Goal: Task Accomplishment & Management: Manage account settings

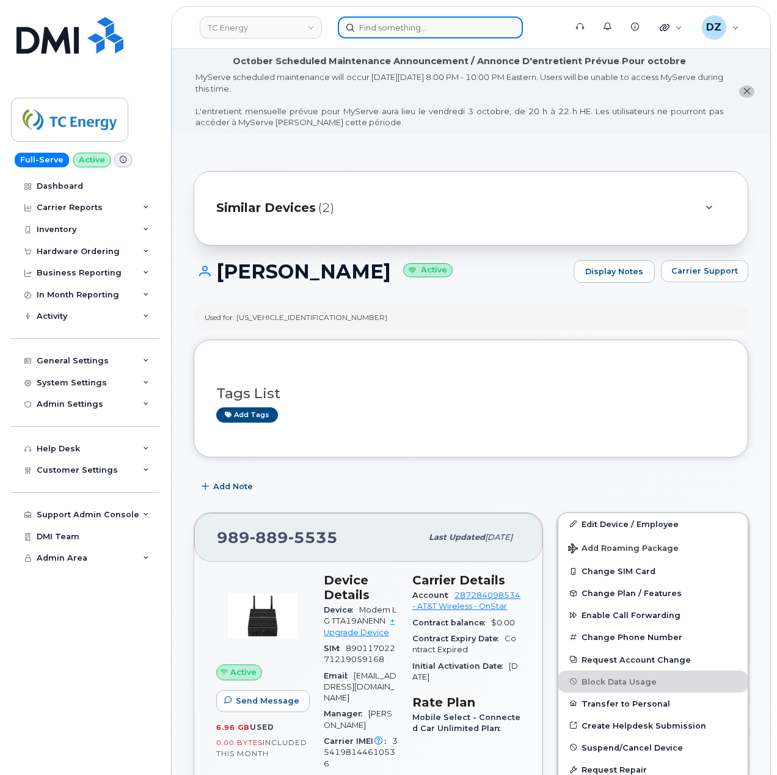
drag, startPoint x: 399, startPoint y: 28, endPoint x: 386, endPoint y: 37, distance: 15.4
click at [399, 28] on input at bounding box center [430, 27] width 185 height 22
paste input "9898895875"
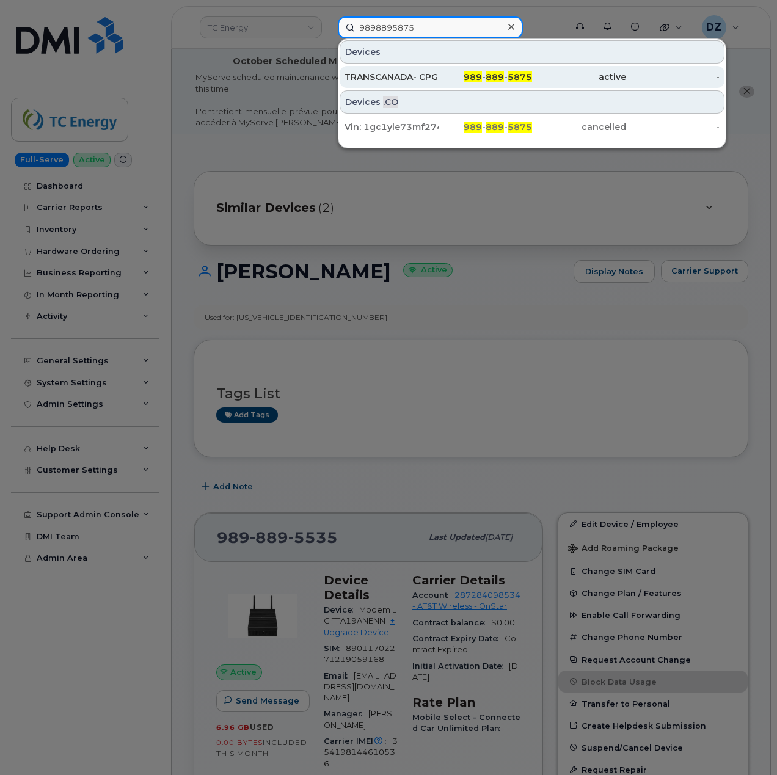
type input "9898895875"
click at [487, 77] on div "989 - 889 - 5875" at bounding box center [486, 77] width 94 height 12
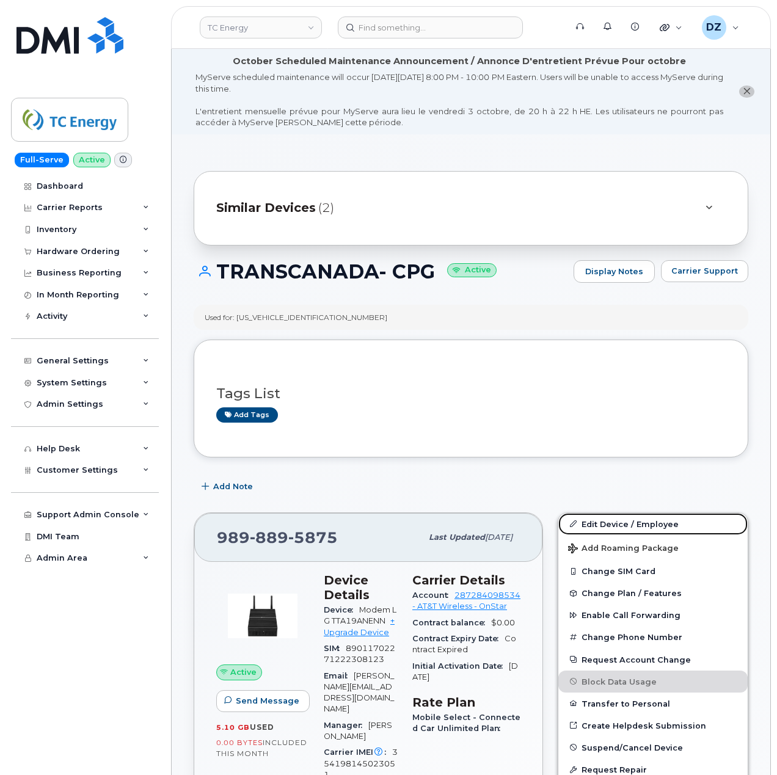
drag, startPoint x: 665, startPoint y: 524, endPoint x: 496, endPoint y: 516, distance: 168.8
click at [665, 524] on link "Edit Device / Employee" at bounding box center [653, 524] width 189 height 22
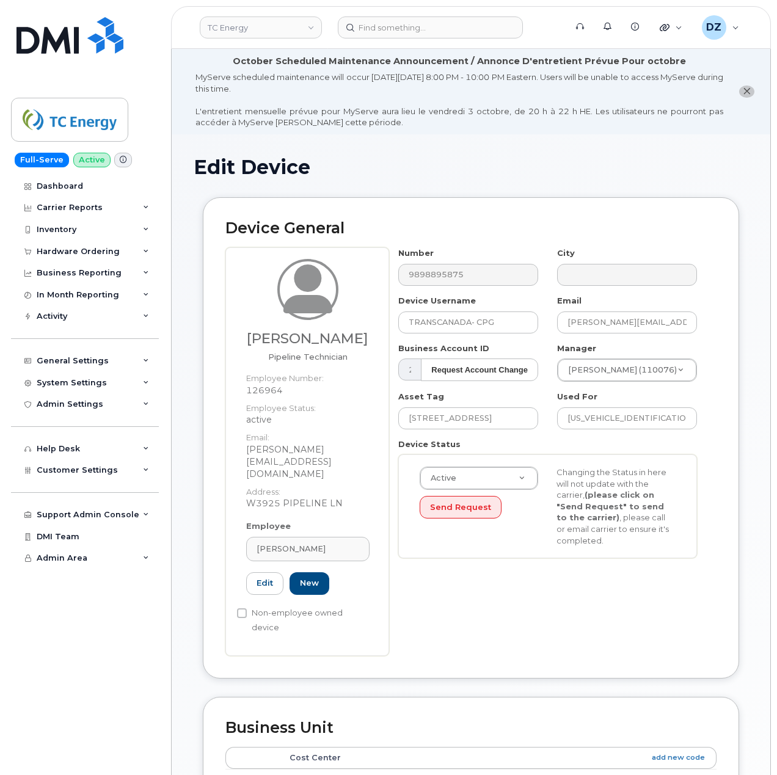
click at [274, 343] on h3 "[PERSON_NAME]" at bounding box center [307, 338] width 123 height 15
click at [337, 341] on h3 "Eric Hettwer" at bounding box center [307, 338] width 123 height 15
copy h3 "Eric Hettwer"
click at [489, 321] on input "TRANSCANADA- CPG" at bounding box center [468, 323] width 140 height 22
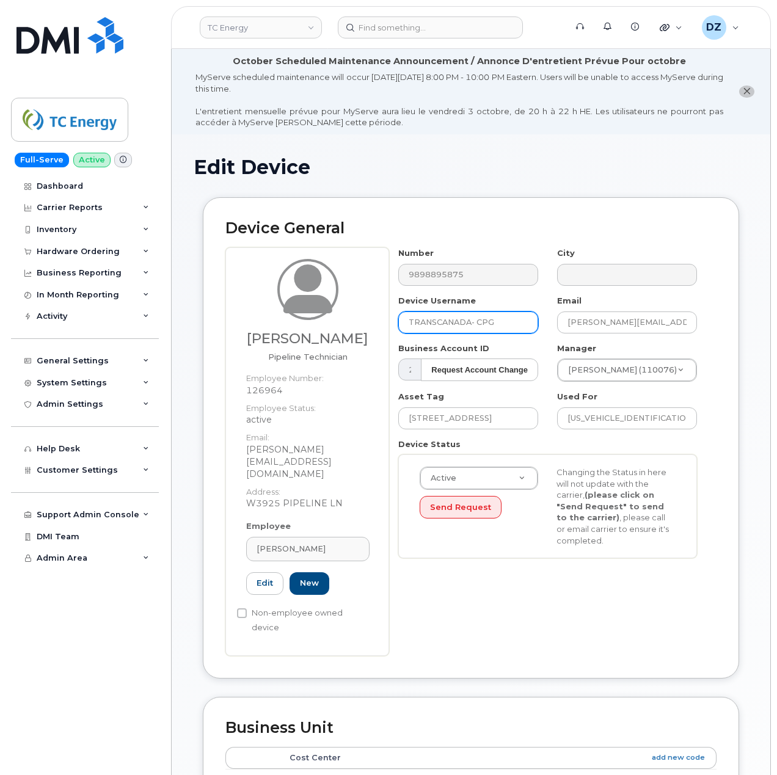
click at [489, 321] on input "TRANSCANADA- CPG" at bounding box center [468, 323] width 140 height 22
paste input "Eric Hettwer"
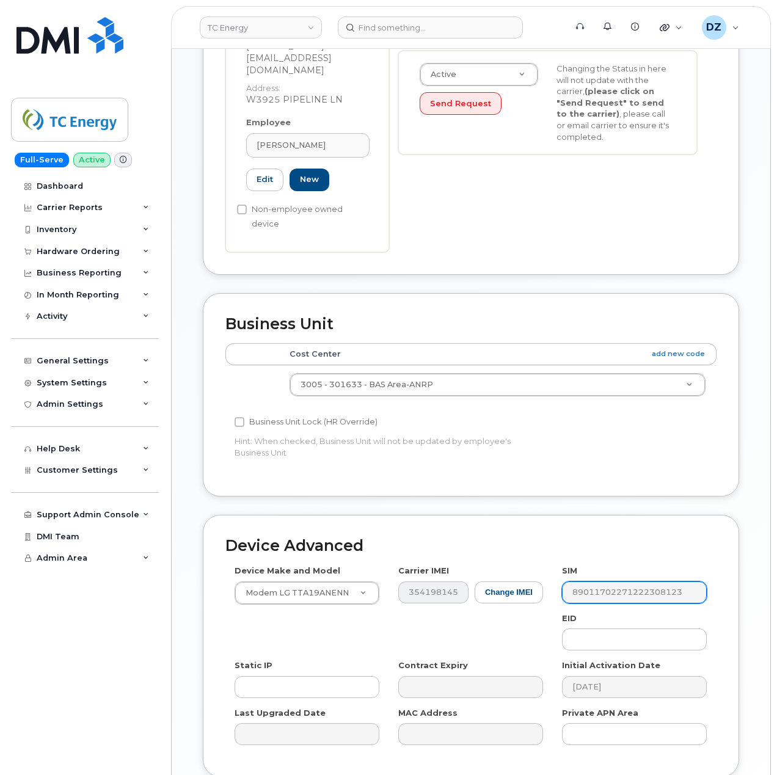
scroll to position [472, 0]
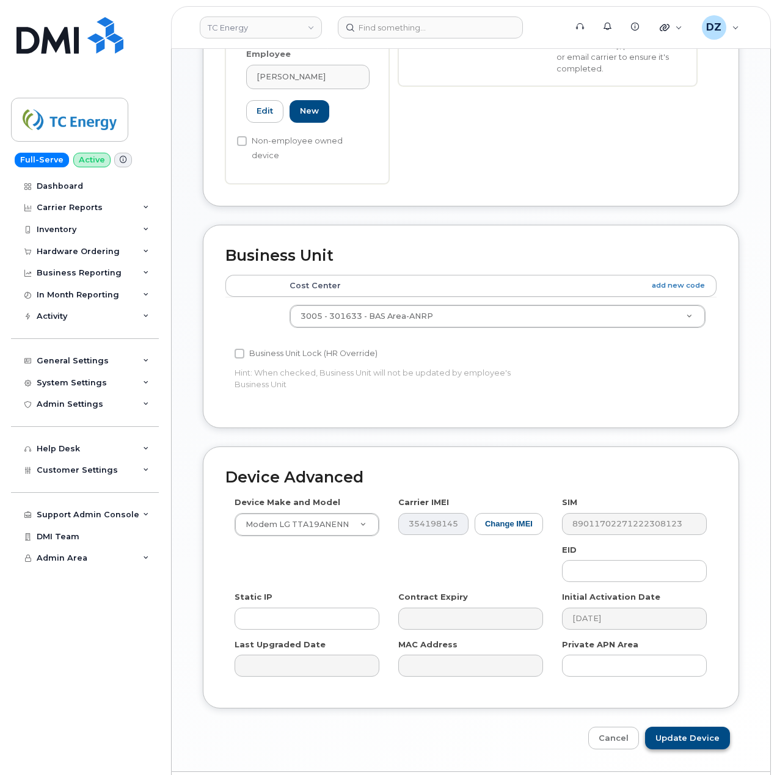
type input "Eric Hettwer"
click at [685, 727] on input "Update Device" at bounding box center [687, 738] width 85 height 23
type input "Saving..."
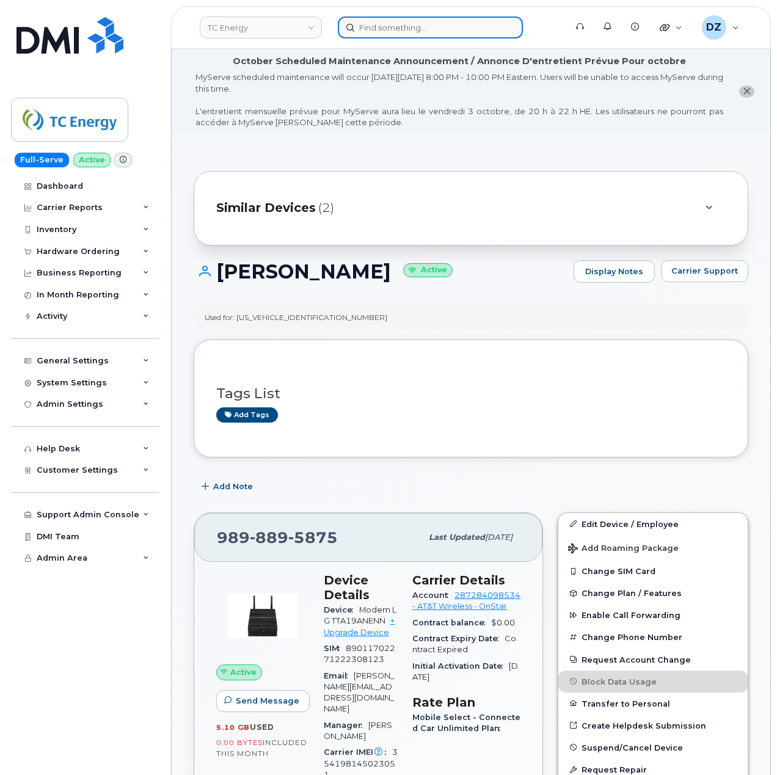
click at [450, 24] on input at bounding box center [430, 27] width 185 height 22
paste input "9898895876"
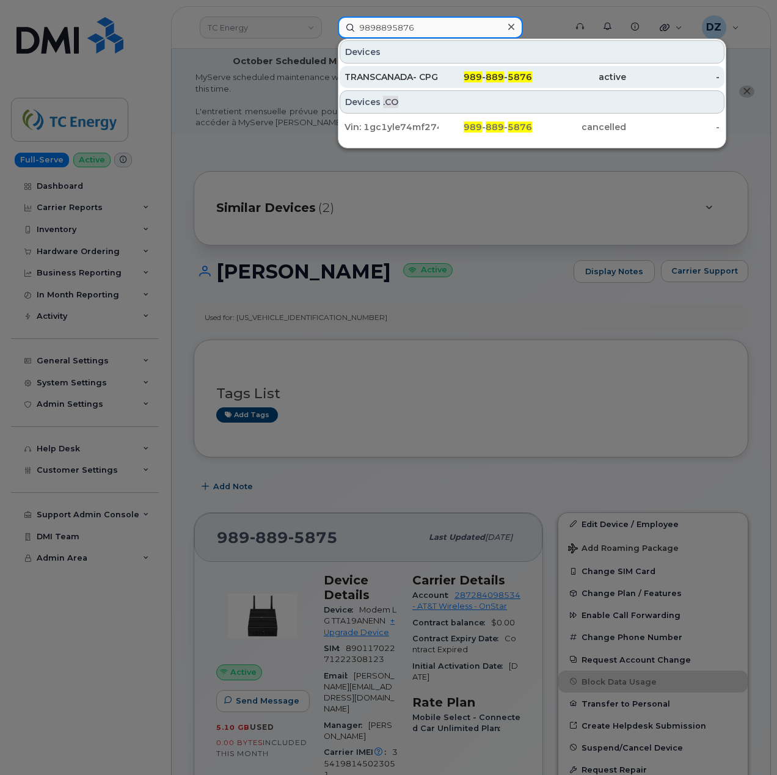
type input "9898895876"
click at [421, 76] on div "TRANSCANADA- CPG" at bounding box center [392, 77] width 94 height 12
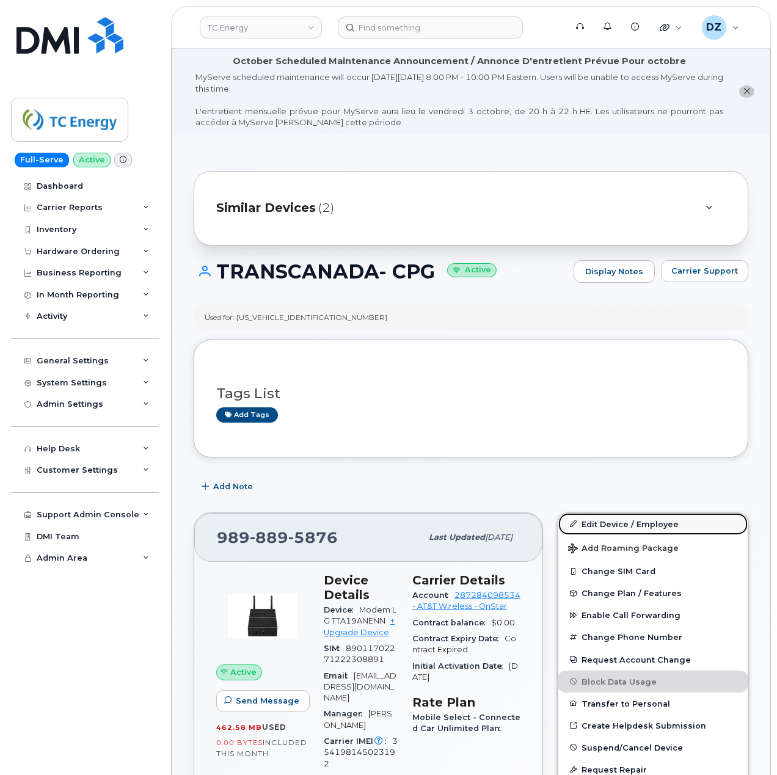
click at [639, 523] on link "Edit Device / Employee" at bounding box center [653, 524] width 189 height 22
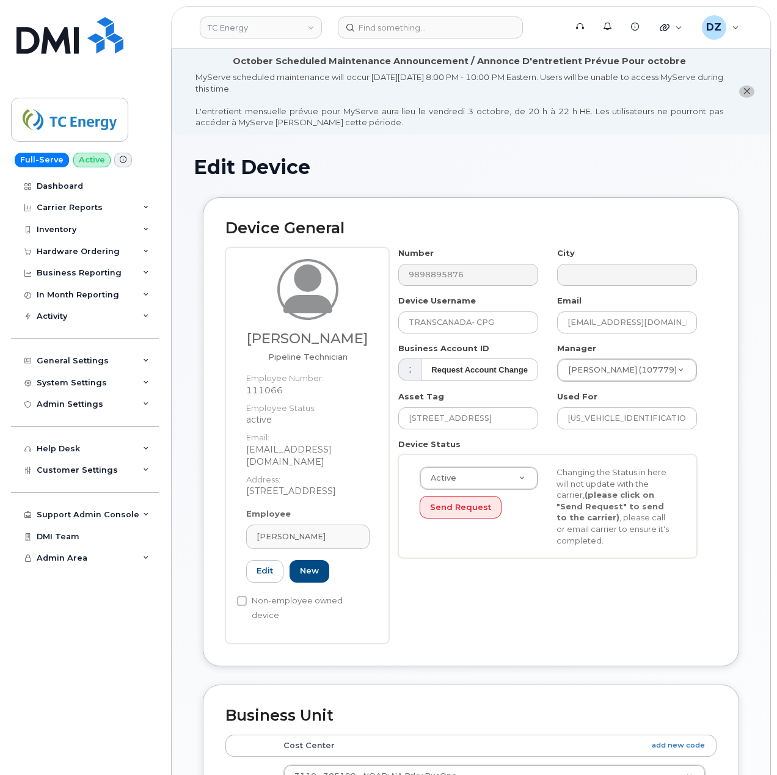
click at [295, 335] on h3 "Robert Smith" at bounding box center [307, 338] width 123 height 15
click at [332, 335] on h3 "Robert Smith" at bounding box center [307, 338] width 123 height 15
copy h3 "Robert Smith"
drag, startPoint x: 504, startPoint y: 320, endPoint x: 357, endPoint y: 302, distance: 148.4
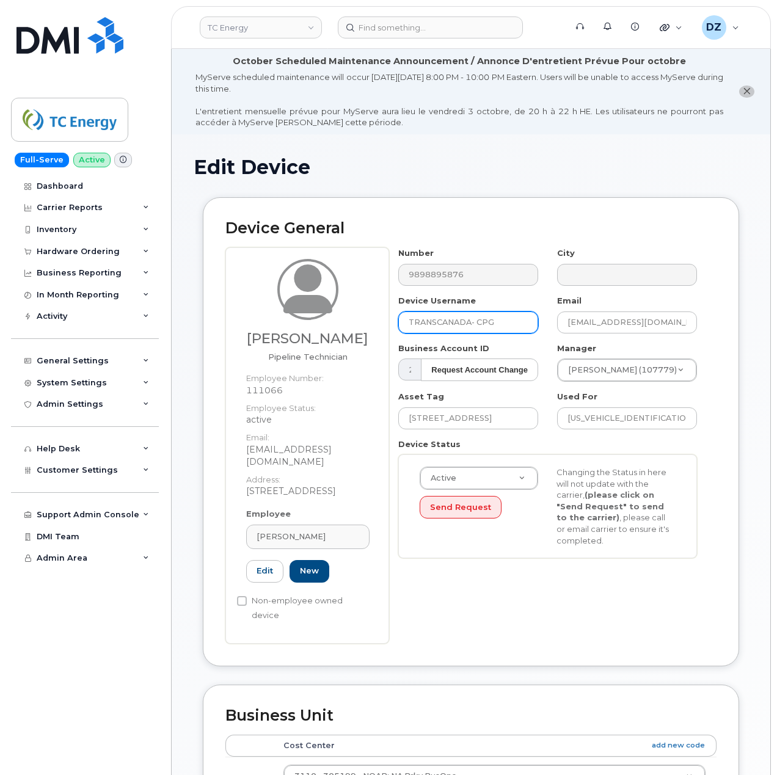
click at [357, 302] on div "Robert Smith Pipeline Technician Employee Number: 111066 Employee Status: activ…" at bounding box center [470, 445] width 491 height 396
paste input "Robert Smith"
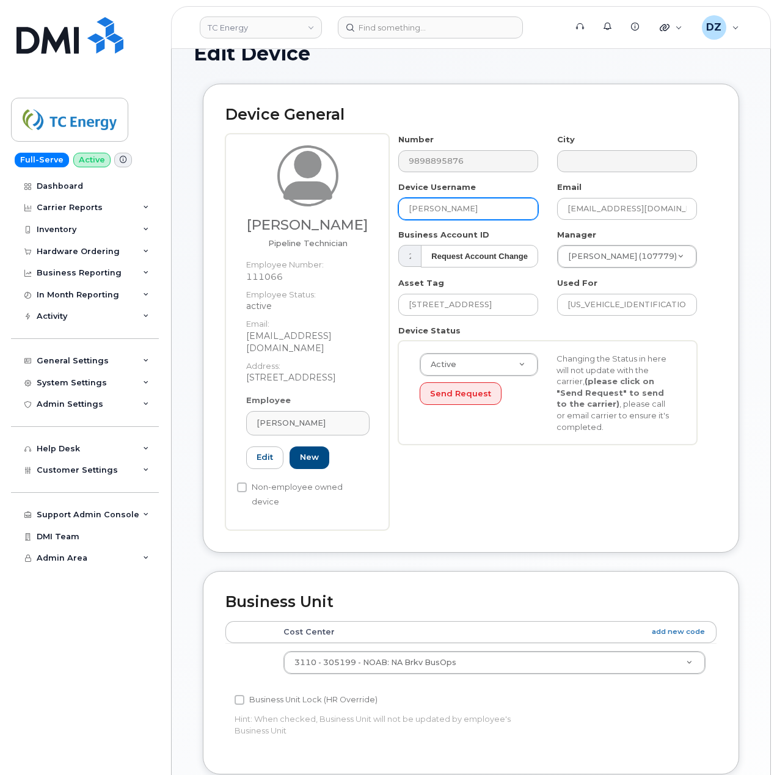
scroll to position [407, 0]
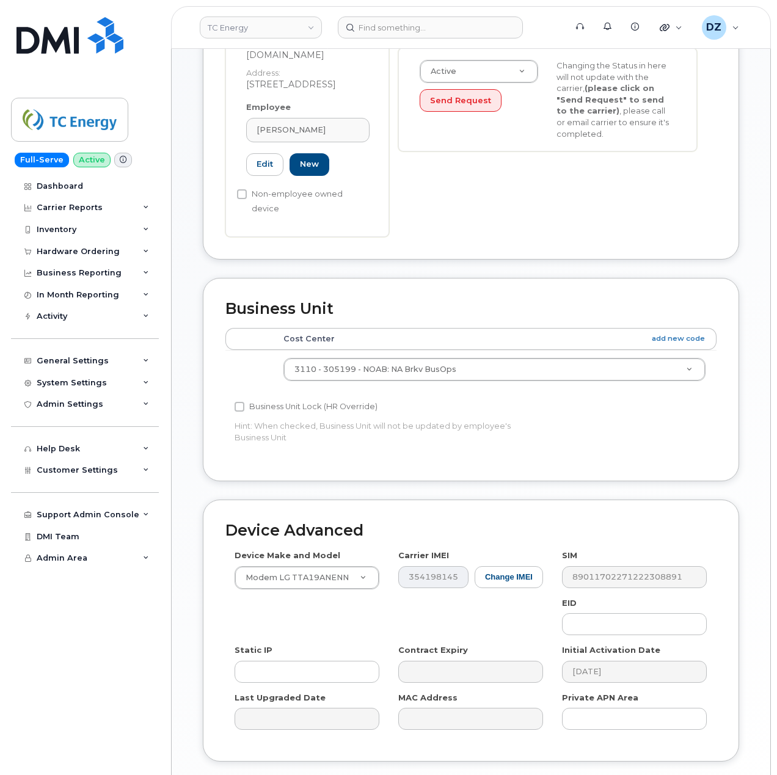
type input "Robert Smith"
type input "Saving..."
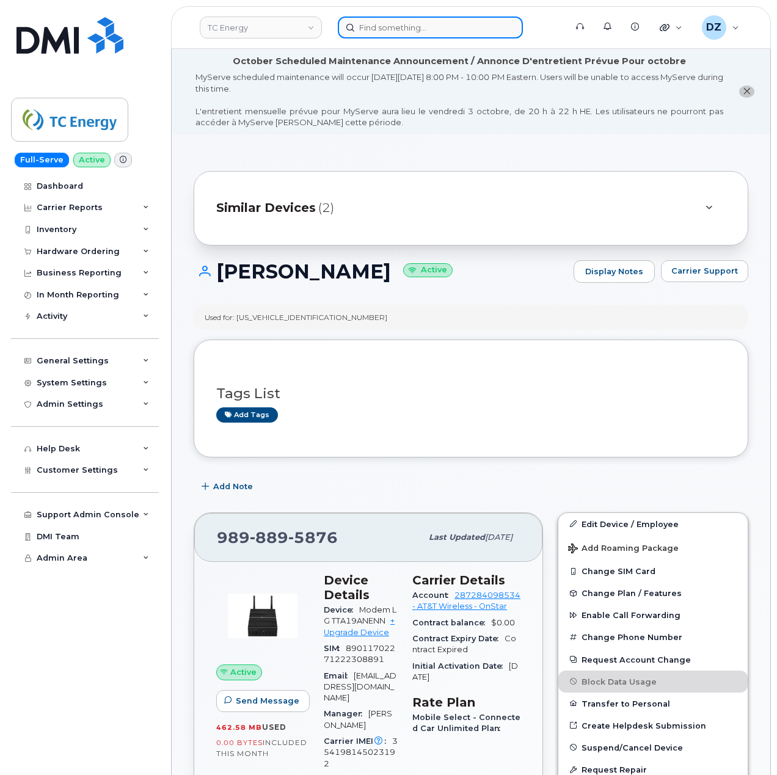
click at [433, 33] on input at bounding box center [430, 27] width 185 height 22
paste input "9898895881"
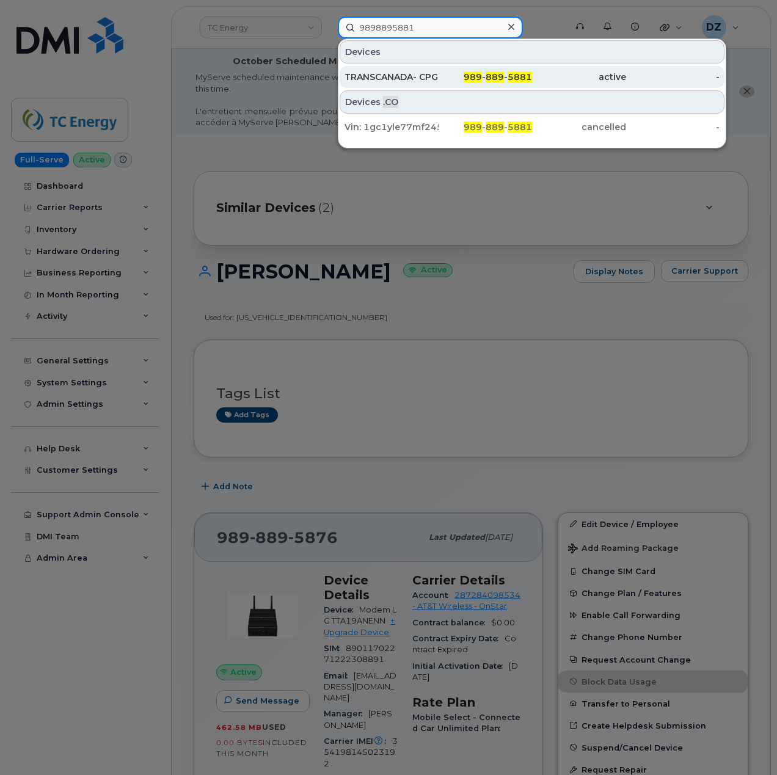
type input "9898895881"
click at [447, 71] on div "989 - 889 - 5881" at bounding box center [486, 77] width 94 height 12
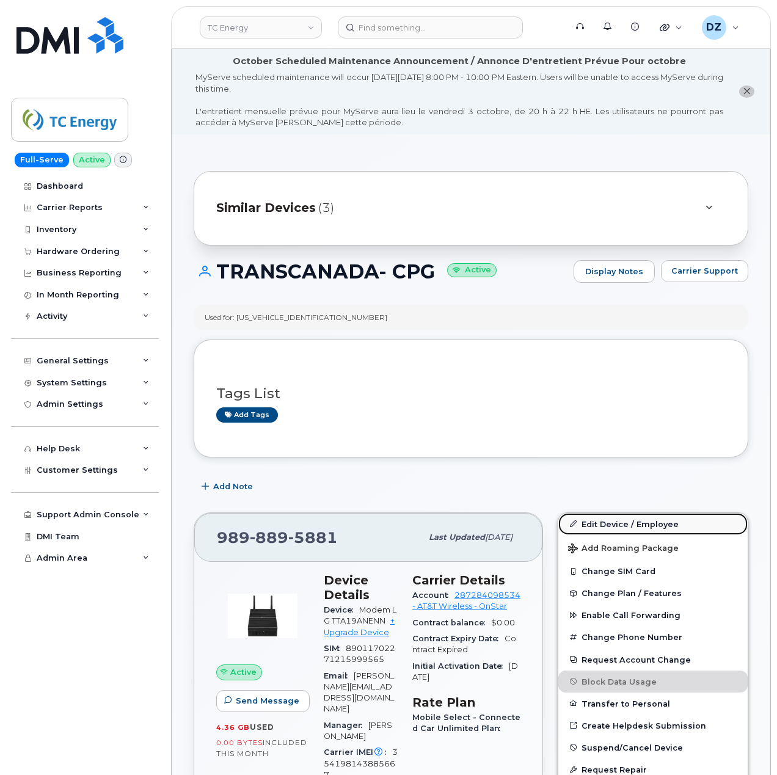
click at [632, 529] on link "Edit Device / Employee" at bounding box center [653, 524] width 189 height 22
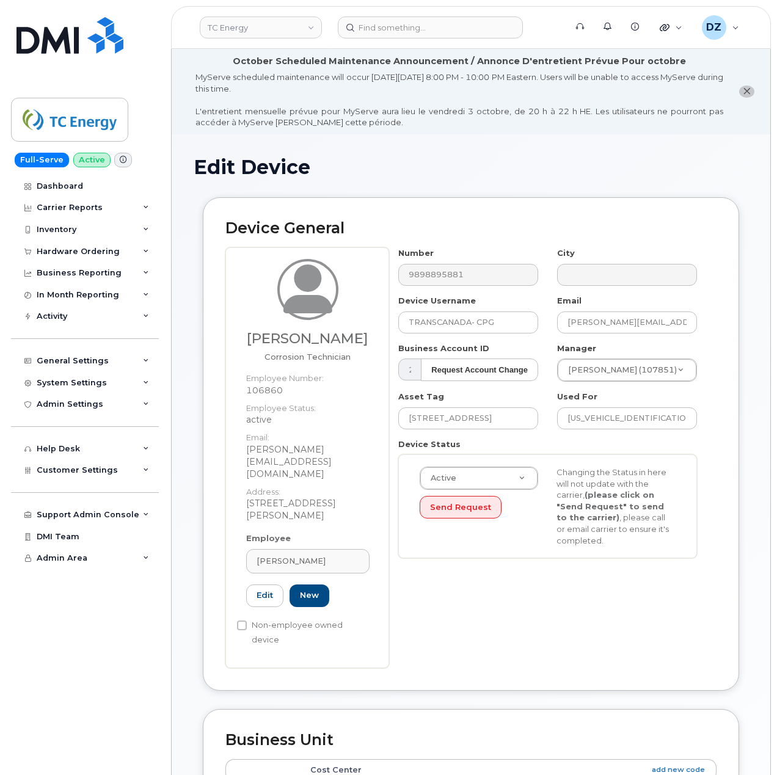
click at [277, 342] on h3 "Jeremy Adkins" at bounding box center [307, 338] width 123 height 15
click at [348, 341] on h3 "Jeremy Adkins" at bounding box center [307, 338] width 123 height 15
copy h3 "Jeremy Adkins"
drag, startPoint x: 511, startPoint y: 328, endPoint x: 299, endPoint y: 304, distance: 213.9
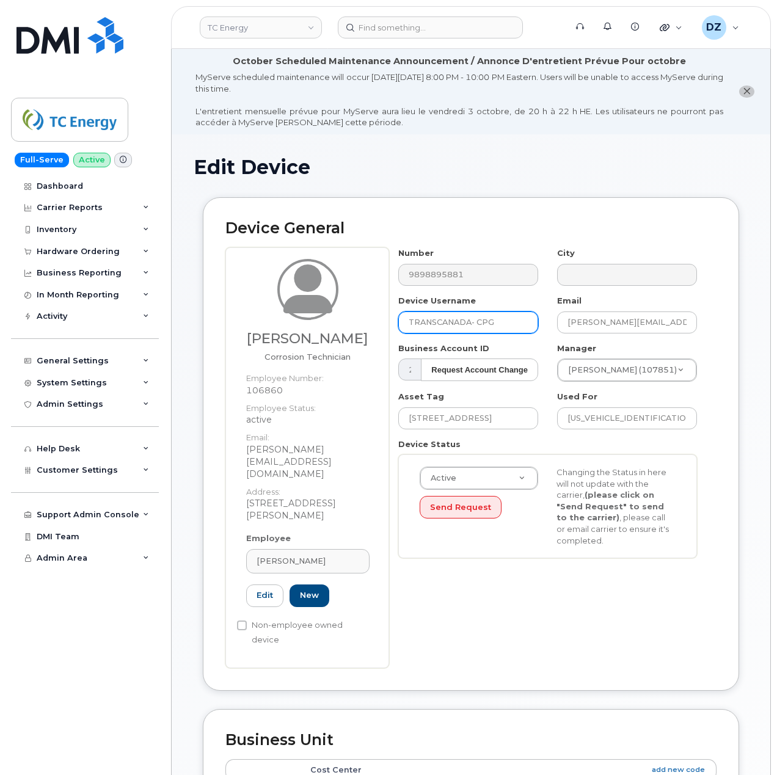
click at [299, 304] on div "Jeremy Adkins Corrosion Technician Employee Number: 106860 Employee Status: act…" at bounding box center [470, 457] width 491 height 420
paste input "Jeremy Adkins"
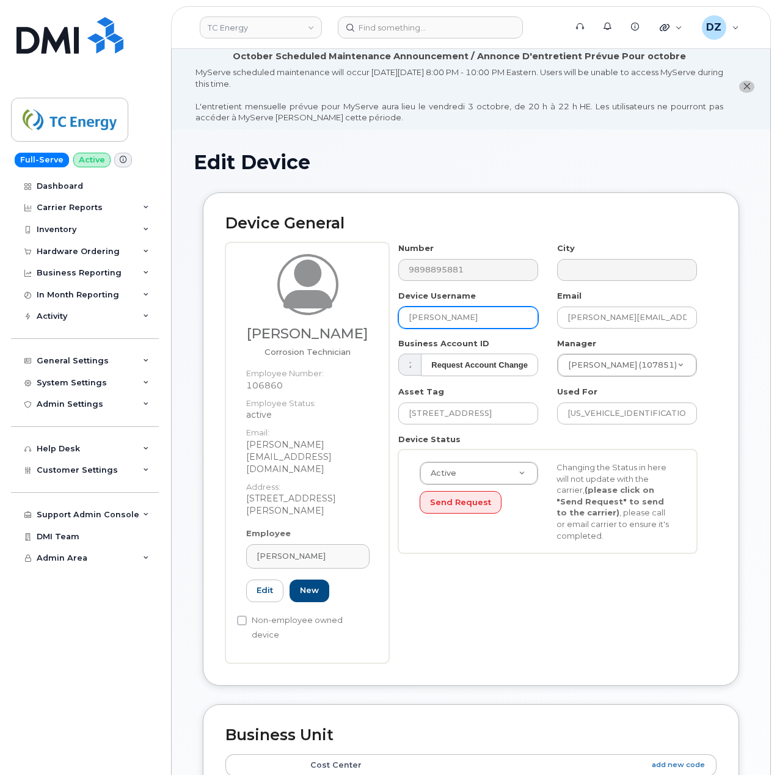
scroll to position [472, 0]
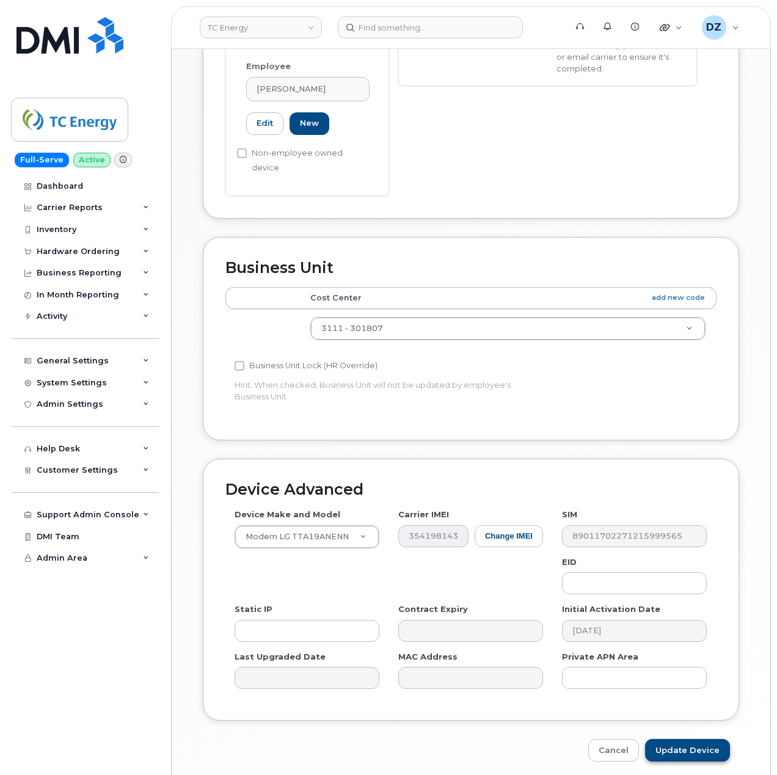
type input "Jeremy Adkins"
click at [678, 739] on input "Update Device" at bounding box center [687, 750] width 85 height 23
type input "Saving..."
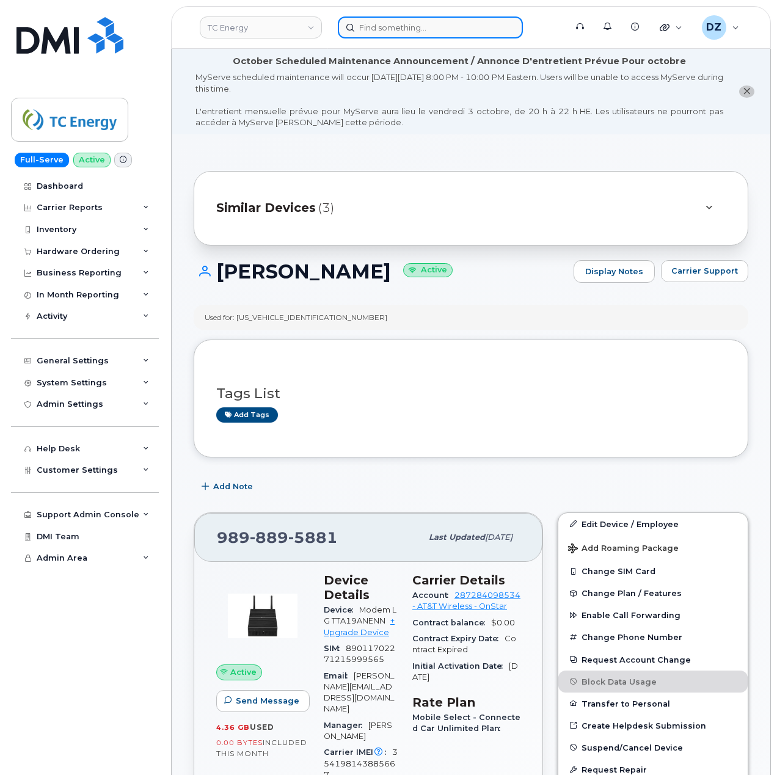
click at [381, 26] on input at bounding box center [430, 27] width 185 height 22
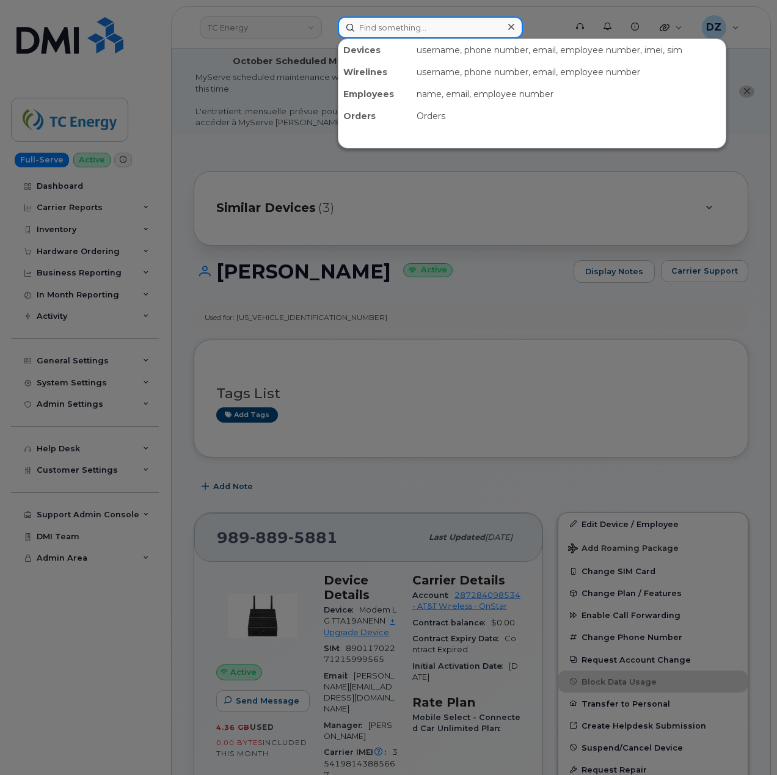
paste input "9898892040"
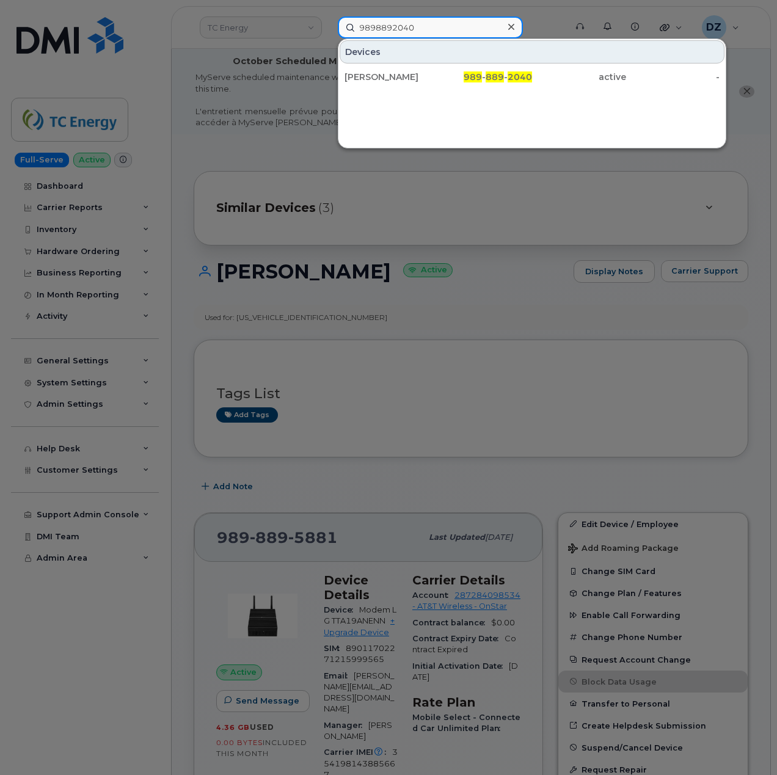
type input "9898892040"
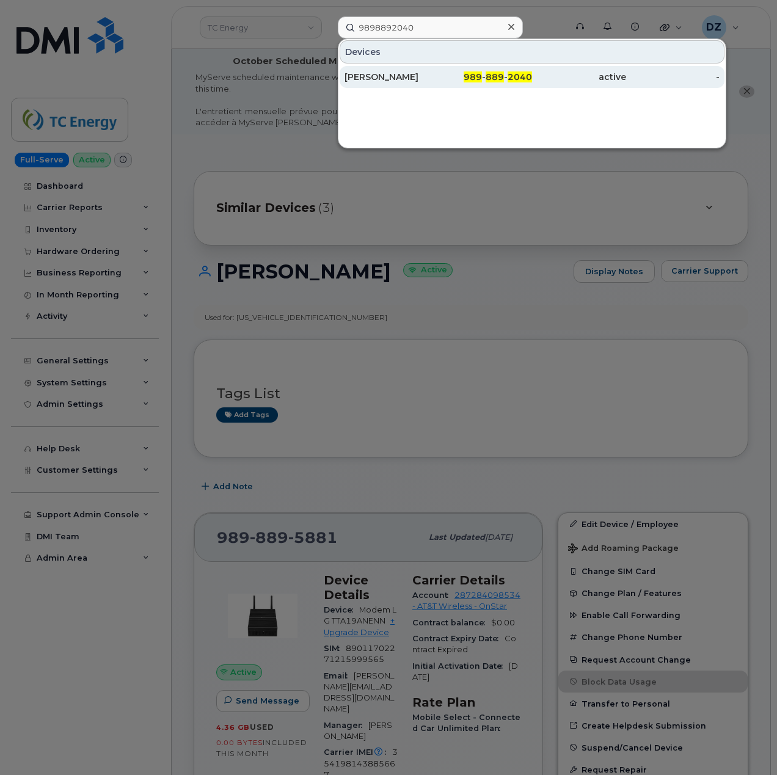
click at [408, 76] on div "MATTHEW KEPHART" at bounding box center [392, 77] width 94 height 12
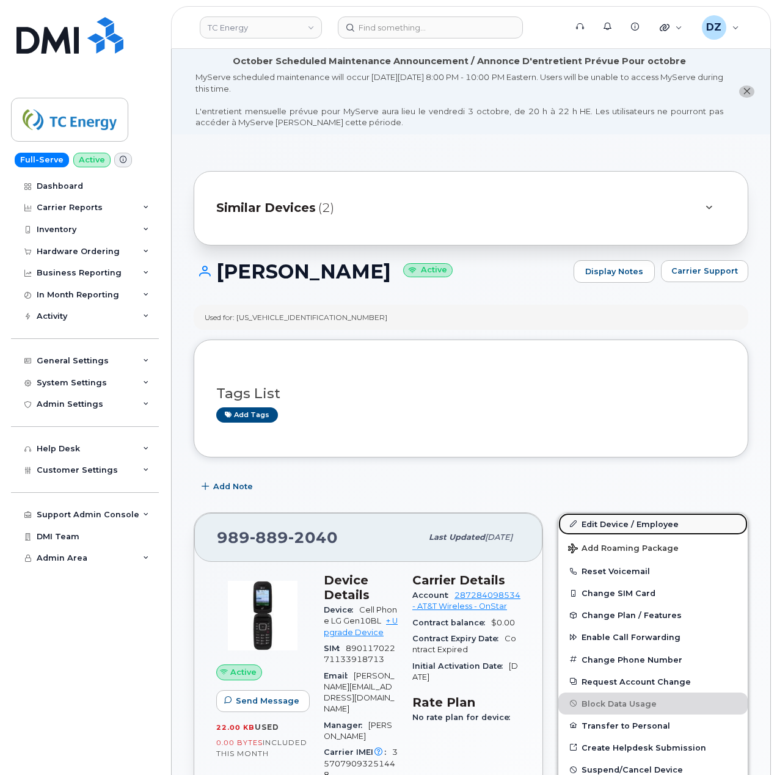
click at [641, 526] on link "Edit Device / Employee" at bounding box center [653, 524] width 189 height 22
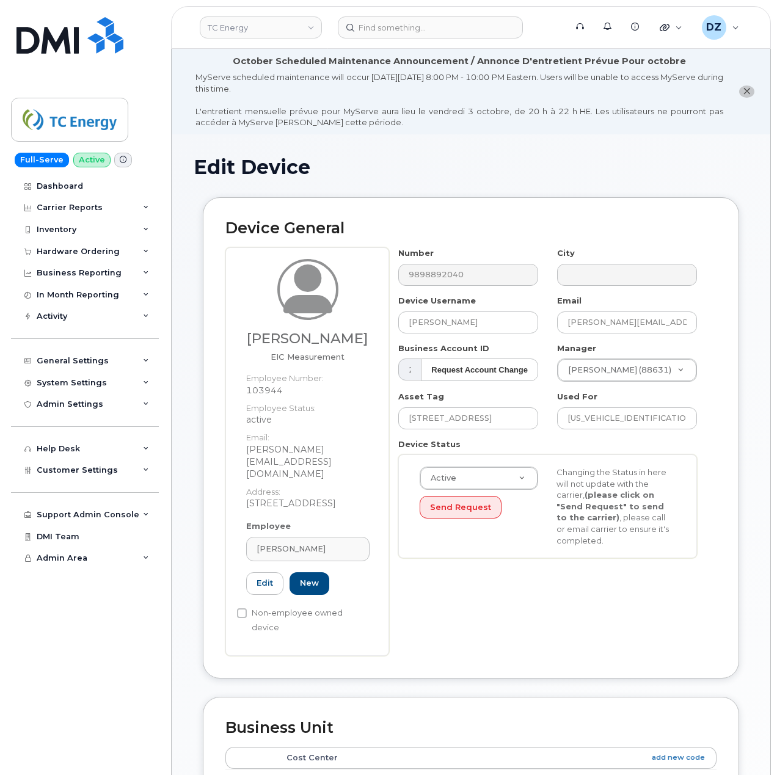
click at [279, 340] on h3 "Michael Swanzy" at bounding box center [307, 338] width 123 height 15
click at [348, 338] on h3 "Michael Swanzy" at bounding box center [307, 338] width 123 height 15
copy h3 "Michael Swanzy"
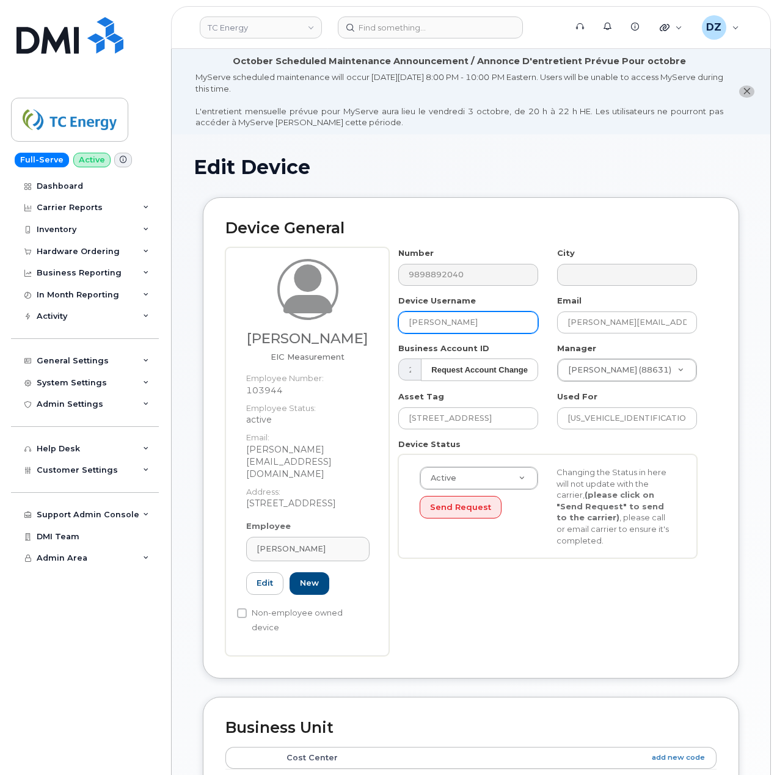
drag, startPoint x: 506, startPoint y: 321, endPoint x: 350, endPoint y: 317, distance: 156.5
click at [350, 317] on div "Michael Swanzy EIC Measurement Employee Number: 103944 Employee Status: active …" at bounding box center [470, 451] width 491 height 408
paste input "ichael Swanzy"
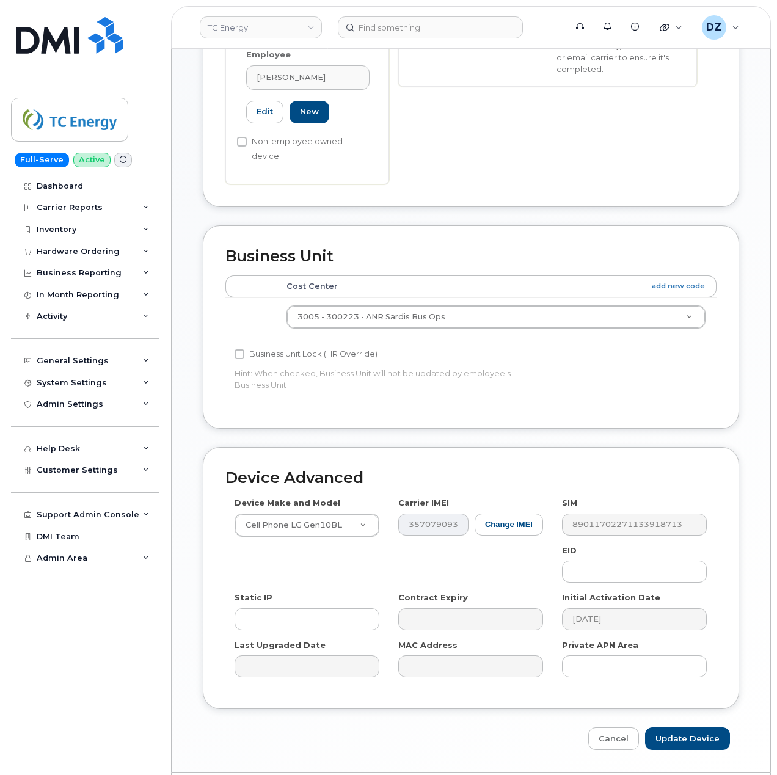
scroll to position [472, 0]
type input "Michael Swanzy"
click at [692, 727] on input "Update Device" at bounding box center [687, 738] width 85 height 23
type input "Saving..."
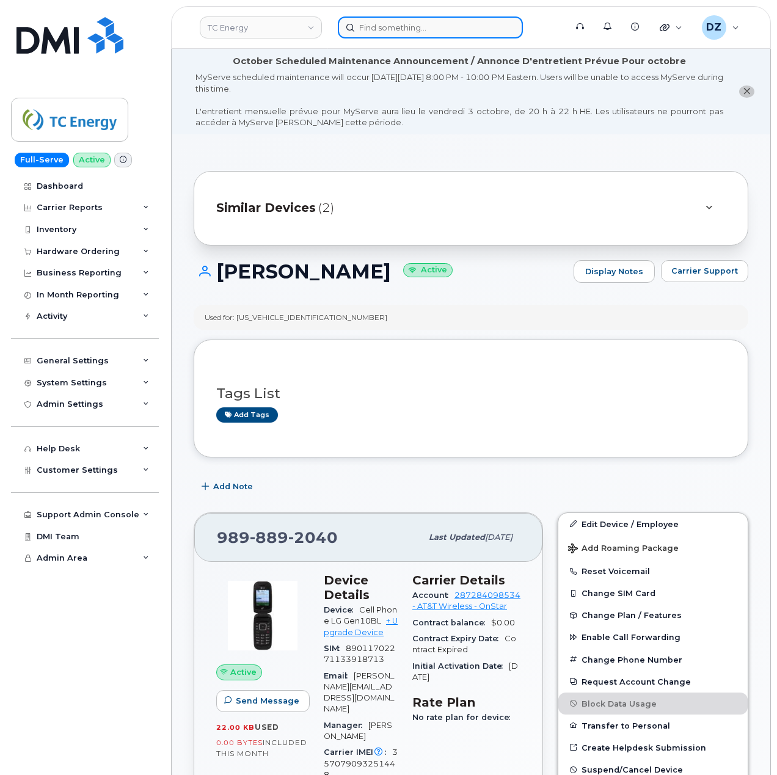
click at [450, 25] on input at bounding box center [430, 27] width 185 height 22
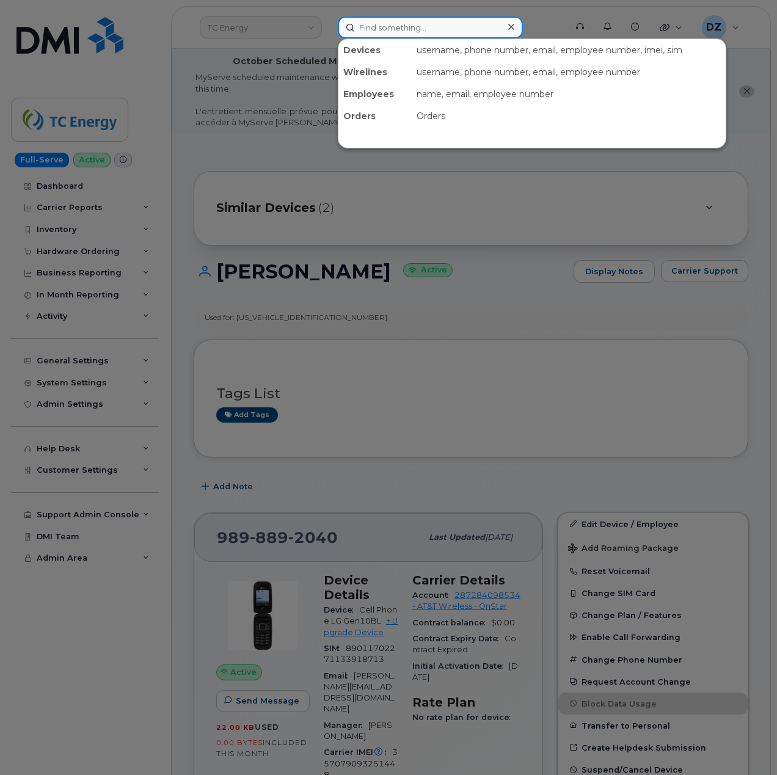
paste input "9898890469"
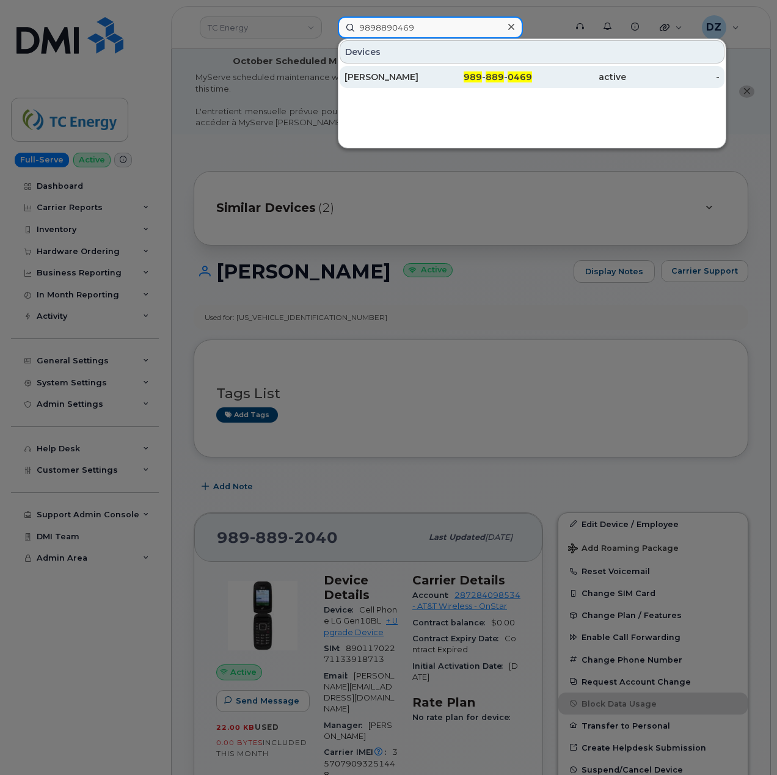
type input "9898890469"
click at [390, 77] on div "KATIE MCCOY" at bounding box center [392, 77] width 94 height 12
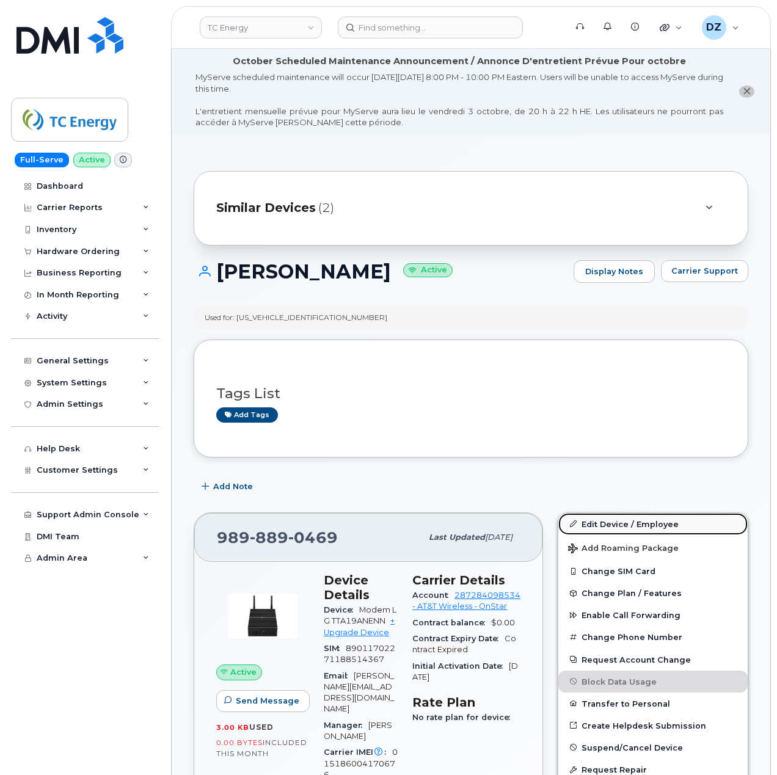
click at [631, 526] on link "Edit Device / Employee" at bounding box center [653, 524] width 189 height 22
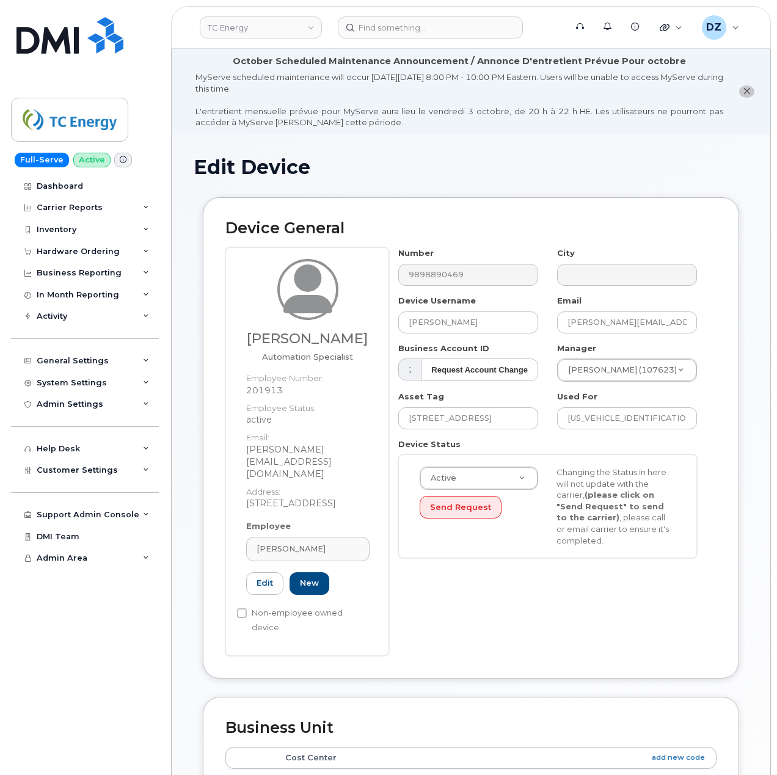
drag, startPoint x: 252, startPoint y: 338, endPoint x: 377, endPoint y: 340, distance: 124.7
click at [377, 340] on div "[PERSON_NAME] Automation Specialist Employee Number: 201913 Employee Status: ac…" at bounding box center [308, 390] width 142 height 262
copy h3 "[PERSON_NAME]"
drag, startPoint x: 496, startPoint y: 325, endPoint x: 243, endPoint y: 299, distance: 254.9
click at [243, 299] on div "[PERSON_NAME] Automation Specialist Employee Number: 201913 Employee Status: ac…" at bounding box center [470, 451] width 491 height 408
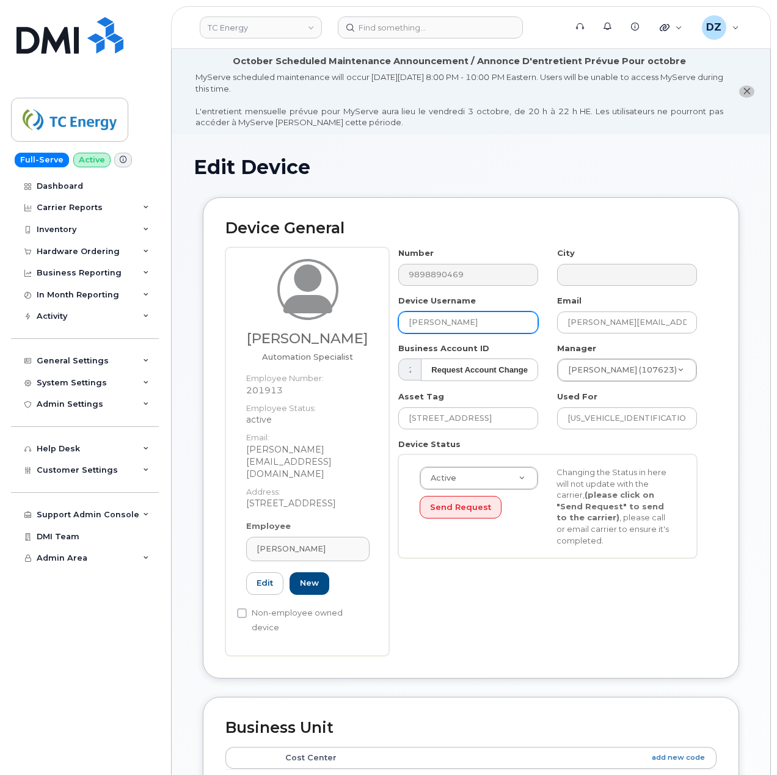
paste input "[PERSON_NAME]"
type input "[PERSON_NAME]"
click at [363, 334] on h3 "[PERSON_NAME]" at bounding box center [307, 338] width 123 height 15
drag, startPoint x: 362, startPoint y: 337, endPoint x: 356, endPoint y: 337, distance: 6.7
click at [356, 337] on h3 "[PERSON_NAME]" at bounding box center [307, 338] width 123 height 15
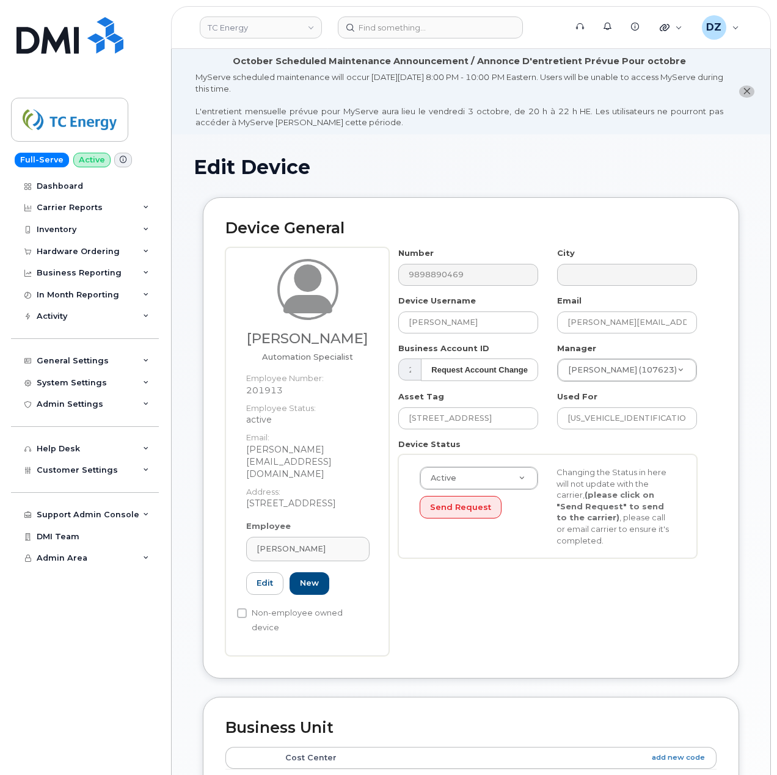
copy h3 "II"
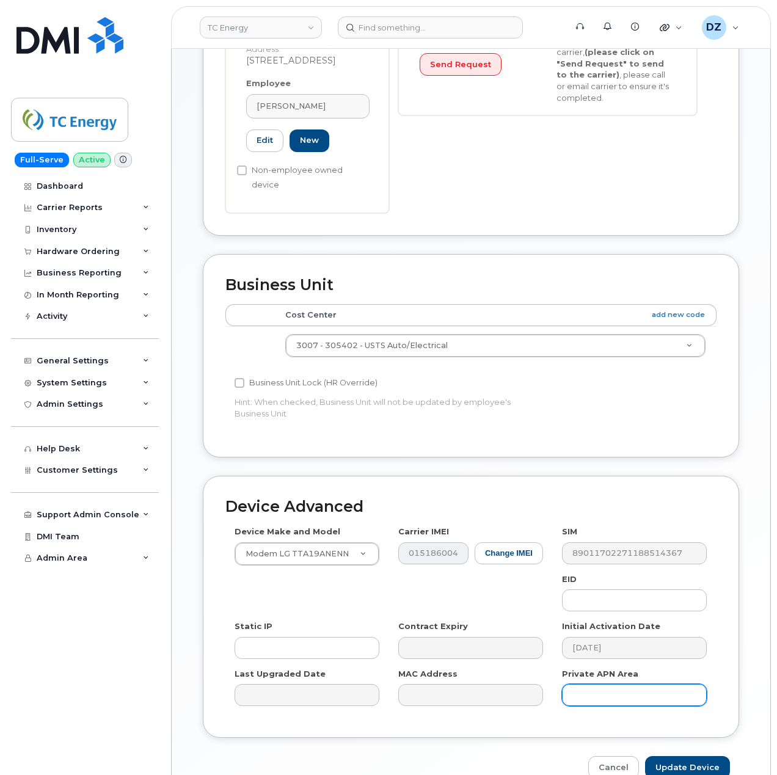
scroll to position [472, 0]
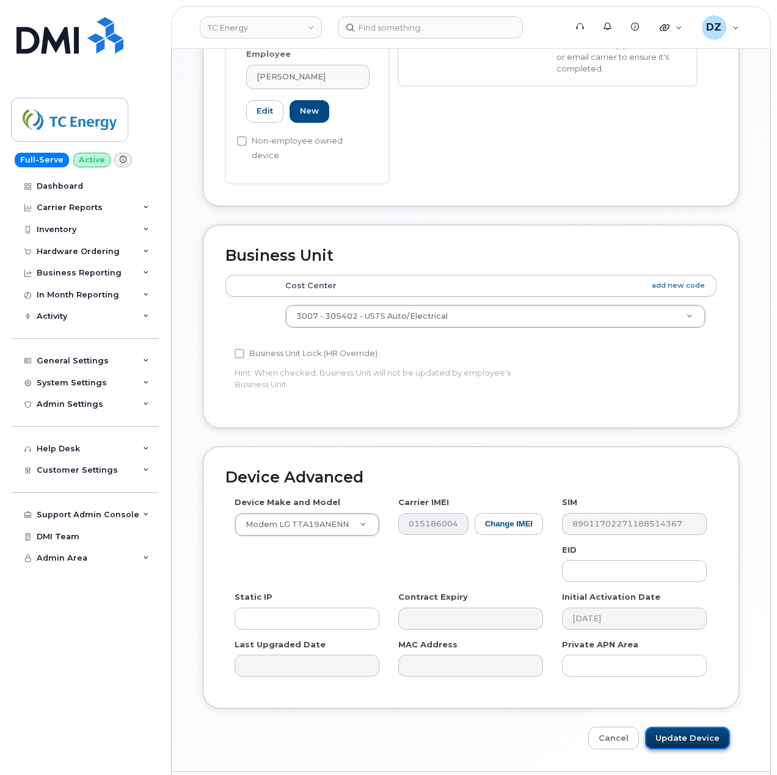
click at [687, 727] on input "Update Device" at bounding box center [687, 738] width 85 height 23
type input "Saving..."
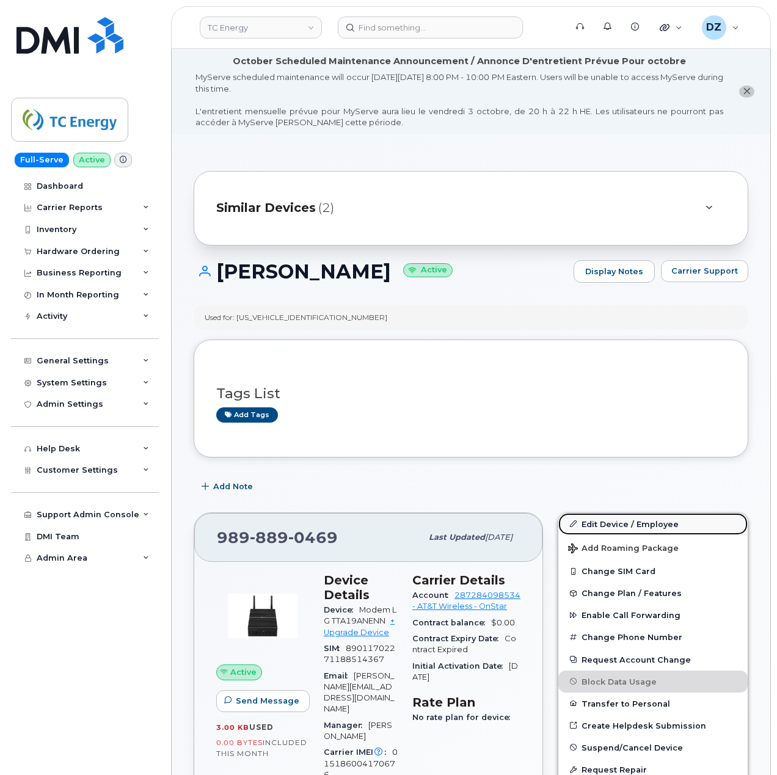
click at [637, 521] on link "Edit Device / Employee" at bounding box center [653, 524] width 189 height 22
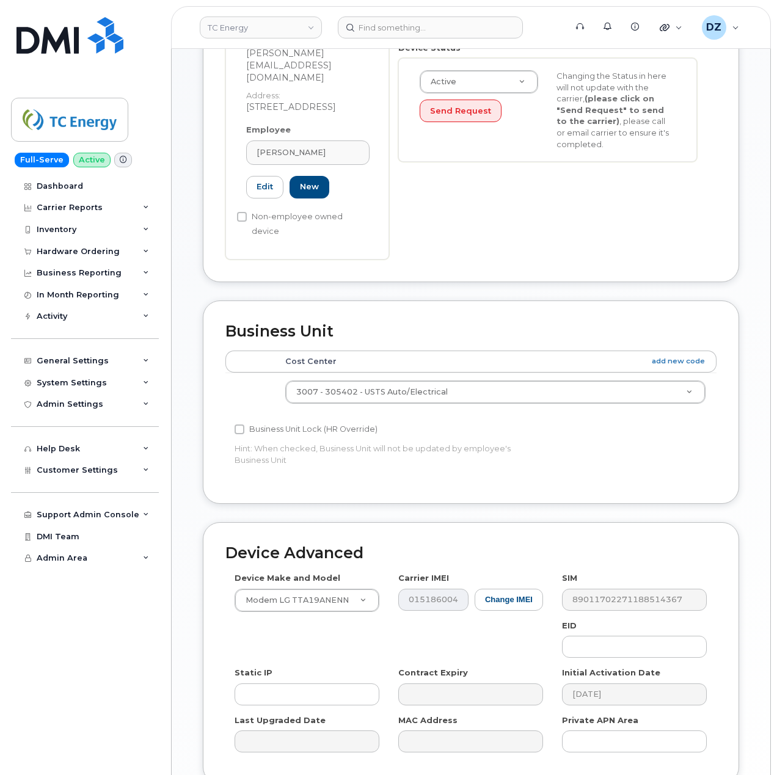
scroll to position [472, 0]
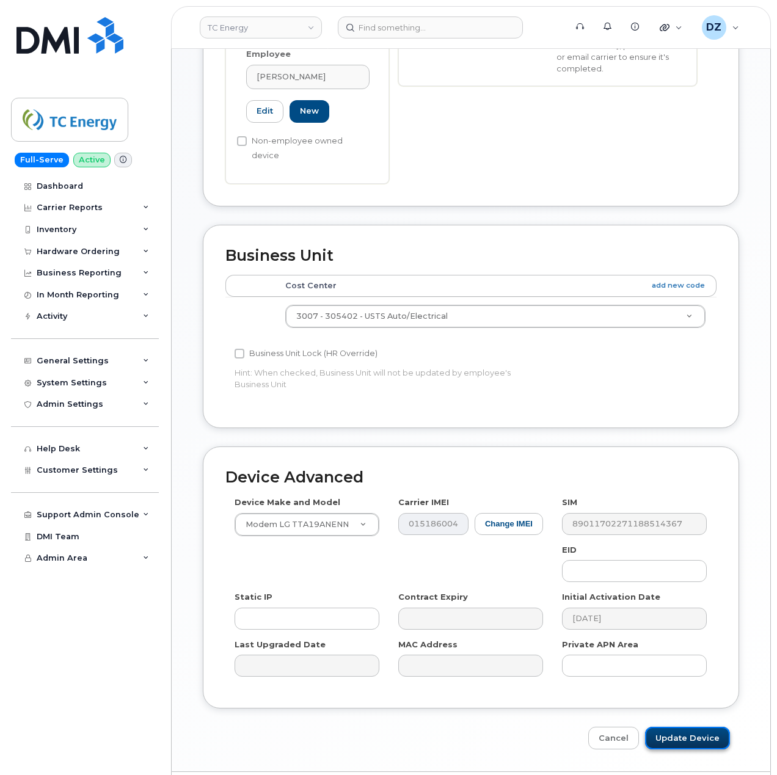
click at [695, 727] on input "Update Device" at bounding box center [687, 738] width 85 height 23
type input "Saving..."
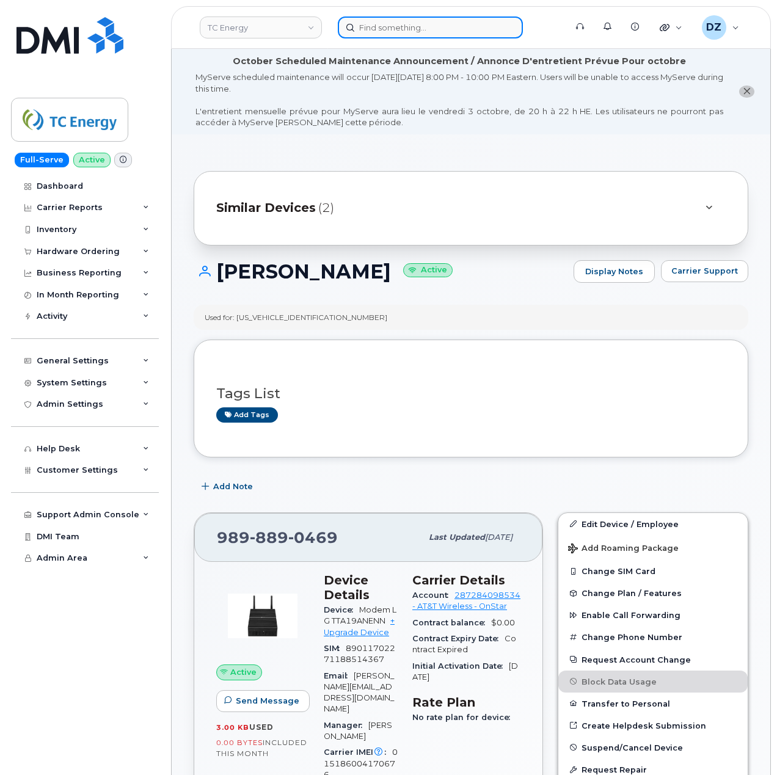
click at [414, 29] on input at bounding box center [430, 27] width 185 height 22
paste input "9898892053"
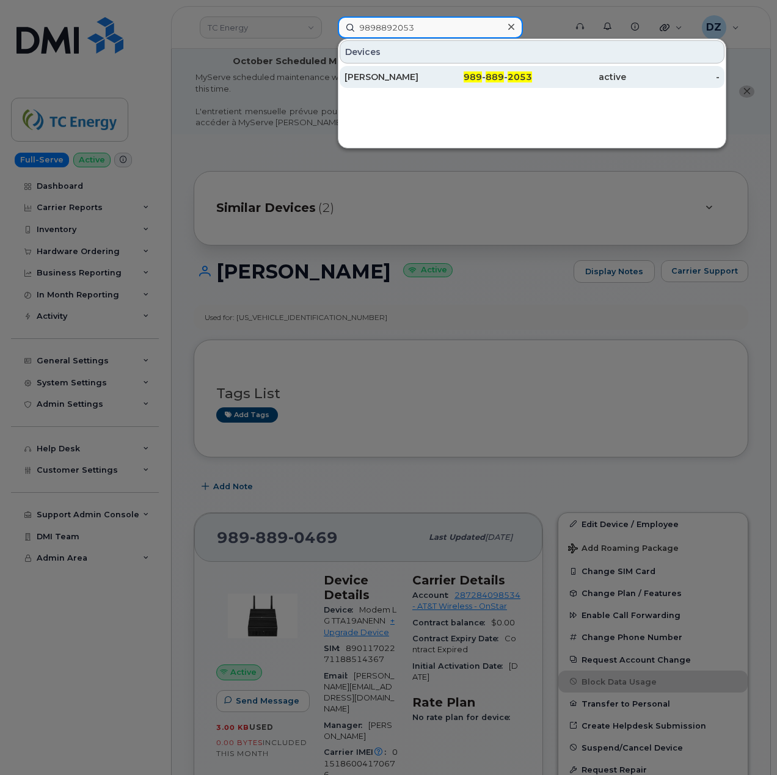
type input "9898892053"
click at [453, 74] on div "989 - 889 - 2053" at bounding box center [486, 77] width 94 height 12
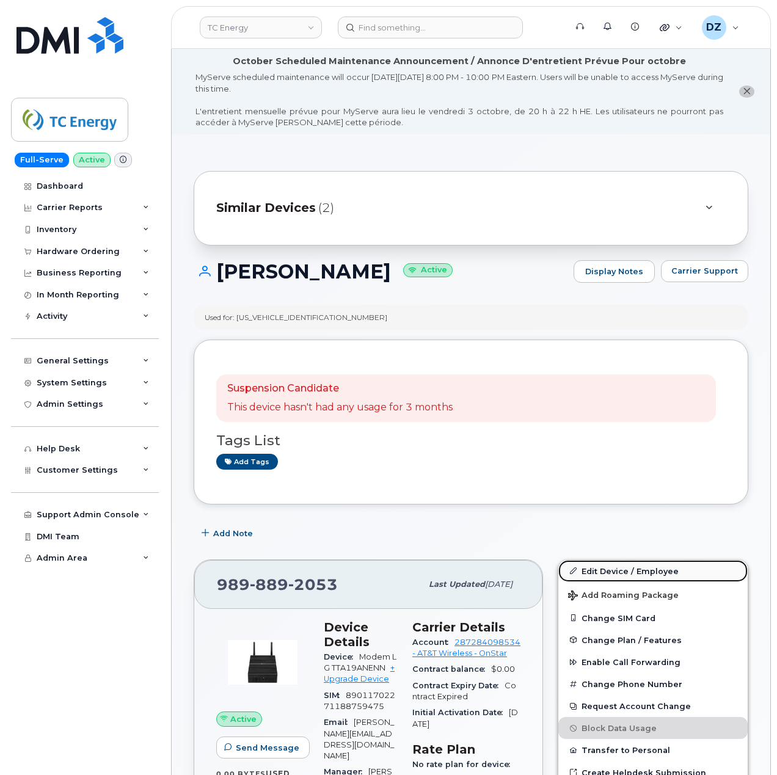
click at [642, 568] on link "Edit Device / Employee" at bounding box center [653, 571] width 189 height 22
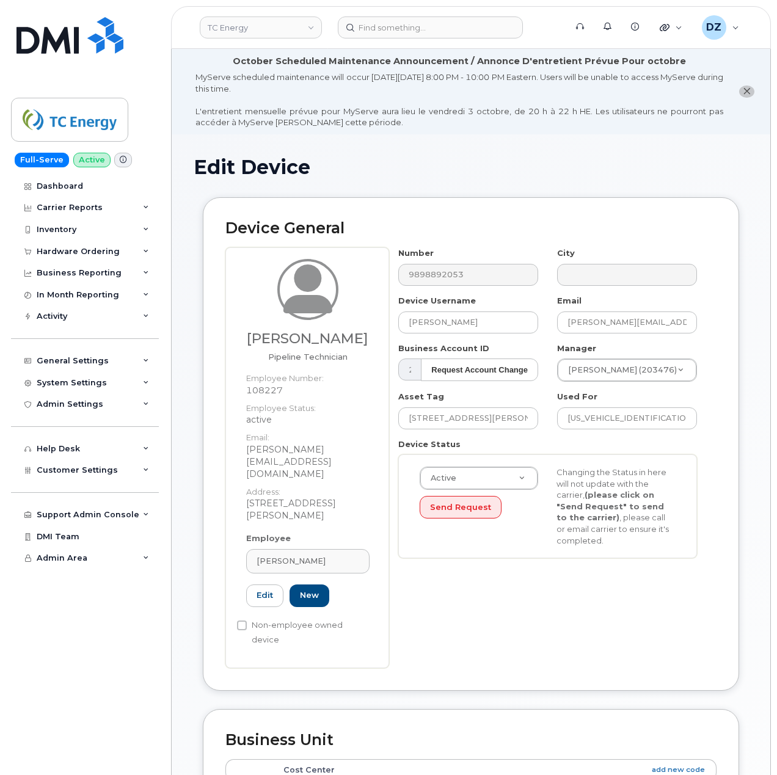
click at [287, 341] on h3 "[PERSON_NAME]" at bounding box center [307, 338] width 123 height 15
click at [348, 342] on h3 "[PERSON_NAME]" at bounding box center [307, 338] width 123 height 15
copy h3 "[PERSON_NAME]"
drag, startPoint x: 485, startPoint y: 318, endPoint x: 318, endPoint y: 308, distance: 167.2
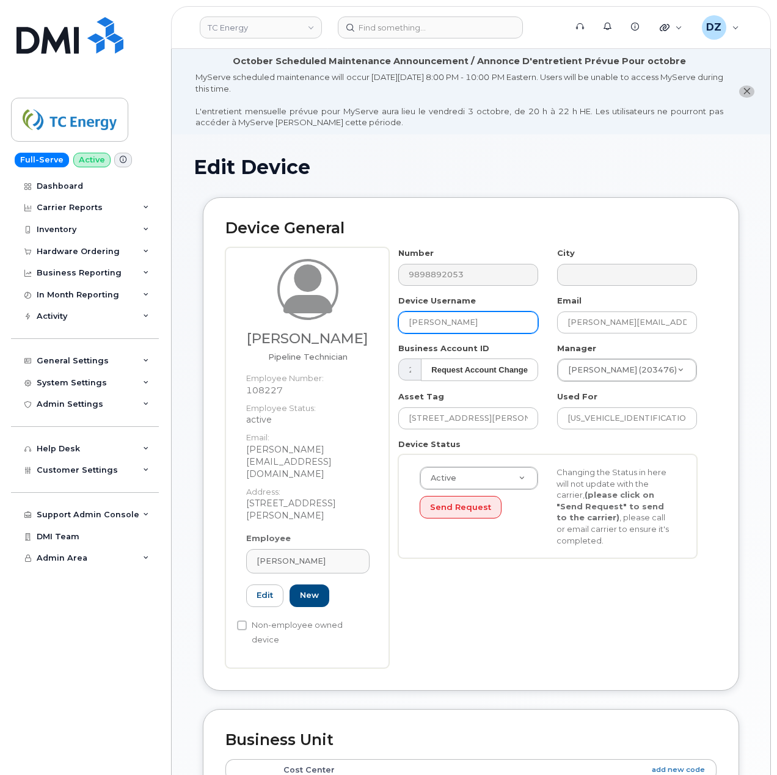
click at [318, 308] on div "Daniel Spivey Pipeline Technician Employee Number: 108227 Employee Status: acti…" at bounding box center [470, 457] width 491 height 420
paste input "aniel Spivey"
type input "[PERSON_NAME]"
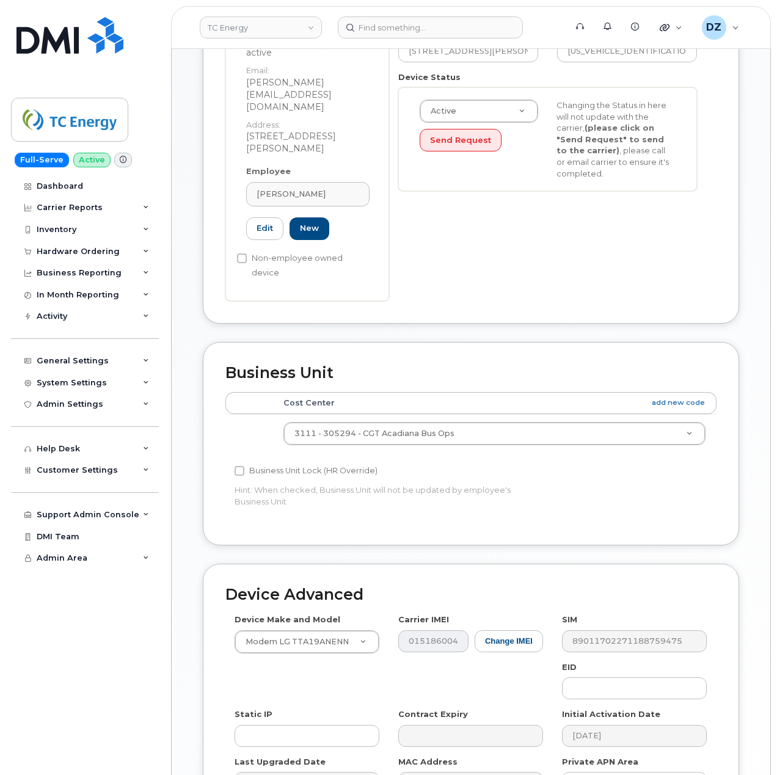
scroll to position [472, 0]
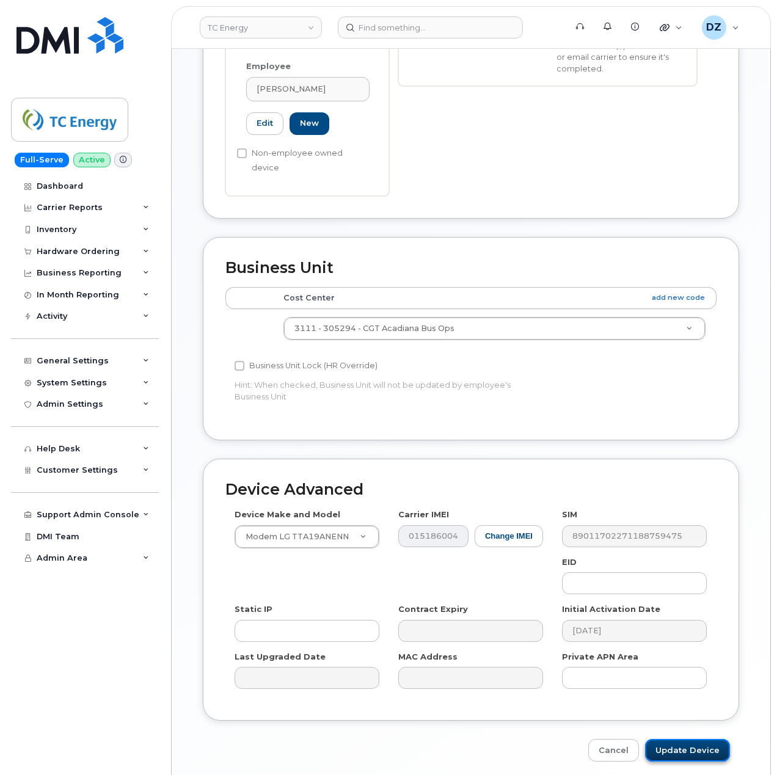
click at [687, 739] on input "Update Device" at bounding box center [687, 750] width 85 height 23
type input "Saving..."
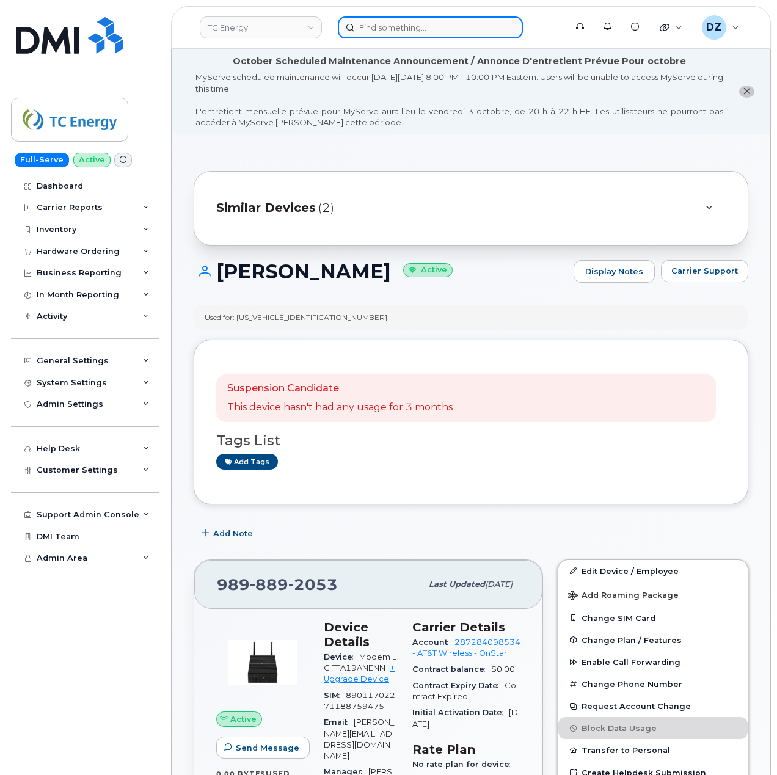
click at [414, 20] on input at bounding box center [430, 27] width 185 height 22
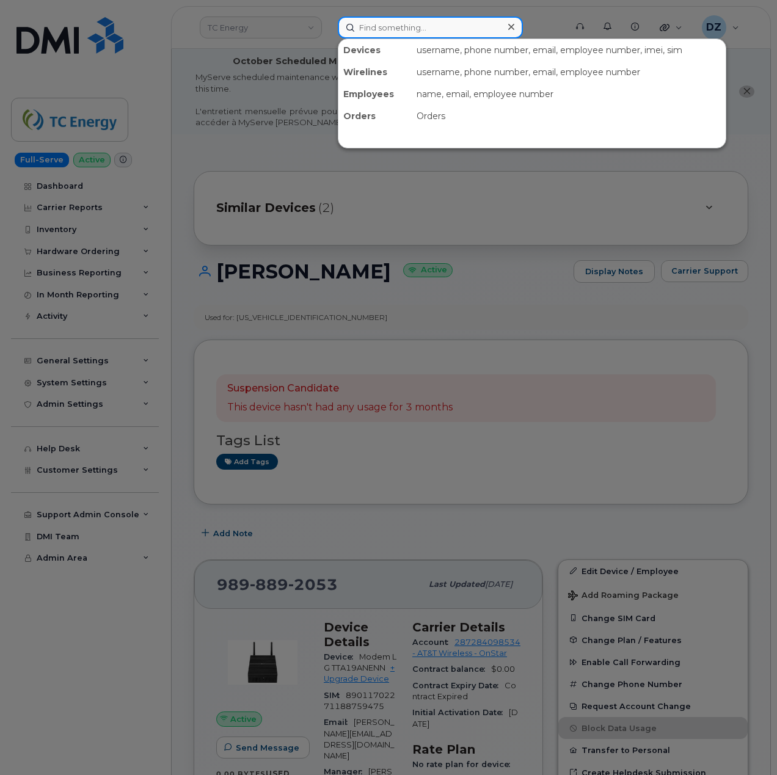
paste input "4849850283"
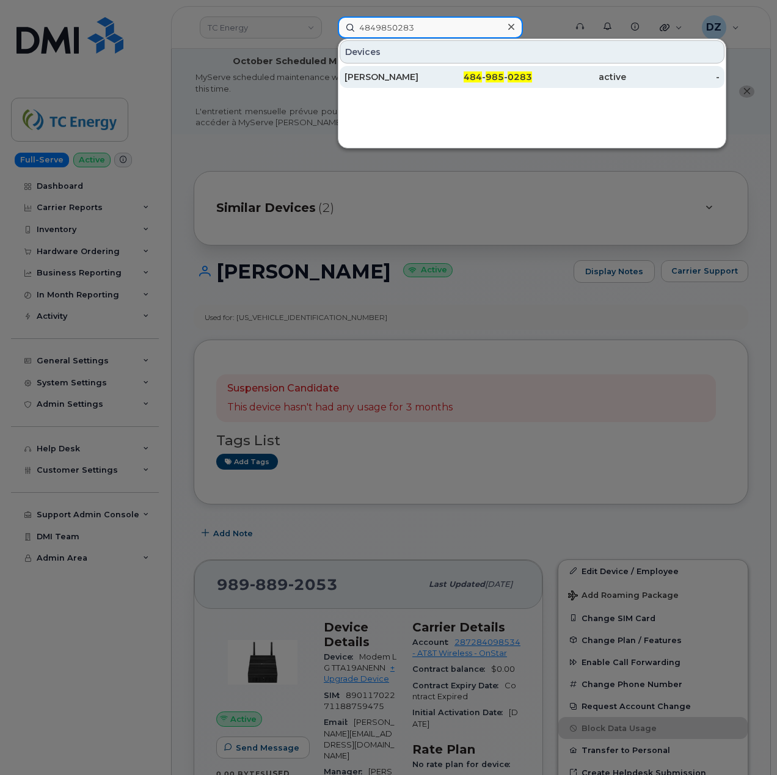
type input "4849850283"
click at [458, 73] on div "484 - 985 - 0283" at bounding box center [486, 77] width 94 height 12
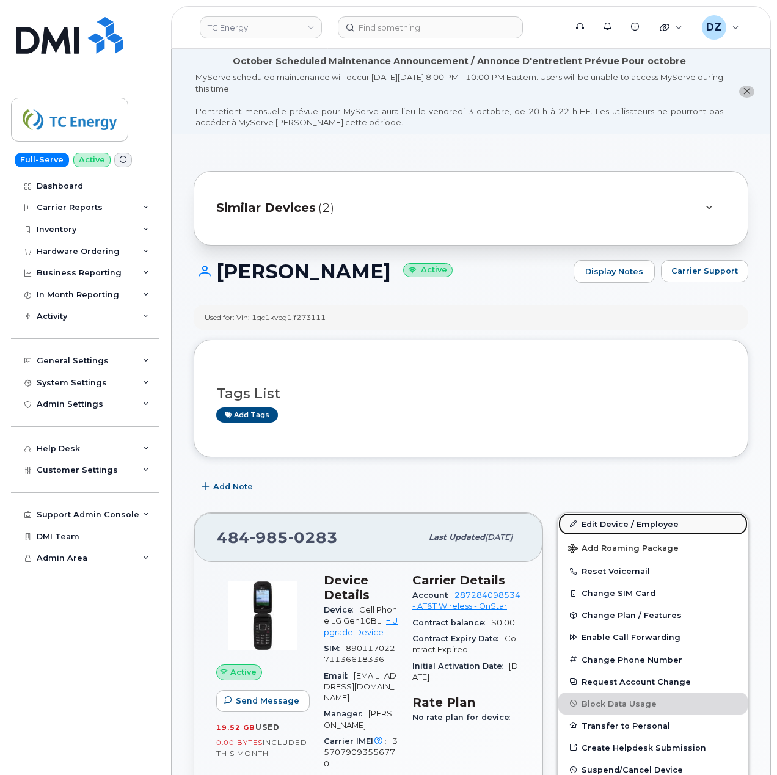
click at [633, 522] on link "Edit Device / Employee" at bounding box center [653, 524] width 189 height 22
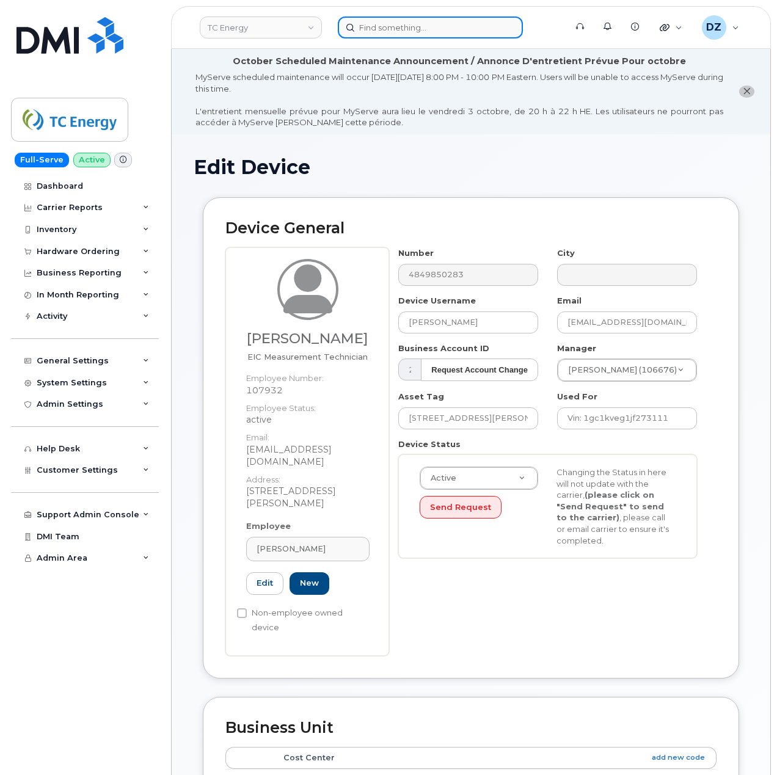
click at [453, 35] on input at bounding box center [430, 27] width 185 height 22
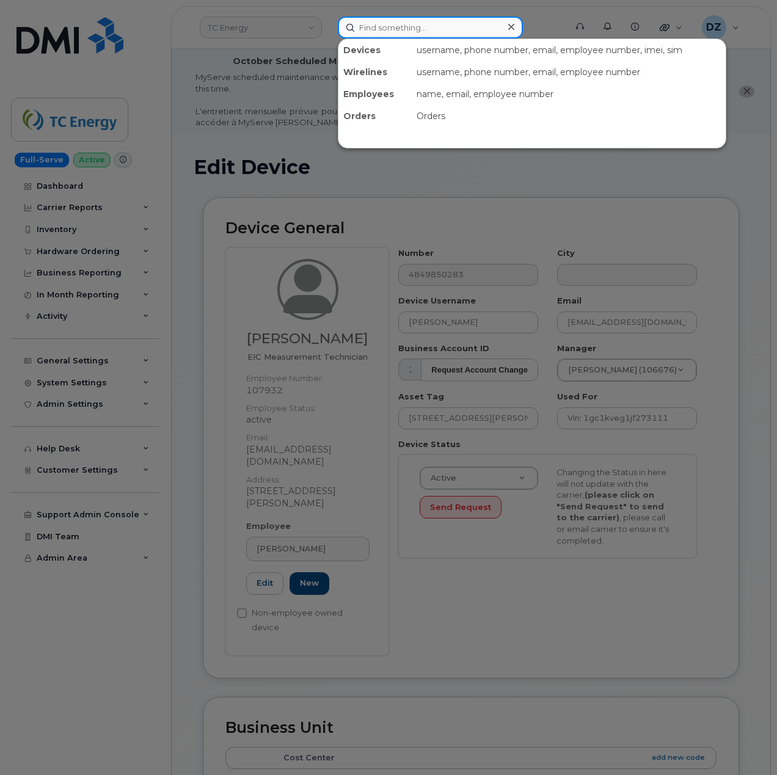
click at [453, 35] on input at bounding box center [430, 27] width 185 height 22
paste input "9898890229"
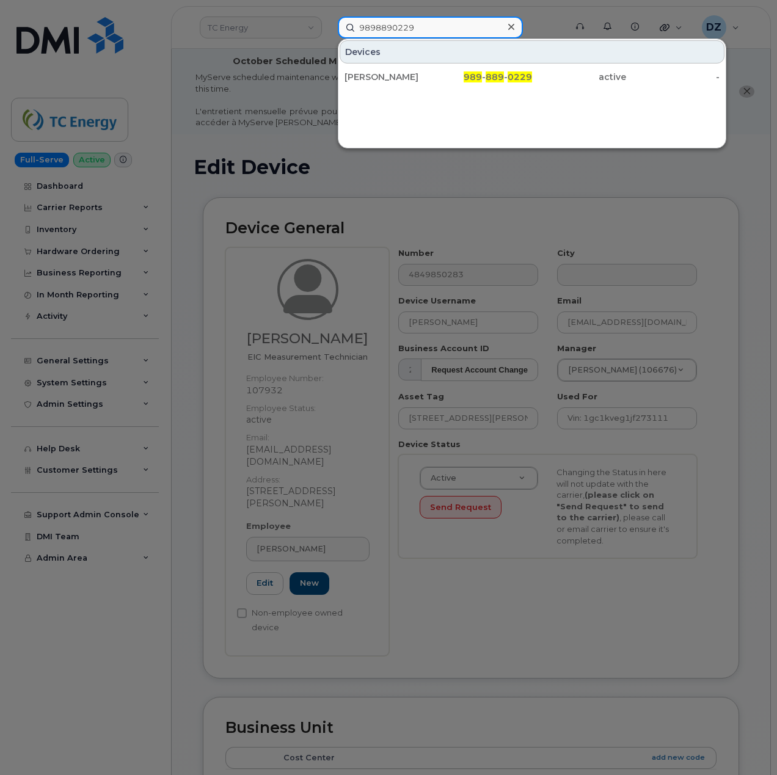
type input "9898890229"
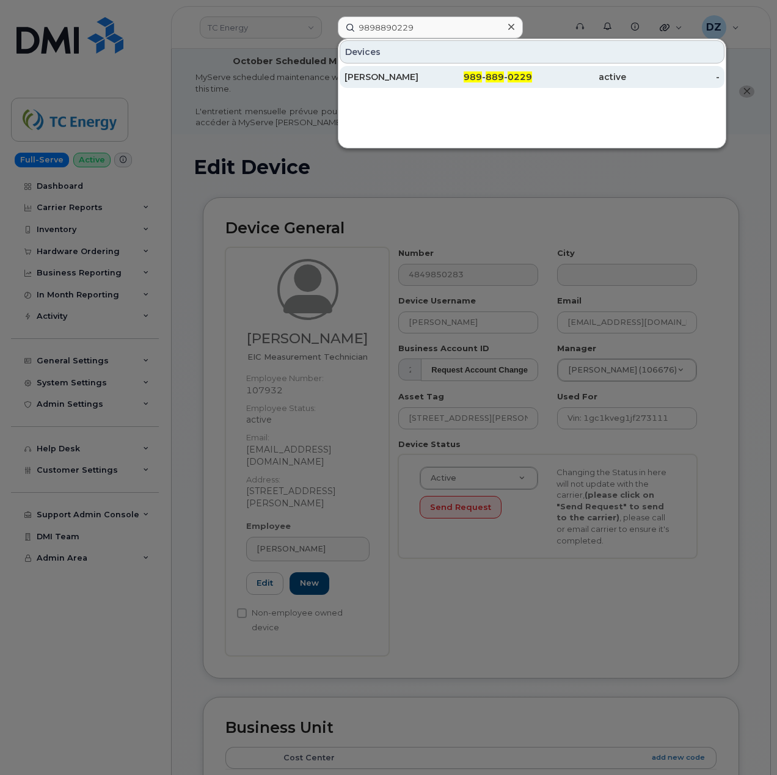
click at [465, 79] on div "989 - 889 - 0229" at bounding box center [486, 77] width 94 height 12
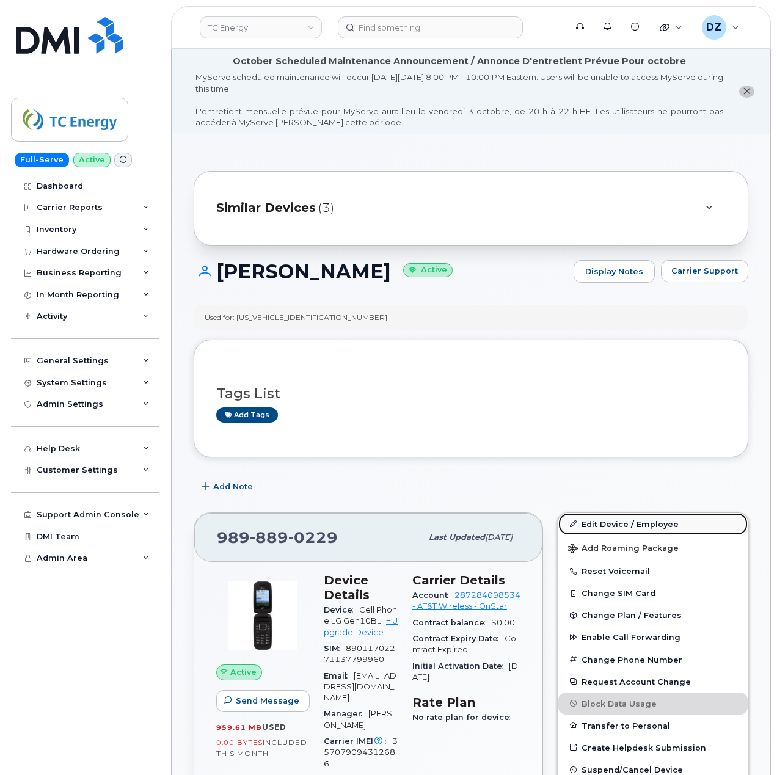
click at [605, 521] on link "Edit Device / Employee" at bounding box center [653, 524] width 189 height 22
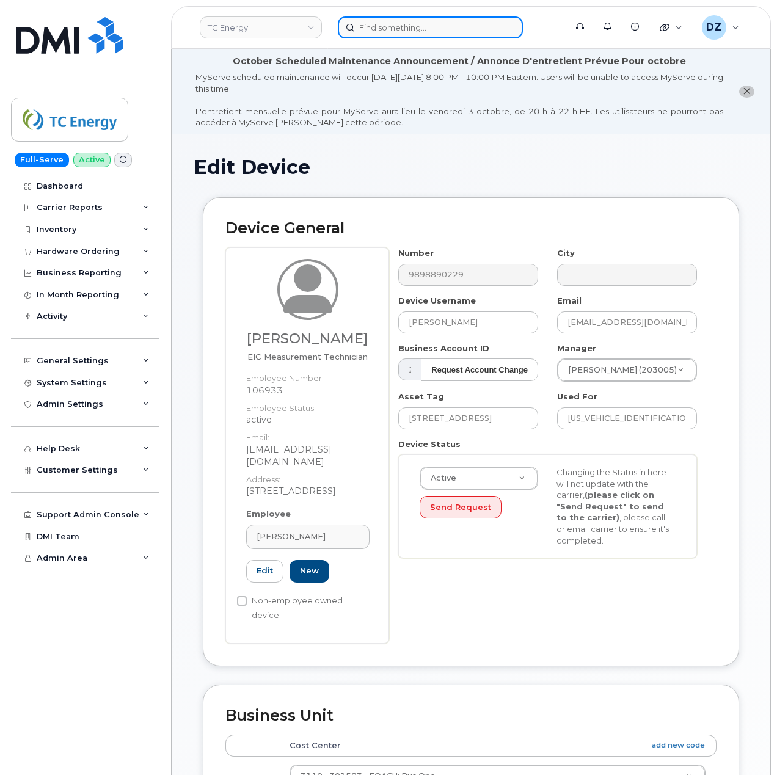
click at [466, 27] on input at bounding box center [430, 27] width 185 height 22
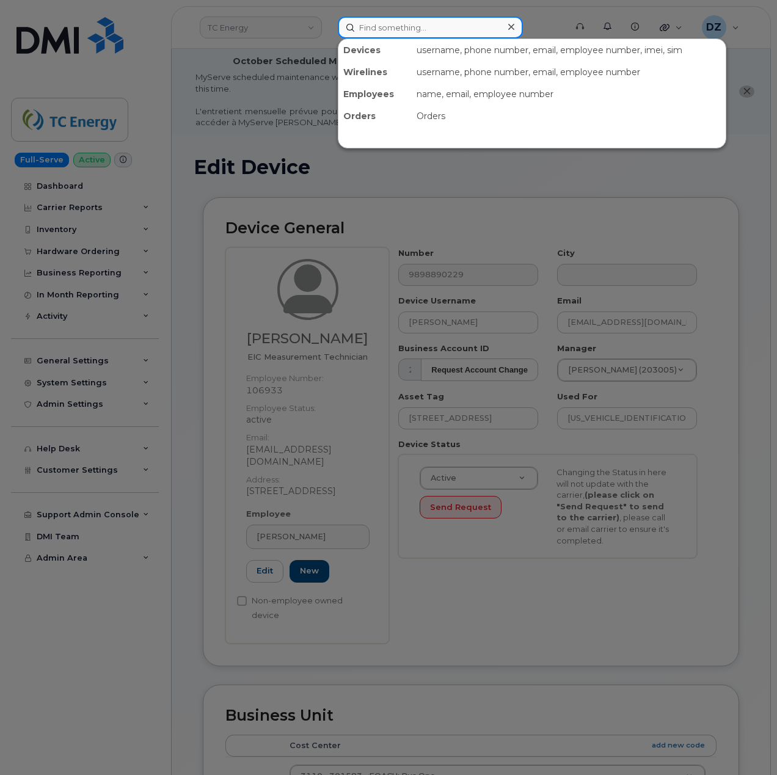
paste input "4845005403"
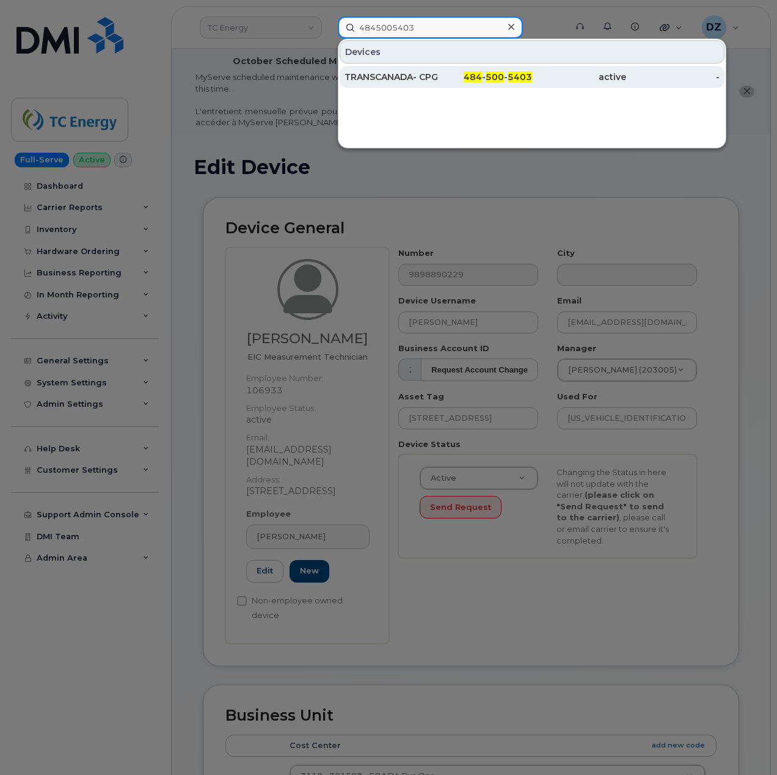
type input "4845005403"
click at [423, 79] on div "TRANSCANADA- CPG" at bounding box center [392, 77] width 94 height 12
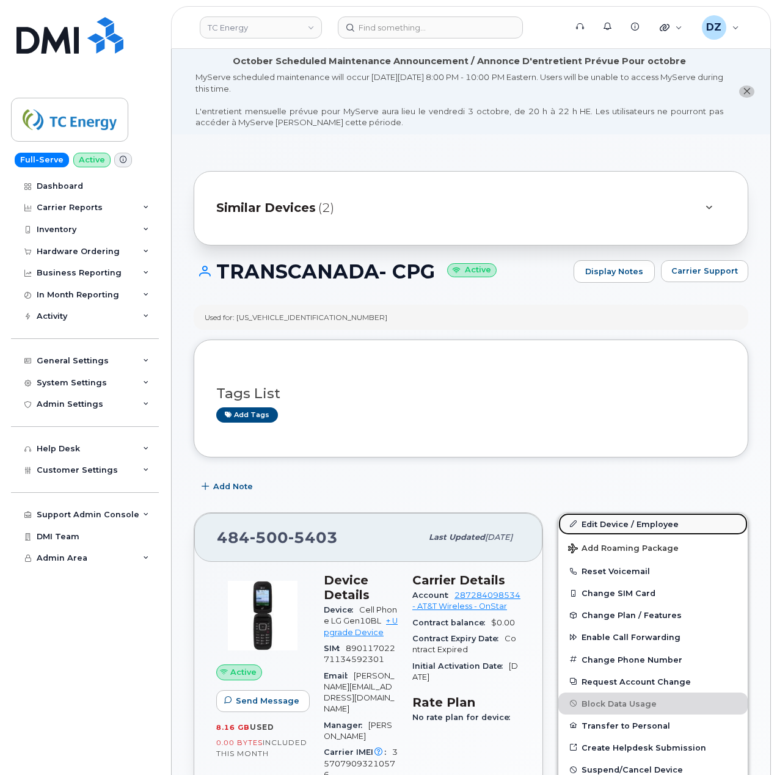
click at [649, 521] on link "Edit Device / Employee" at bounding box center [653, 524] width 189 height 22
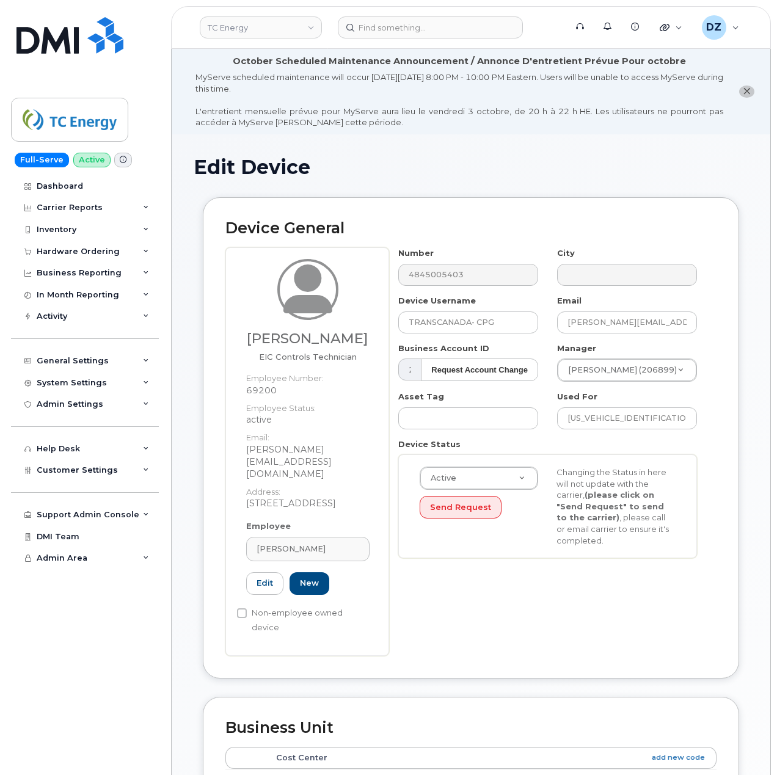
click at [277, 333] on h3 "[PERSON_NAME]" at bounding box center [307, 338] width 123 height 15
click at [277, 333] on h3 "Steve Snyder" at bounding box center [307, 338] width 123 height 15
click at [323, 339] on h3 "Steve Snyder" at bounding box center [307, 338] width 123 height 15
copy h3 "Steve Snyder"
click at [492, 310] on div "Device Username TRANSCANADA- CPG" at bounding box center [468, 314] width 159 height 38
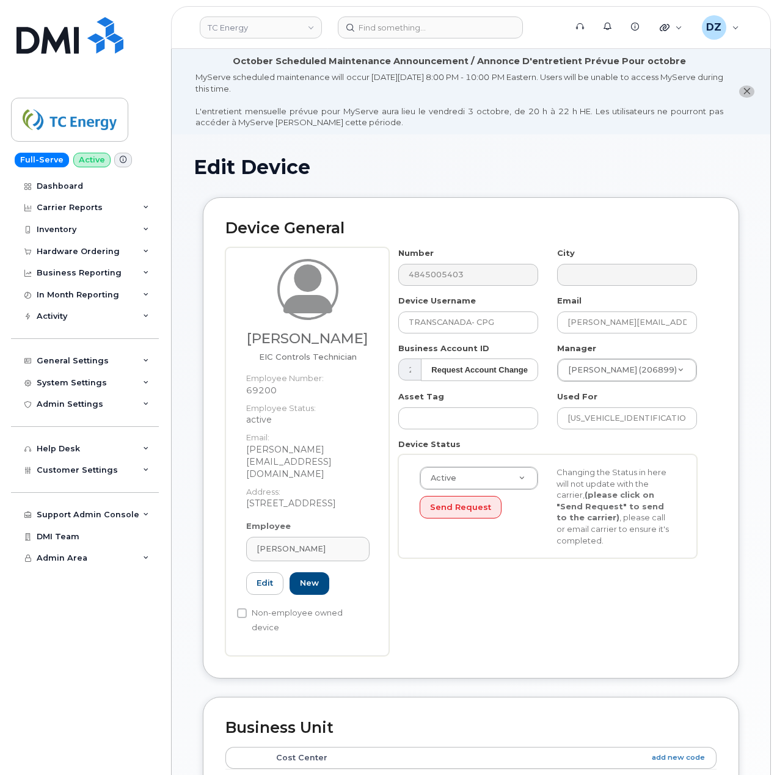
click at [492, 310] on div "Device Username TRANSCANADA- CPG" at bounding box center [468, 314] width 159 height 38
click at [490, 321] on input "TRANSCANADA- CPG" at bounding box center [468, 323] width 140 height 22
paste input "Steve Snyder"
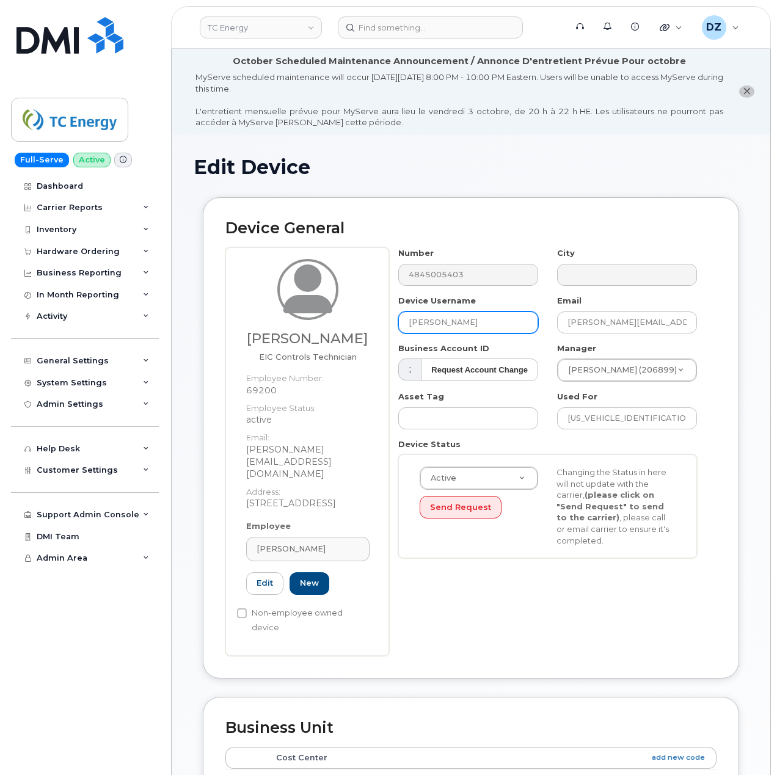
click at [431, 318] on input "Steve Snyder" at bounding box center [468, 323] width 140 height 22
type input "Steven Snyder"
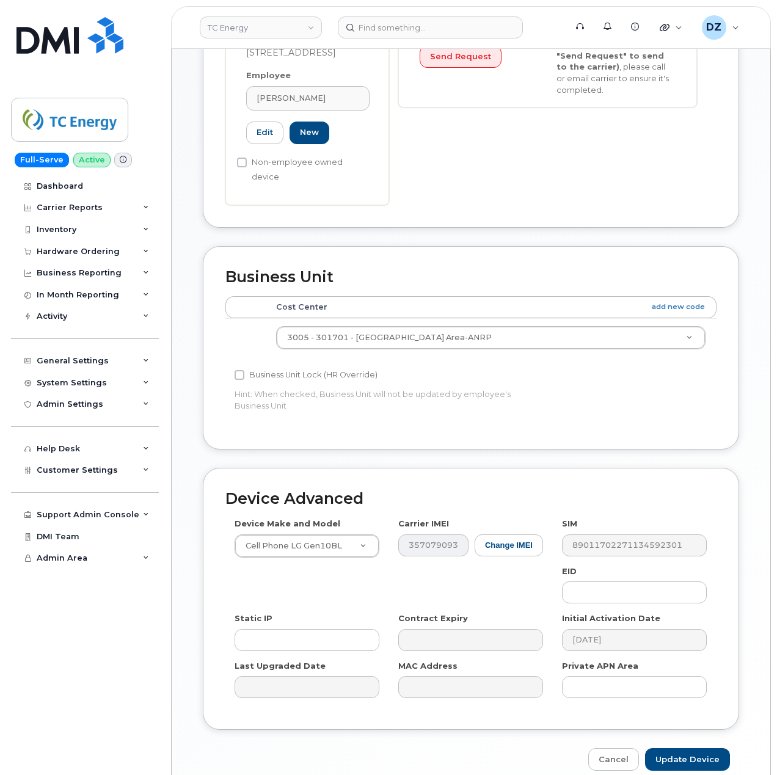
scroll to position [472, 0]
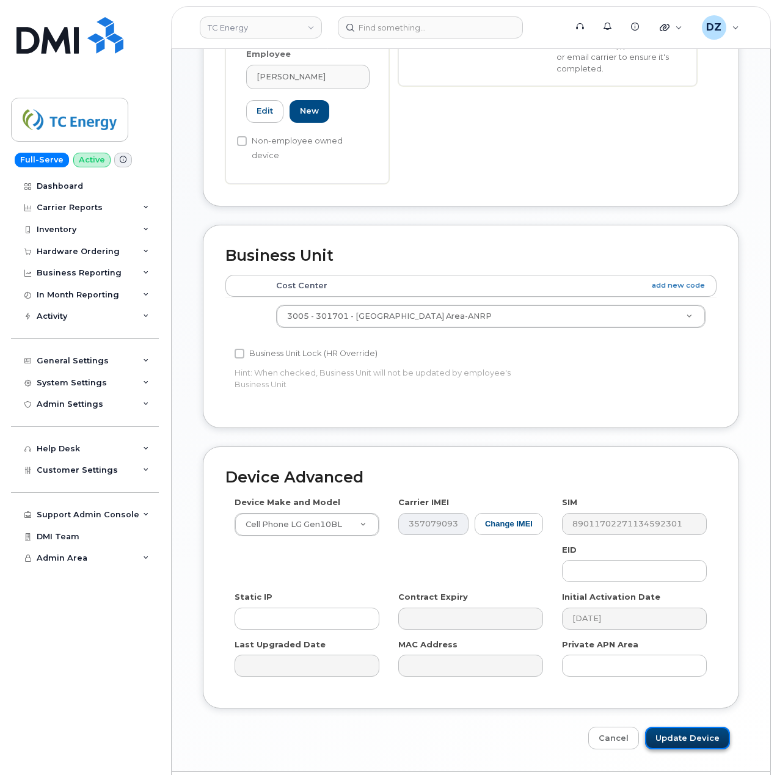
click at [706, 727] on input "Update Device" at bounding box center [687, 738] width 85 height 23
type input "Saving..."
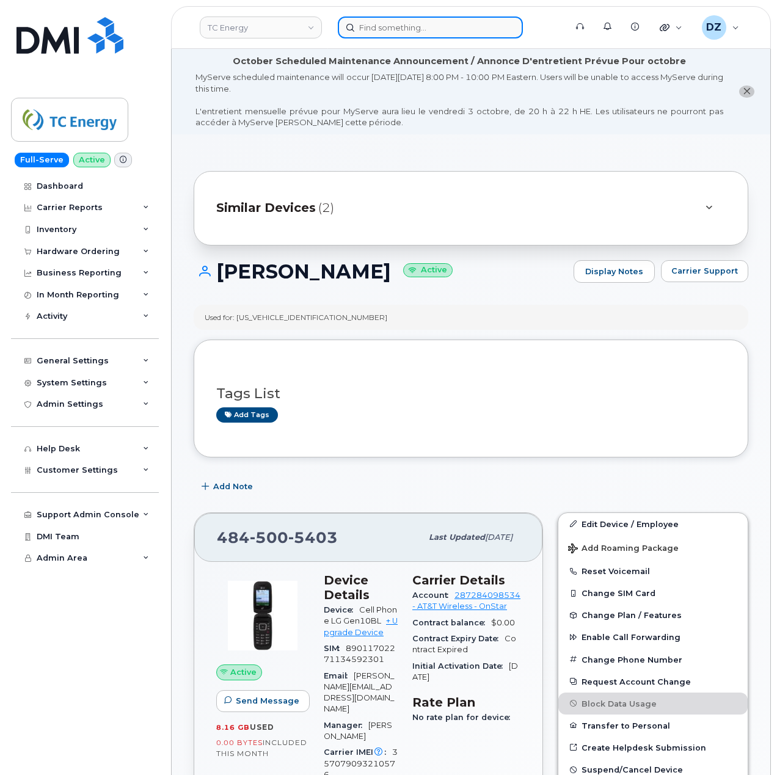
click at [426, 24] on input at bounding box center [430, 27] width 185 height 22
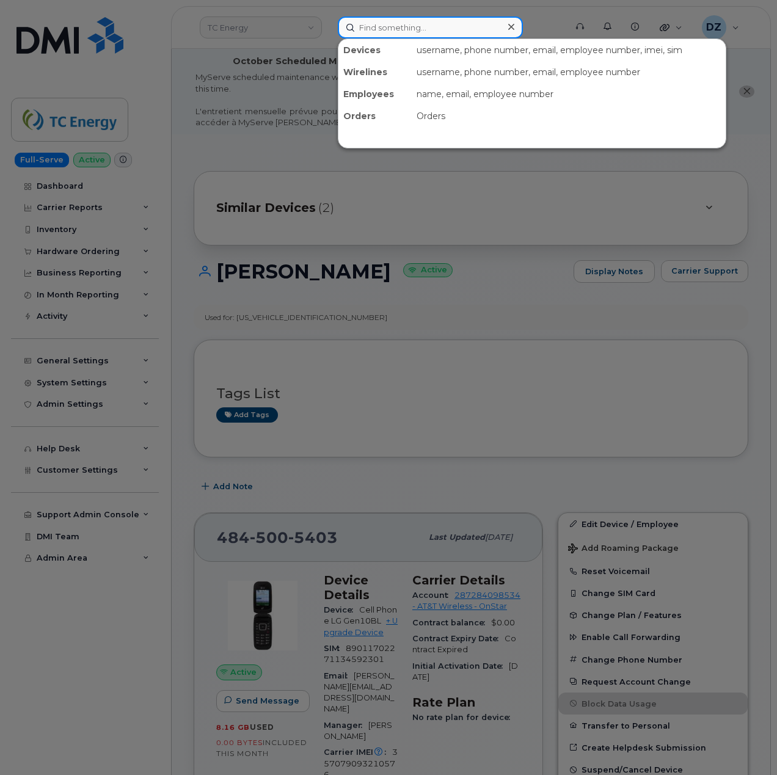
paste input "4849867314"
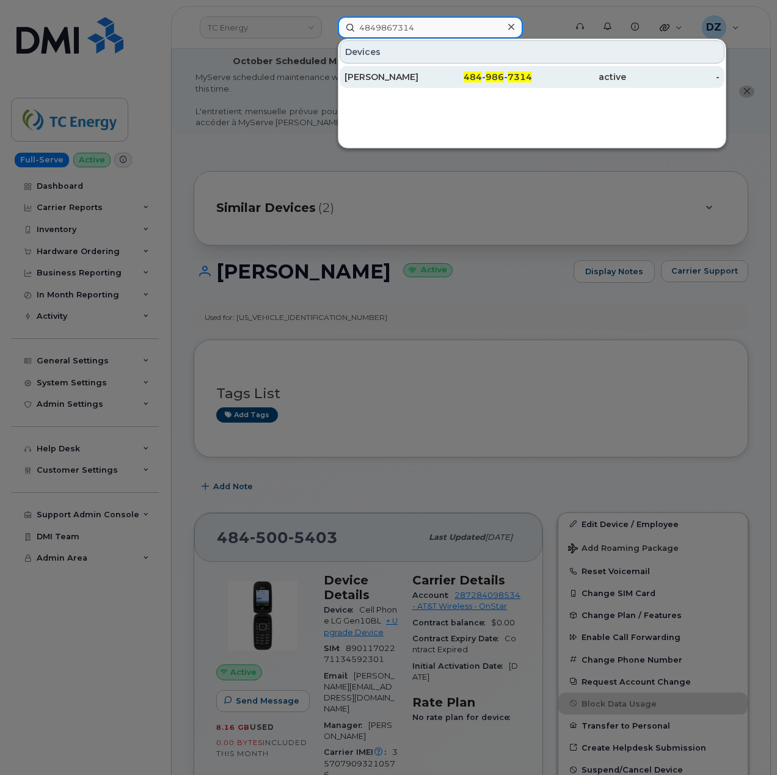
type input "4849867314"
click at [441, 75] on div "484 - 986 - 7314" at bounding box center [486, 77] width 94 height 12
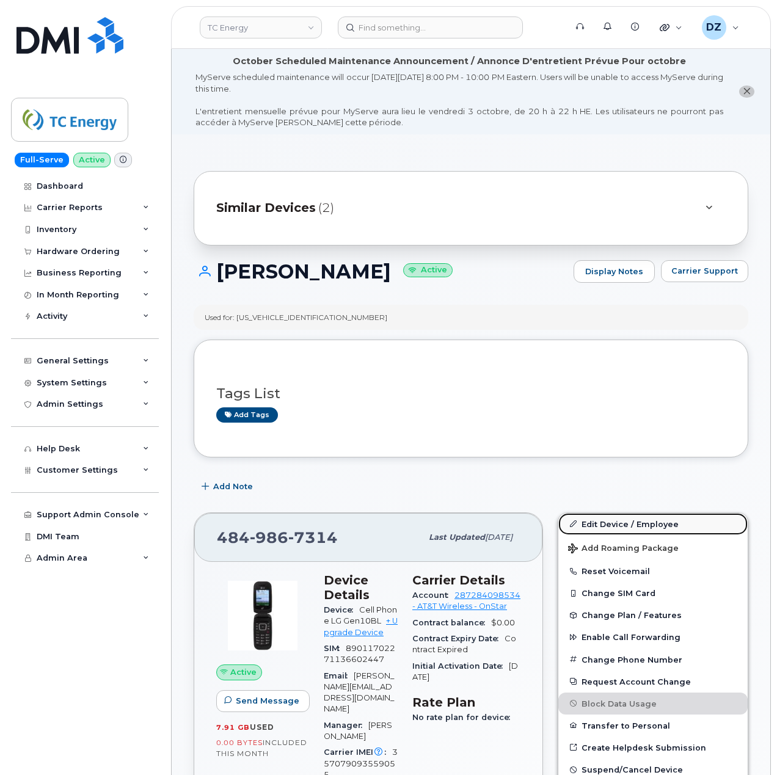
click at [631, 524] on link "Edit Device / Employee" at bounding box center [653, 524] width 189 height 22
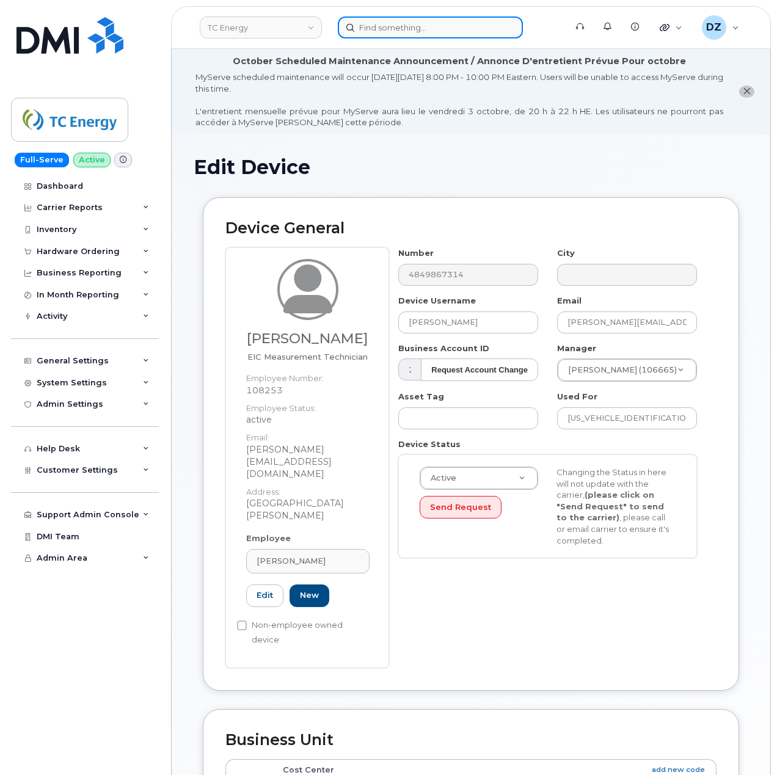
click at [401, 30] on input at bounding box center [430, 27] width 185 height 22
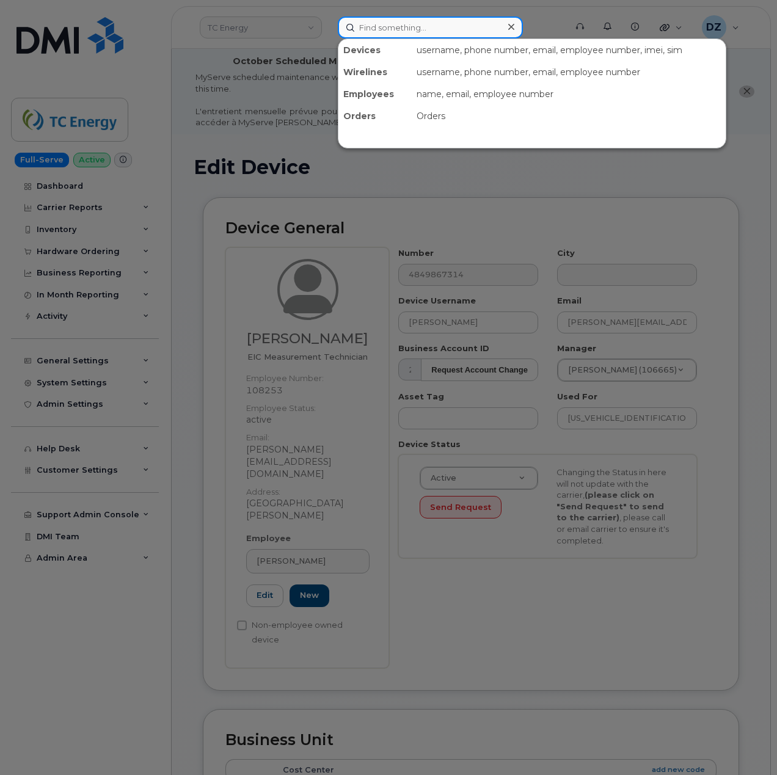
paste input "4849868738"
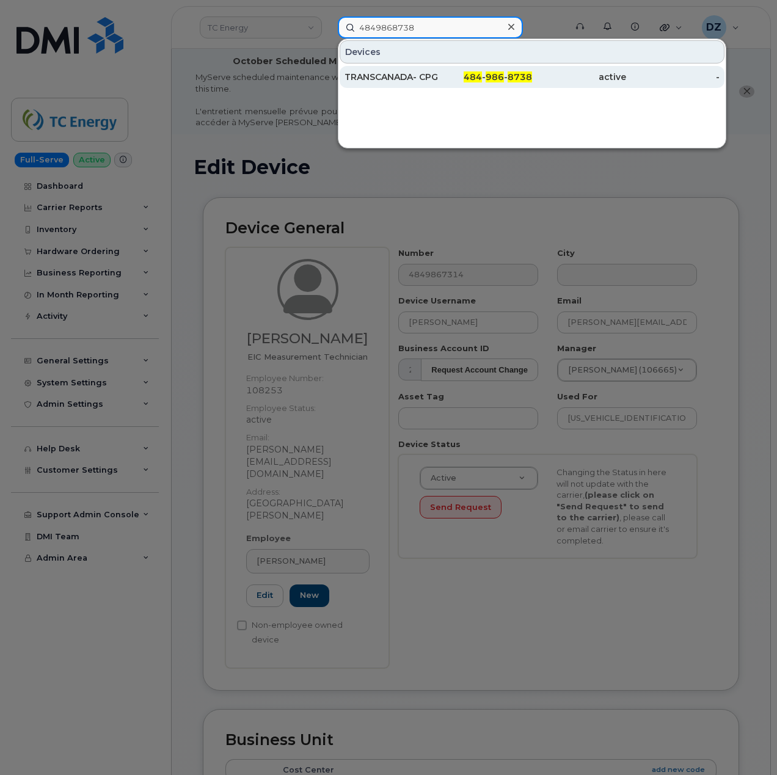
type input "4849868738"
click at [438, 81] on div "TRANSCANADA- CPG" at bounding box center [392, 77] width 94 height 12
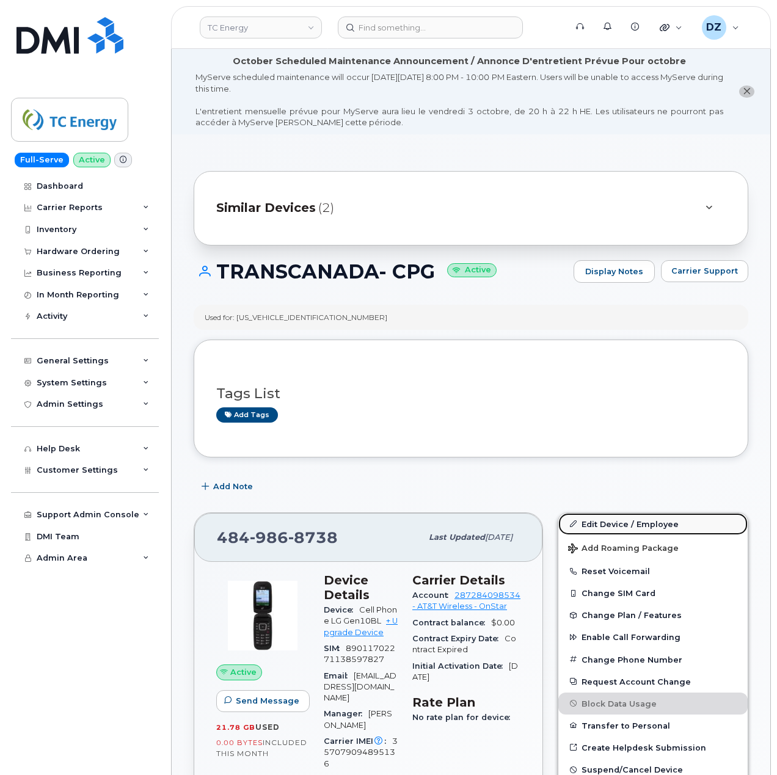
click at [637, 524] on link "Edit Device / Employee" at bounding box center [653, 524] width 189 height 22
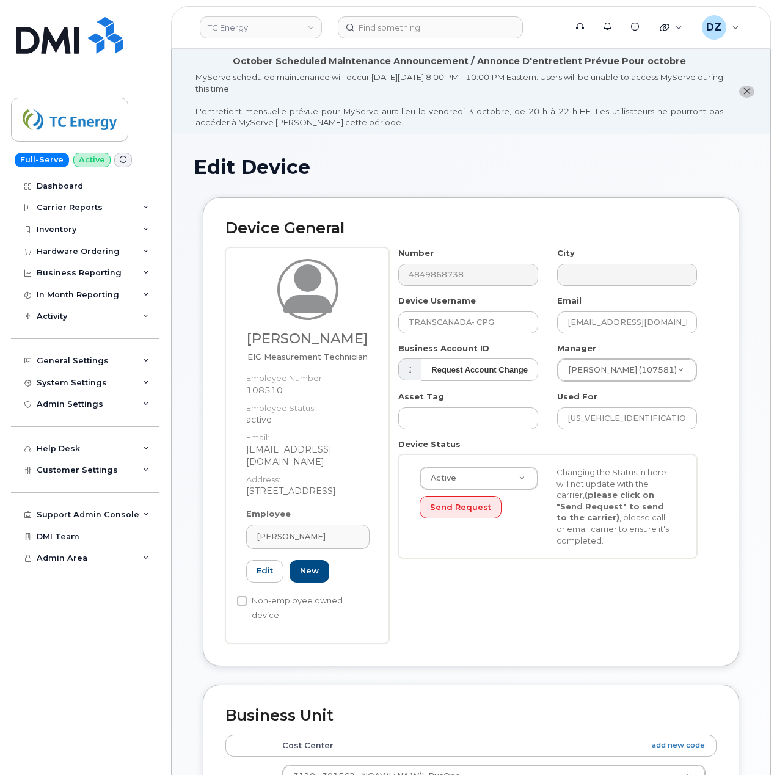
click at [292, 340] on h3 "David Miller" at bounding box center [307, 338] width 123 height 15
click at [347, 340] on h3 "David Miller" at bounding box center [307, 338] width 123 height 15
copy h3 "David Miller"
drag, startPoint x: 502, startPoint y: 321, endPoint x: 348, endPoint y: 308, distance: 154.6
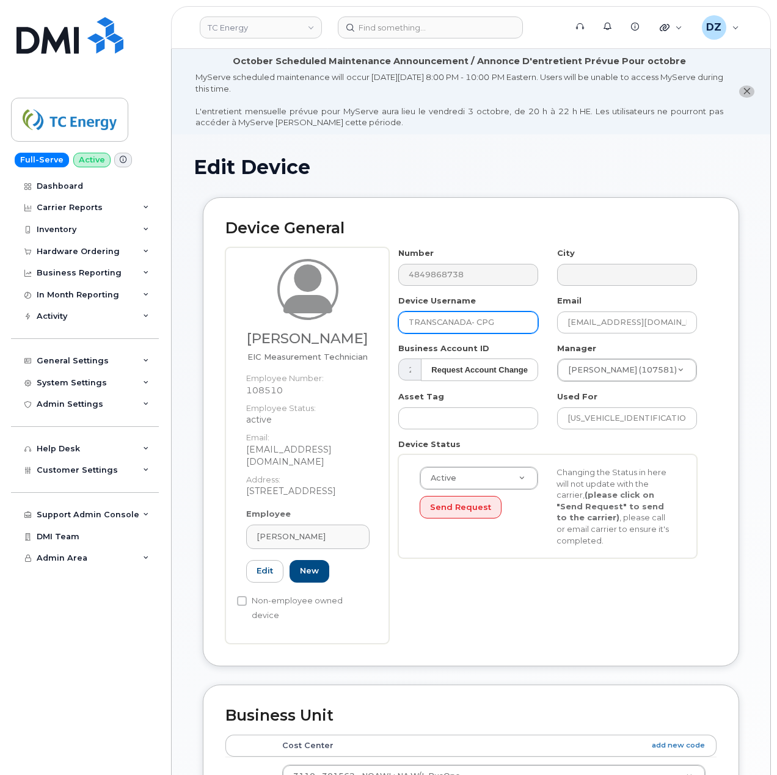
click at [348, 308] on div "David Miller EIC Measurement Technician Employee Number: 108510 Employee Status…" at bounding box center [470, 445] width 491 height 396
paste input "David Miller"
type input "David Miller"
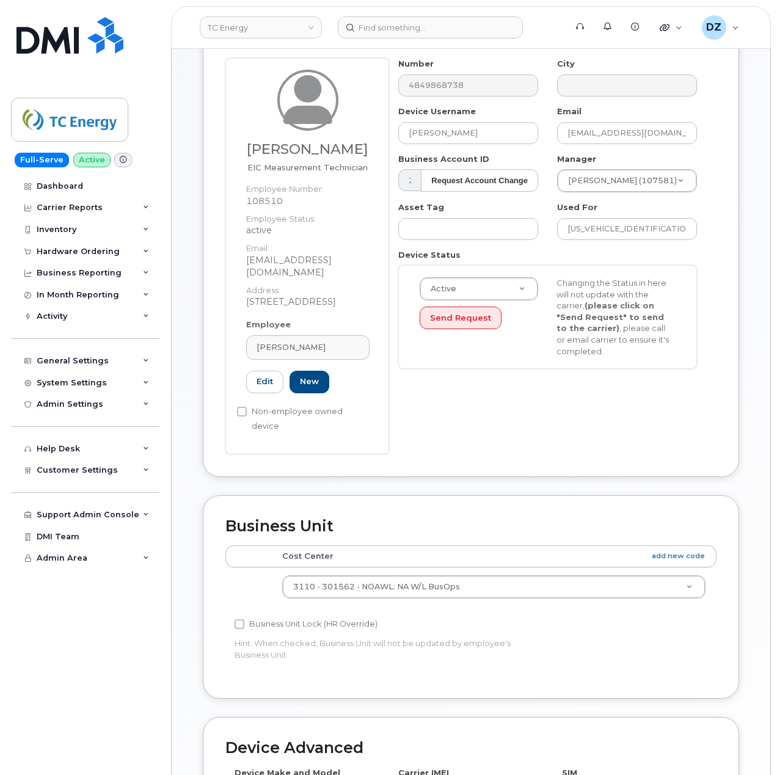
scroll to position [407, 0]
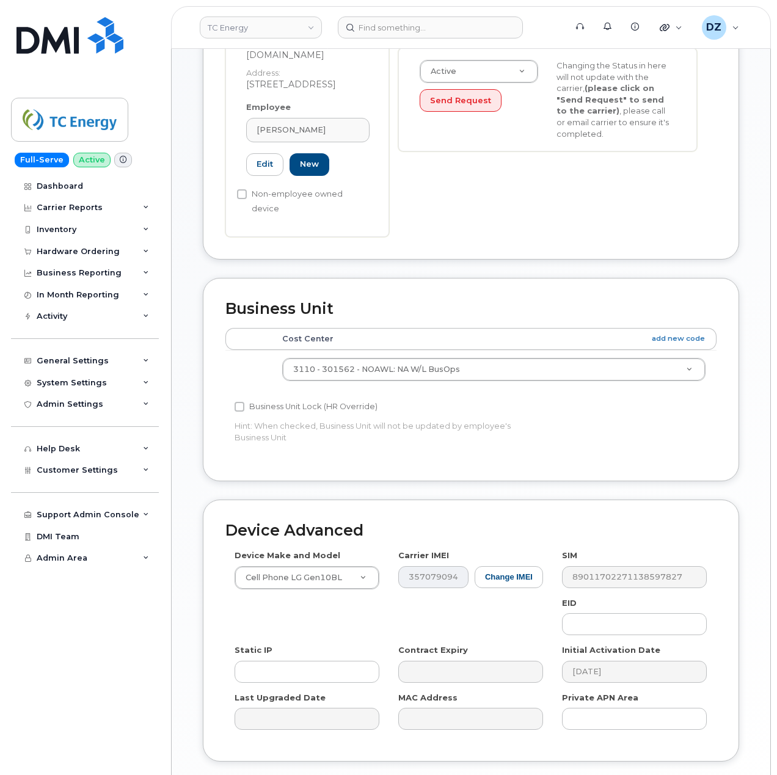
type input "Saving..."
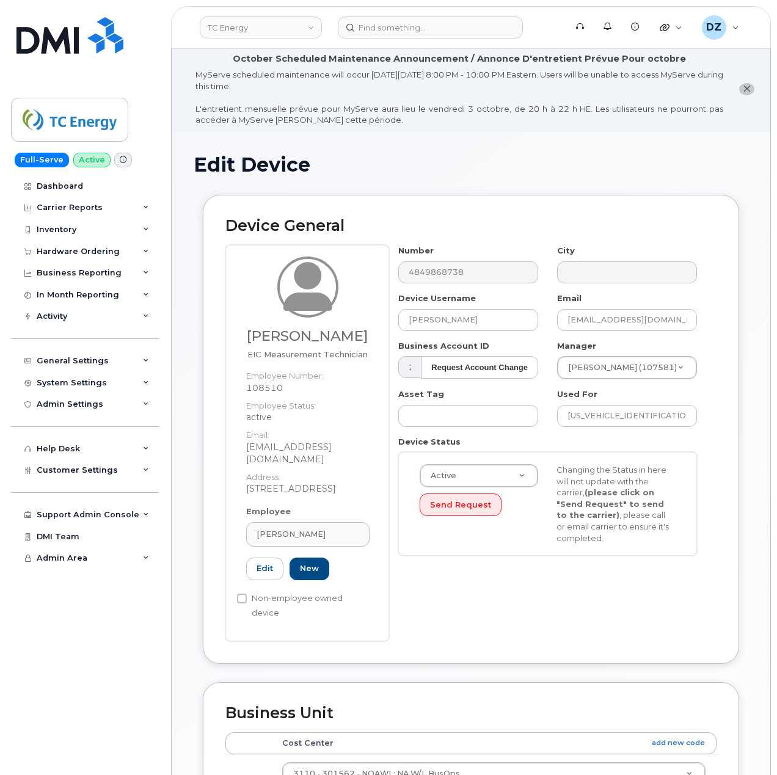
scroll to position [0, 0]
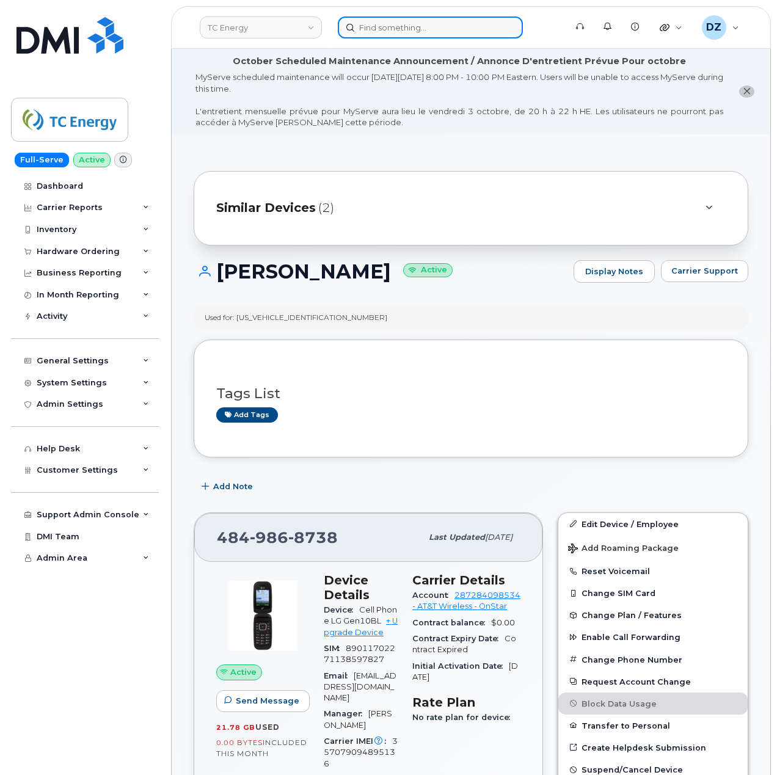
click at [449, 35] on input at bounding box center [430, 27] width 185 height 22
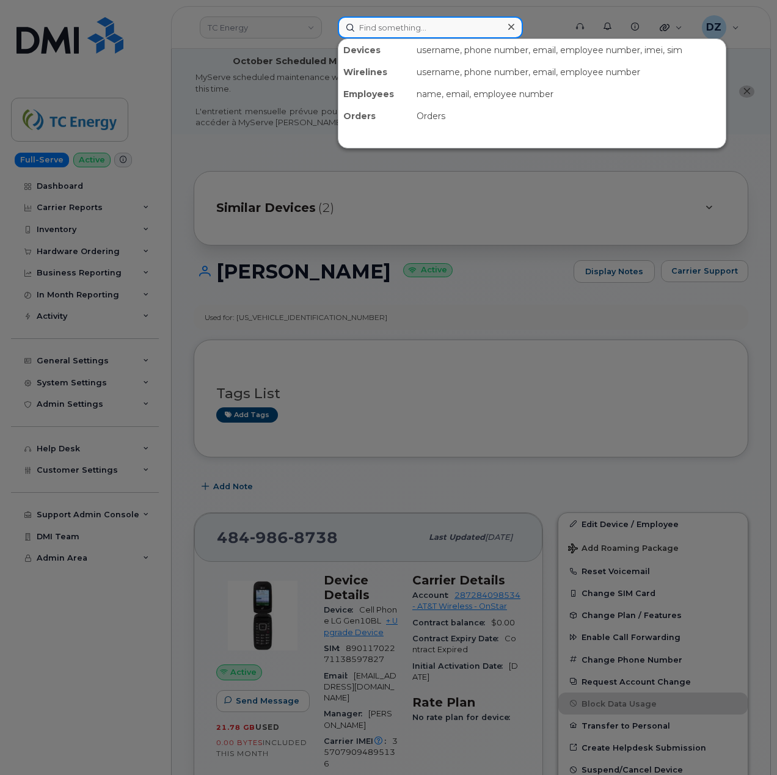
paste input "6104125168"
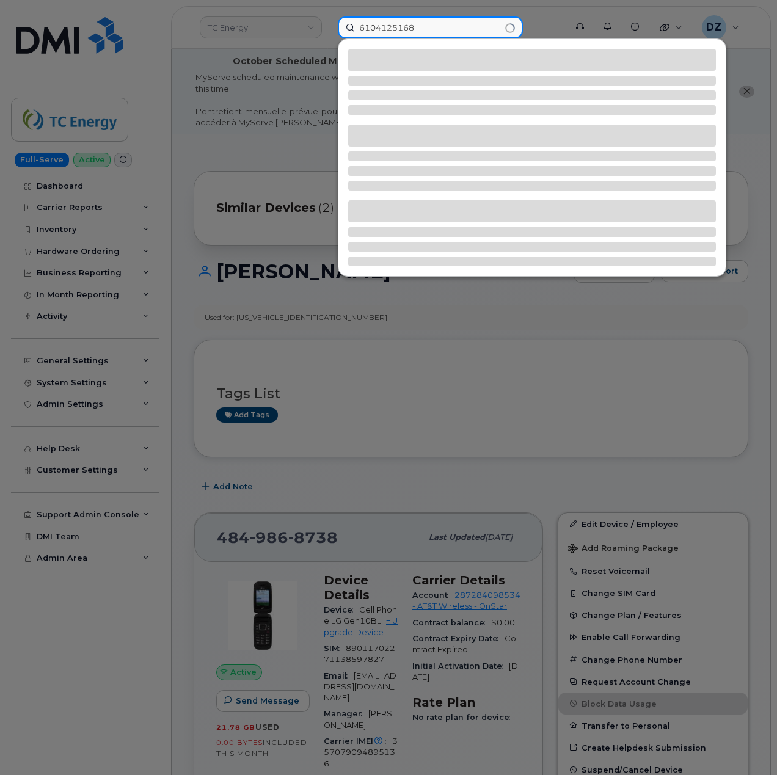
type input "6104125168"
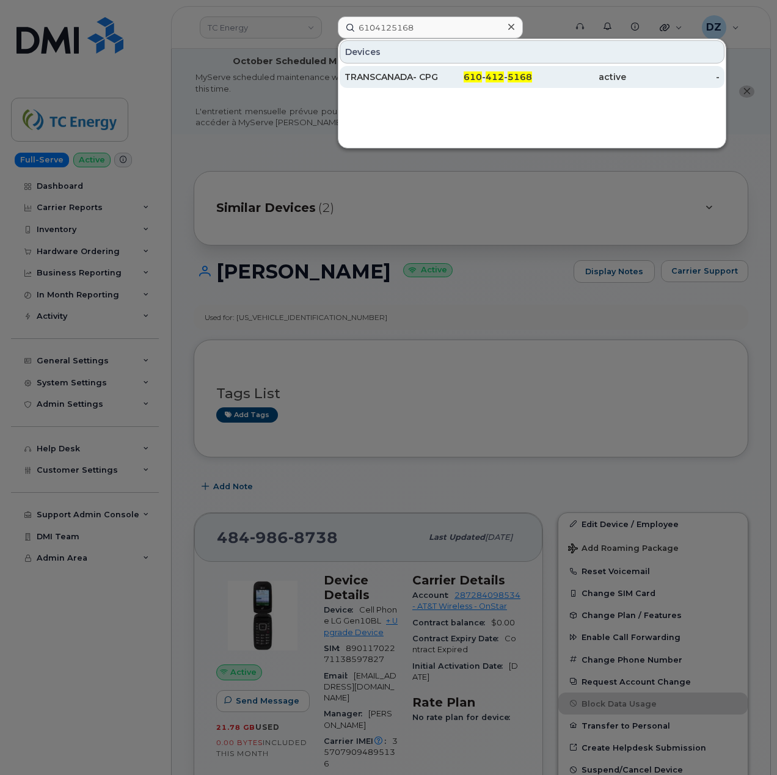
click at [394, 75] on div "TRANSCANADA- CPG" at bounding box center [392, 77] width 94 height 12
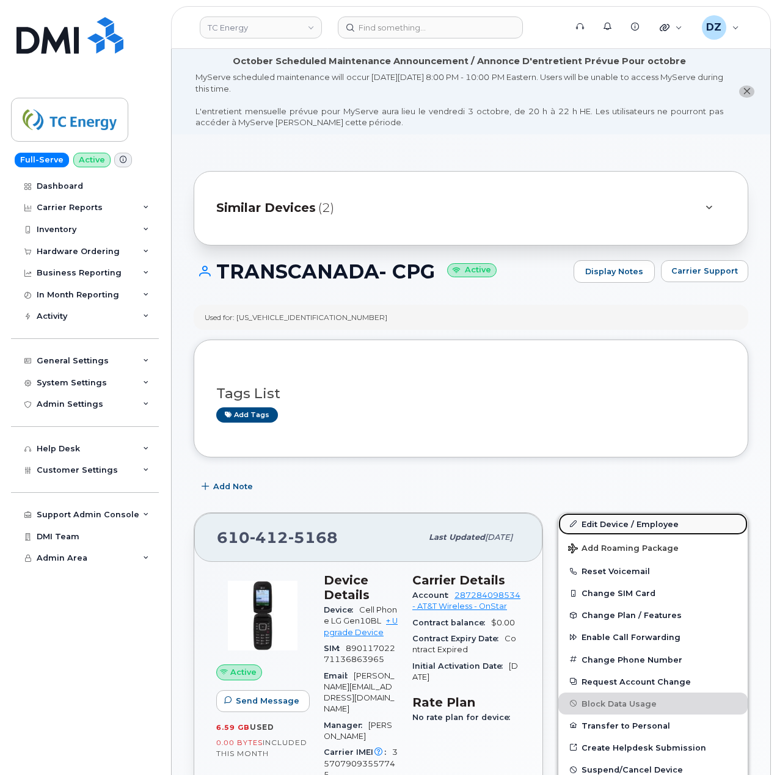
click at [605, 523] on link "Edit Device / Employee" at bounding box center [653, 524] width 189 height 22
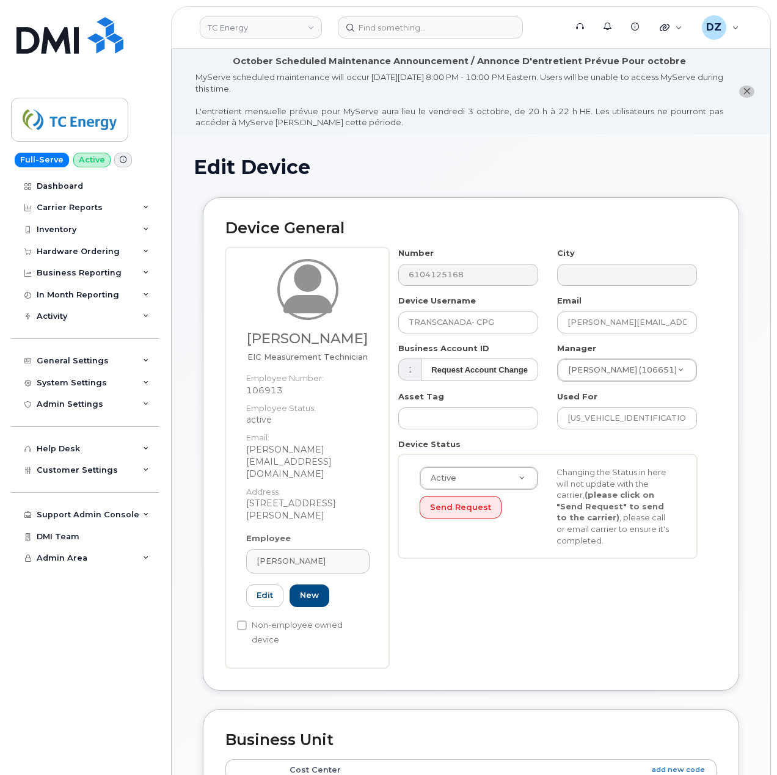
click at [284, 337] on h3 "[PERSON_NAME]" at bounding box center [307, 338] width 123 height 15
click at [284, 337] on h3 "Jeffrey Ault" at bounding box center [307, 338] width 123 height 15
click at [333, 341] on h3 "Jeffrey Ault" at bounding box center [307, 338] width 123 height 15
copy h3 "Jeffrey Ault"
drag, startPoint x: 502, startPoint y: 324, endPoint x: 390, endPoint y: 323, distance: 112.4
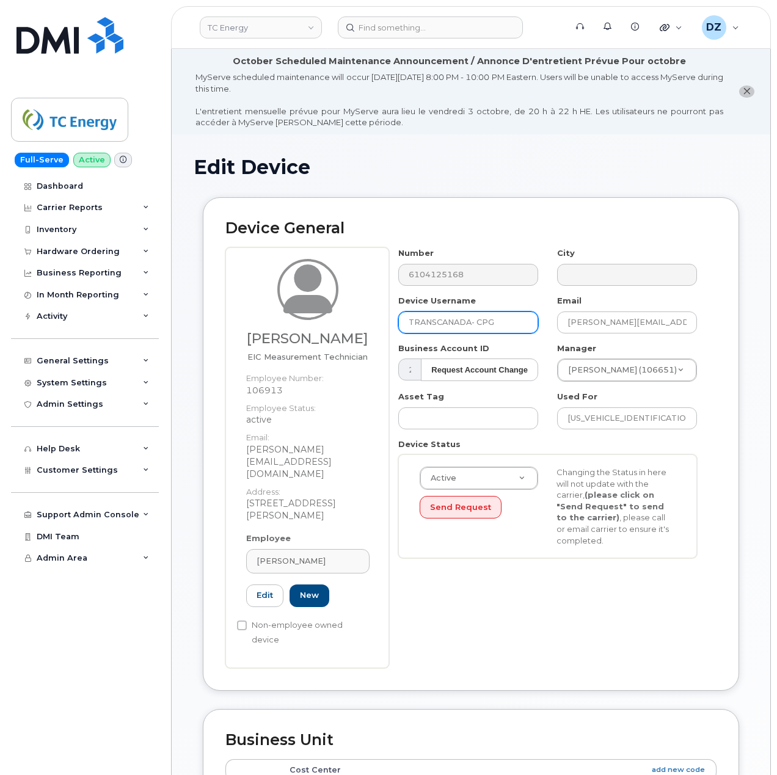
click at [390, 323] on div "Device Username TRANSCANADA- CPG" at bounding box center [468, 314] width 159 height 38
paste input "Jeffrey Ault"
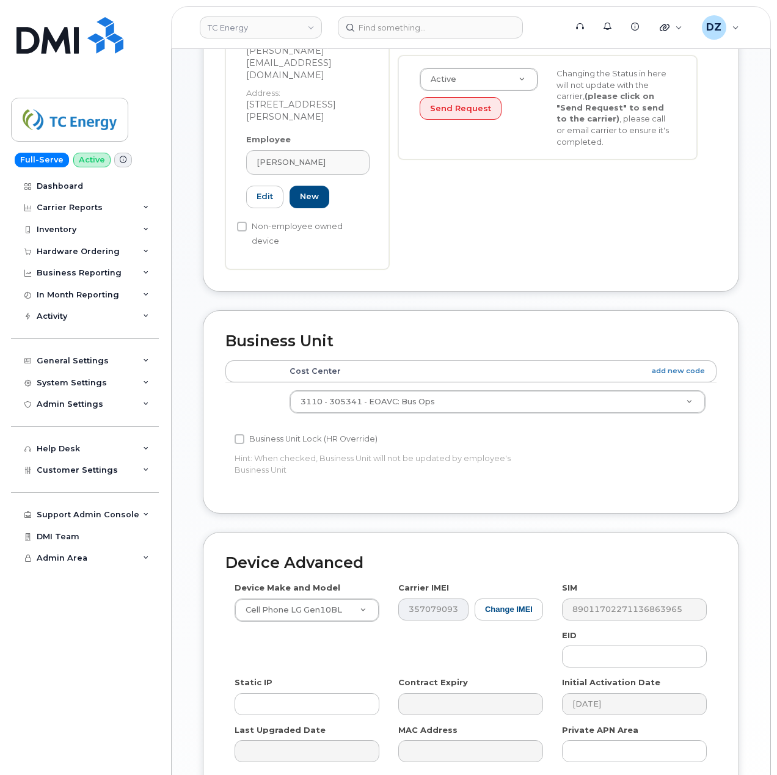
scroll to position [472, 0]
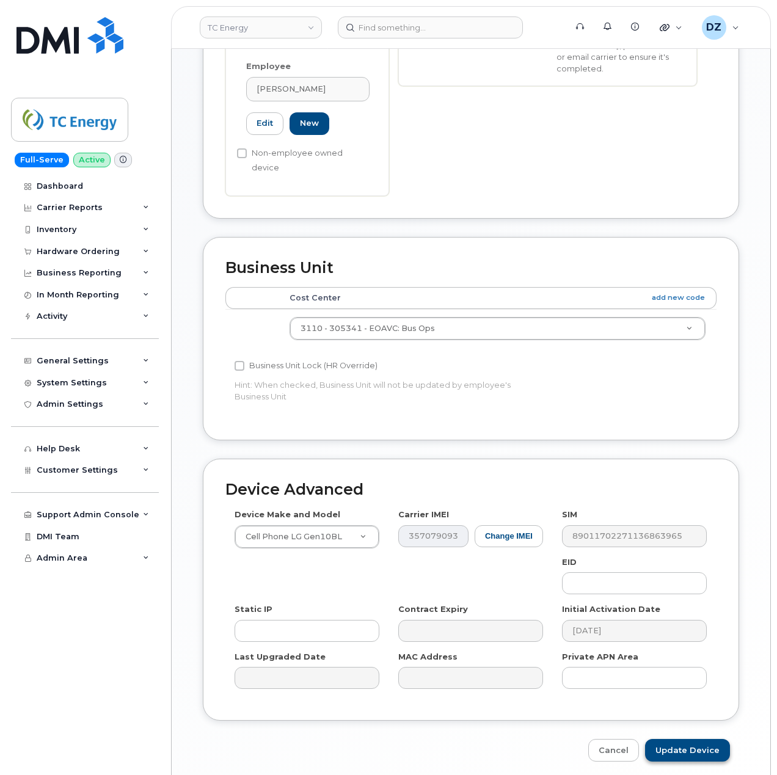
type input "Jeffrey Ault"
click at [680, 739] on input "Update Device" at bounding box center [687, 750] width 85 height 23
type input "Saving..."
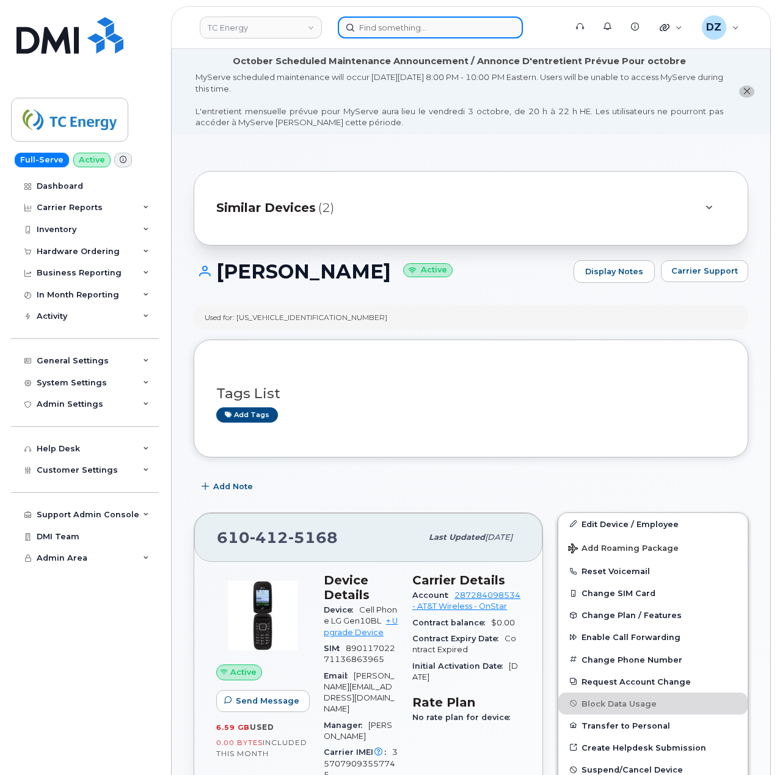
click at [394, 32] on input at bounding box center [430, 27] width 185 height 22
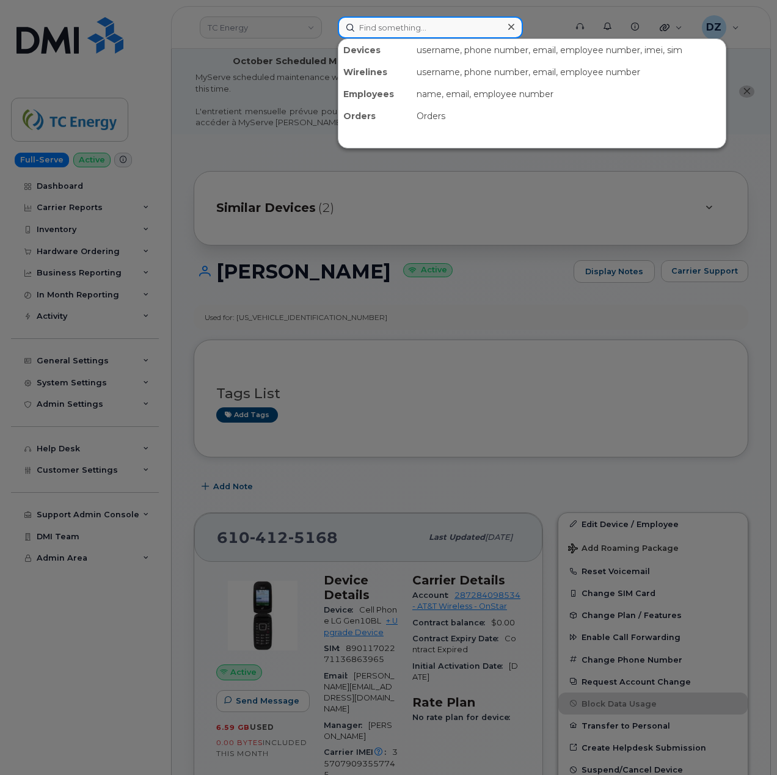
paste input "6104128195"
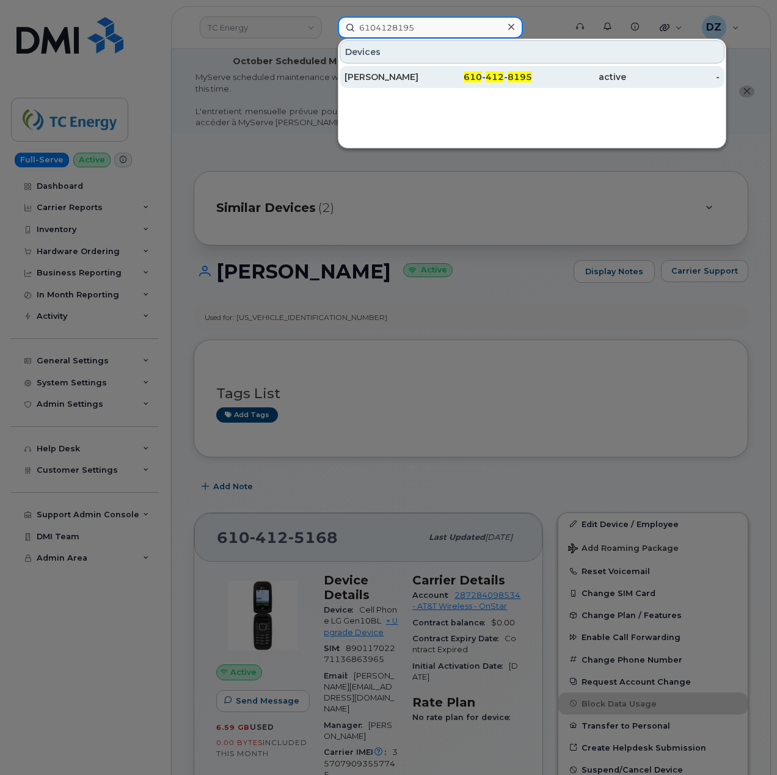
type input "6104128195"
click at [463, 77] on div "610 - 412 - 8195" at bounding box center [486, 77] width 94 height 12
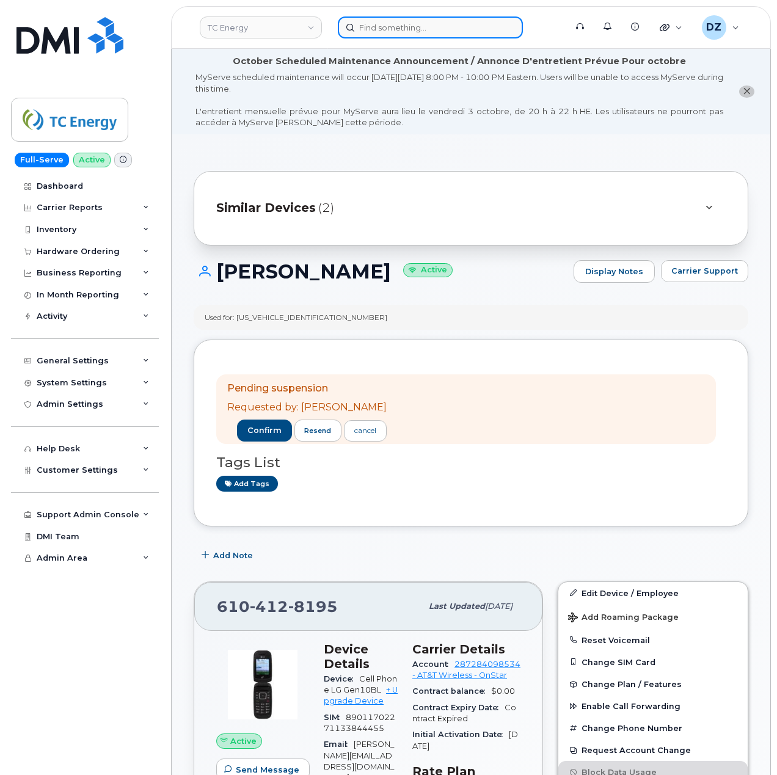
click at [377, 32] on input at bounding box center [430, 27] width 185 height 22
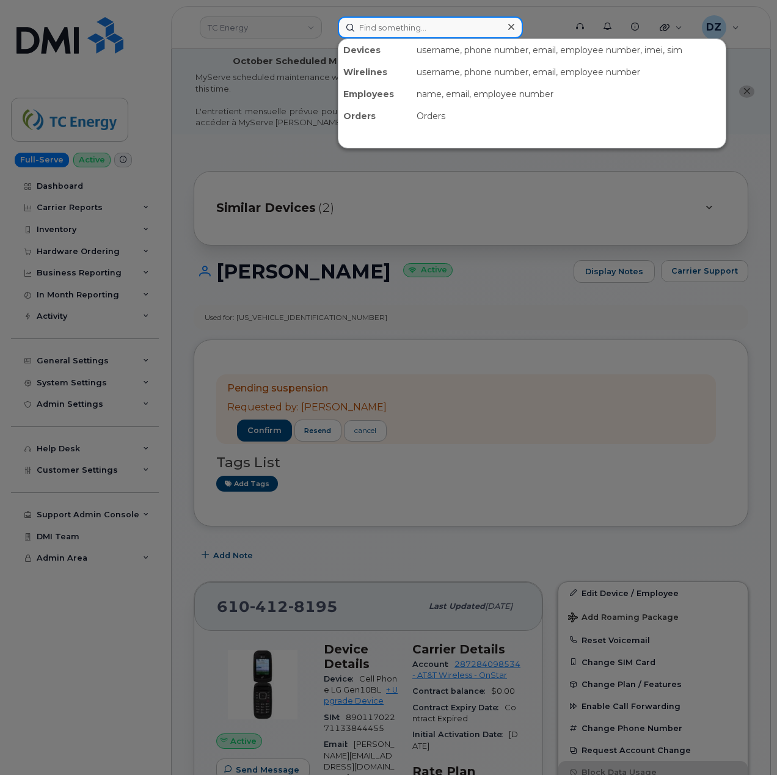
paste input "8352368182"
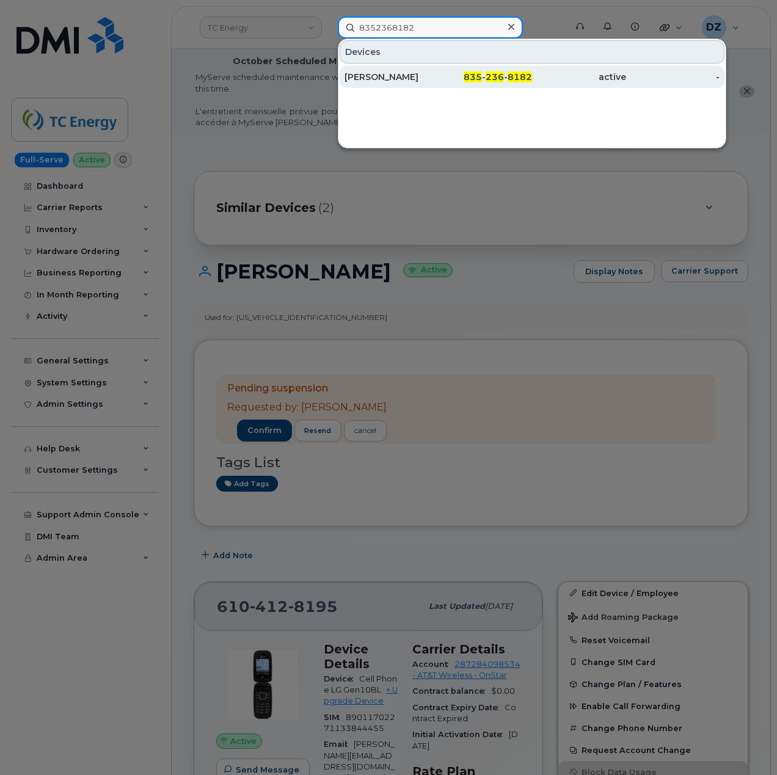
type input "8352368182"
click at [426, 76] on div "[PERSON_NAME]" at bounding box center [392, 77] width 94 height 12
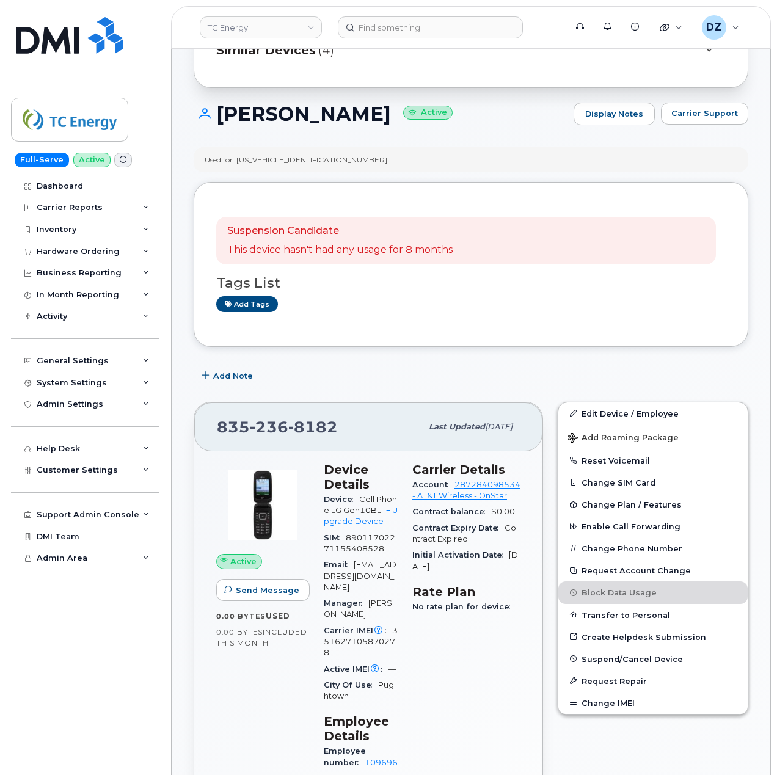
scroll to position [326, 0]
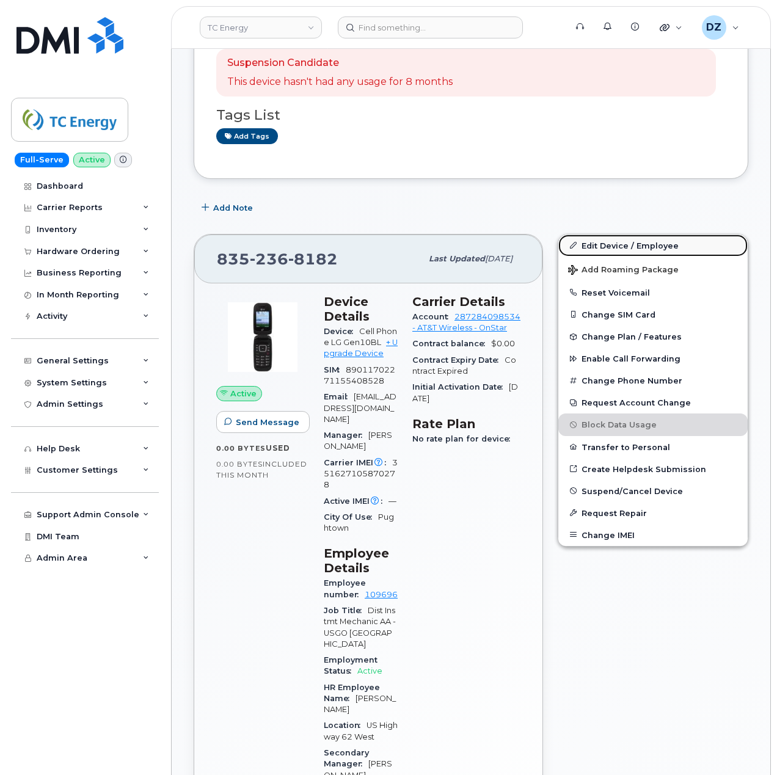
click at [663, 246] on link "Edit Device / Employee" at bounding box center [653, 246] width 189 height 22
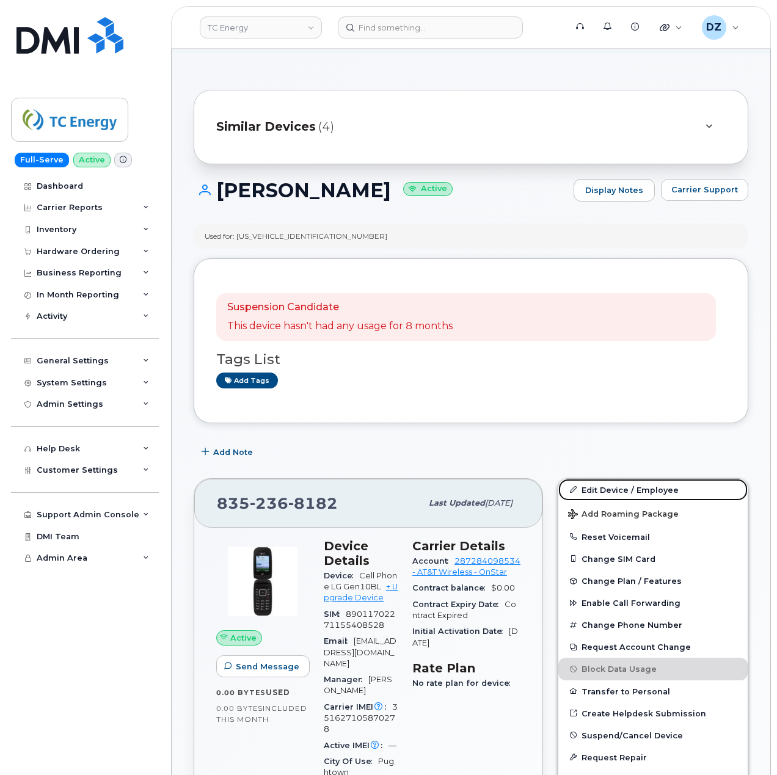
scroll to position [86, 0]
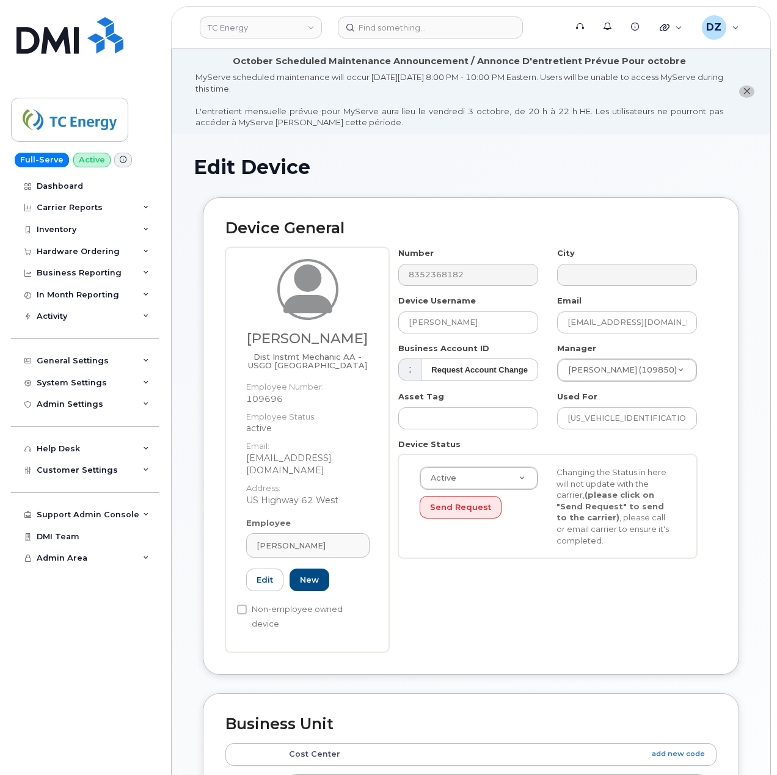
click at [301, 331] on h3 "[PERSON_NAME]" at bounding box center [307, 338] width 123 height 15
click at [321, 346] on h3 "[PERSON_NAME]" at bounding box center [307, 338] width 123 height 15
copy h3 "[PERSON_NAME]"
drag, startPoint x: 497, startPoint y: 324, endPoint x: 264, endPoint y: 334, distance: 233.0
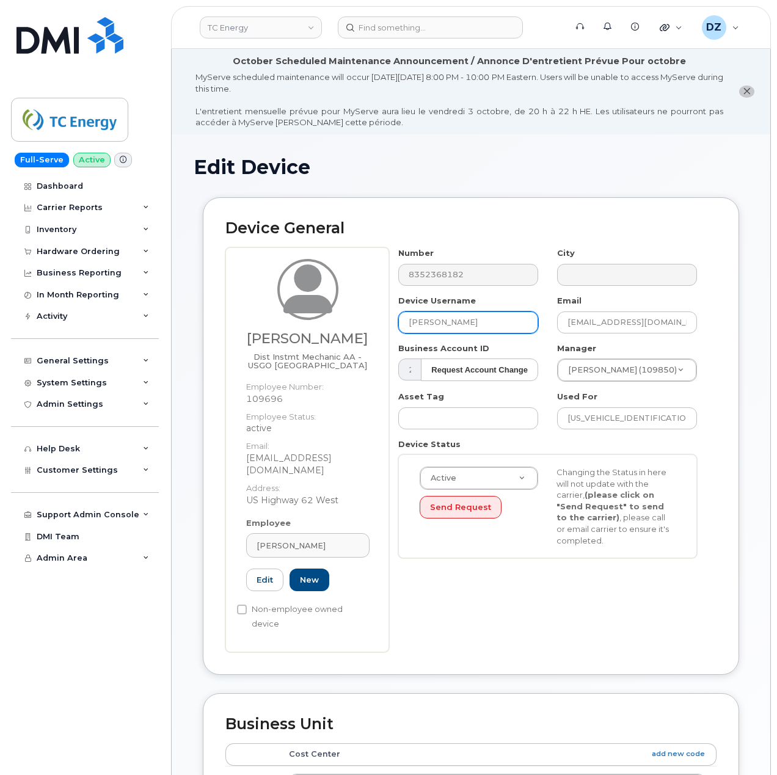
click at [264, 334] on div "Jordan Earlywine Dist Instmt Mechanic AA - USGO Central Winchester Employee Num…" at bounding box center [470, 449] width 491 height 405
paste input "[PERSON_NAME]"
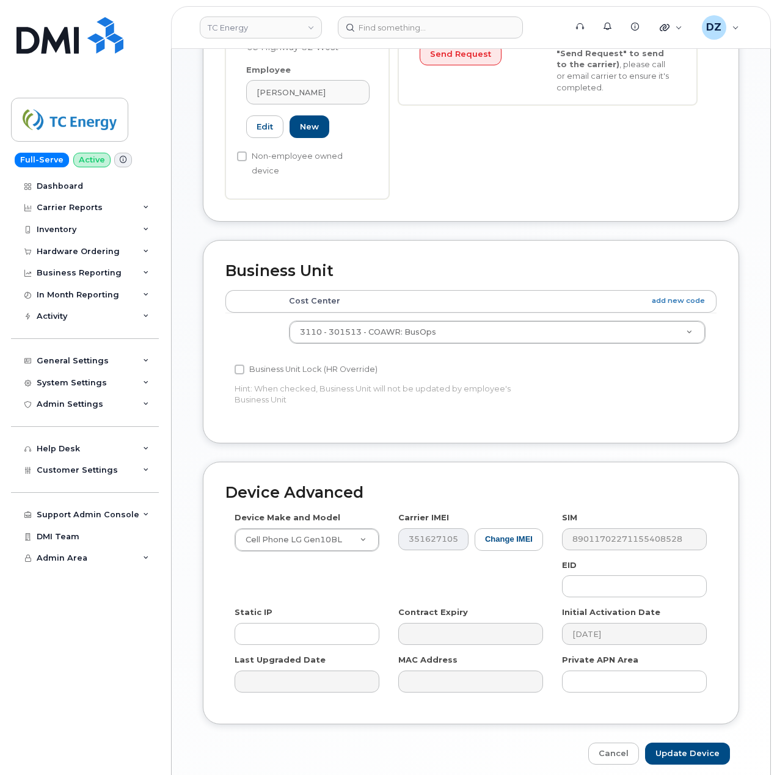
scroll to position [496, 0]
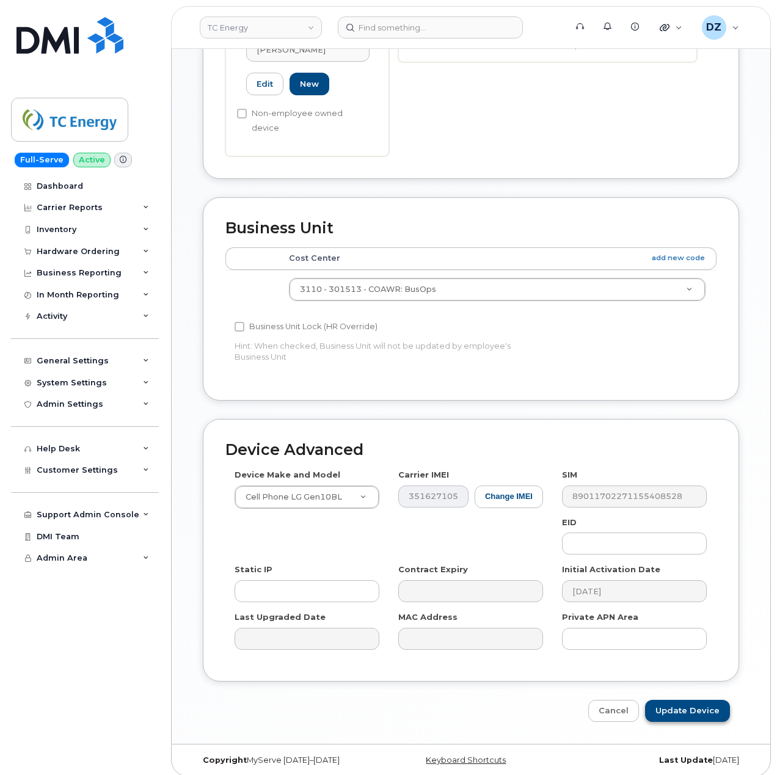
type input "[PERSON_NAME]"
click at [687, 703] on input "Update Device" at bounding box center [687, 711] width 85 height 23
type input "Saving..."
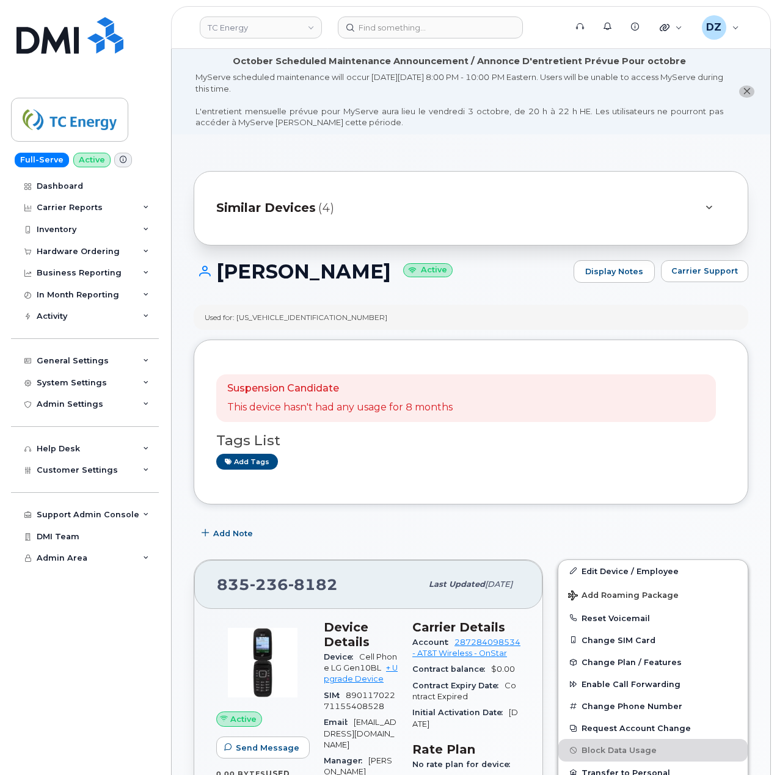
click at [338, 270] on h1 "Jordan Earlywine Active" at bounding box center [381, 271] width 374 height 21
copy h1 "Earlywine"
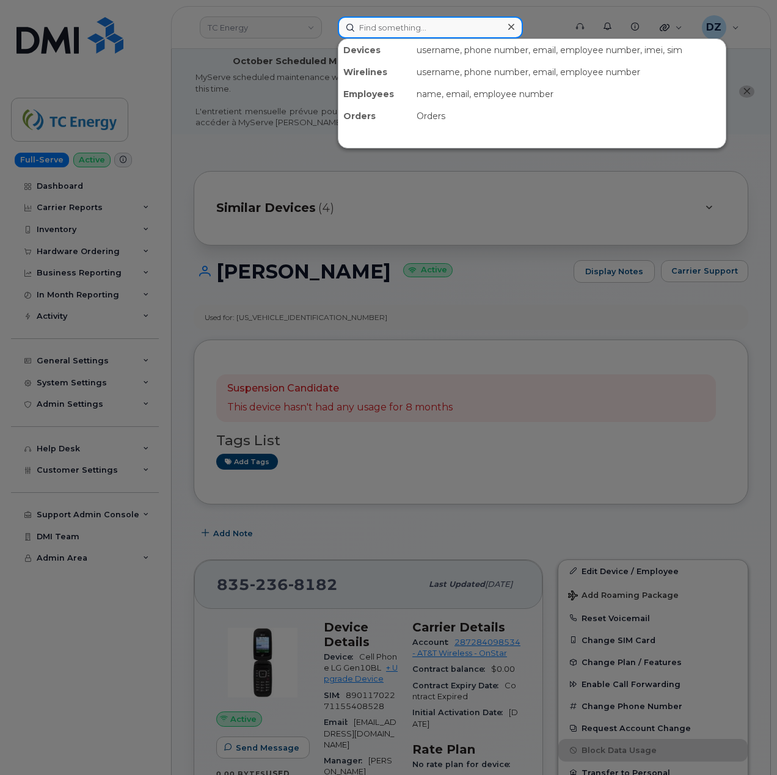
click at [472, 32] on input at bounding box center [430, 27] width 185 height 22
paste input "9892905737"
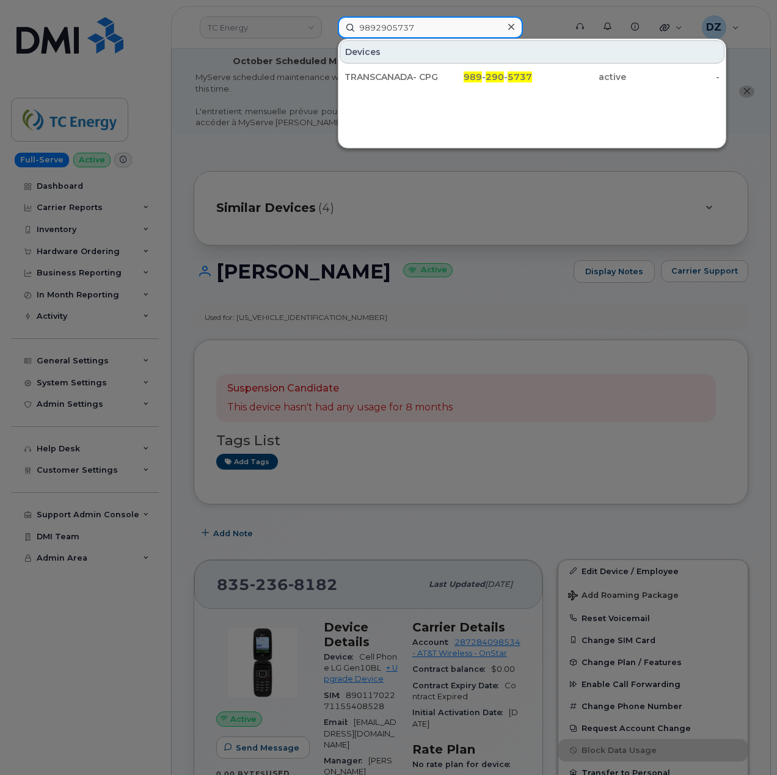
type input "9892905737"
drag, startPoint x: 526, startPoint y: 75, endPoint x: 571, endPoint y: 120, distance: 64.0
click at [526, 75] on span "5737" at bounding box center [520, 76] width 24 height 11
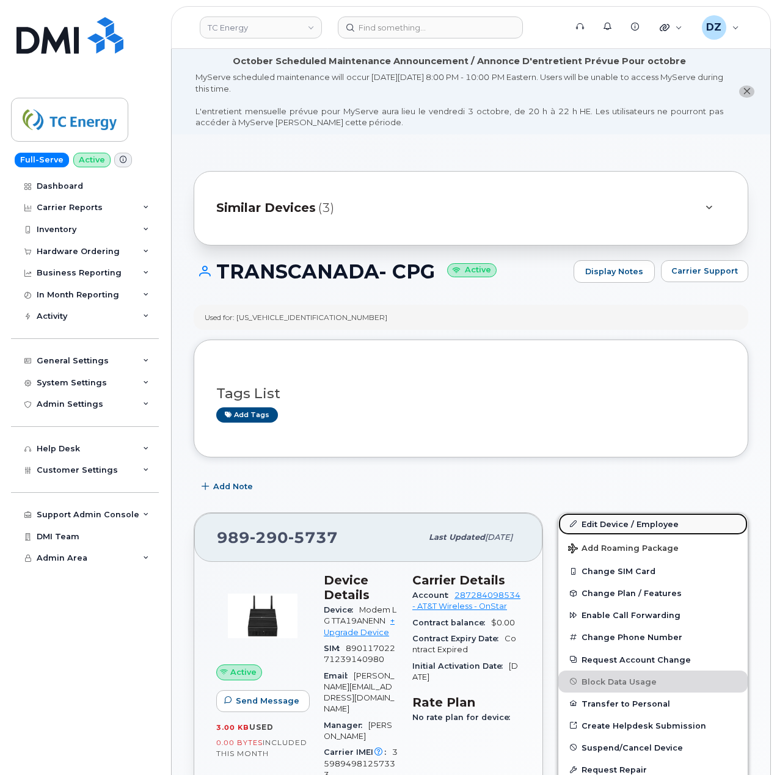
click at [614, 519] on link "Edit Device / Employee" at bounding box center [653, 524] width 189 height 22
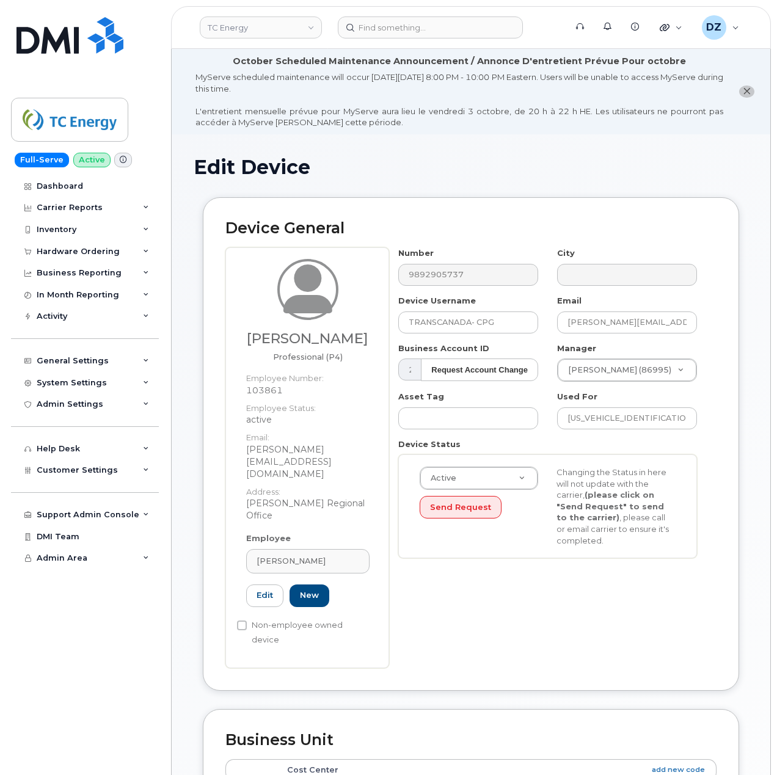
click at [274, 339] on h3 "[PERSON_NAME]" at bounding box center [307, 338] width 123 height 15
click at [343, 343] on h3 "[PERSON_NAME]" at bounding box center [307, 338] width 123 height 15
copy h3 "[PERSON_NAME]"
click at [519, 325] on input "TRANSCANADA- CPG" at bounding box center [468, 323] width 140 height 22
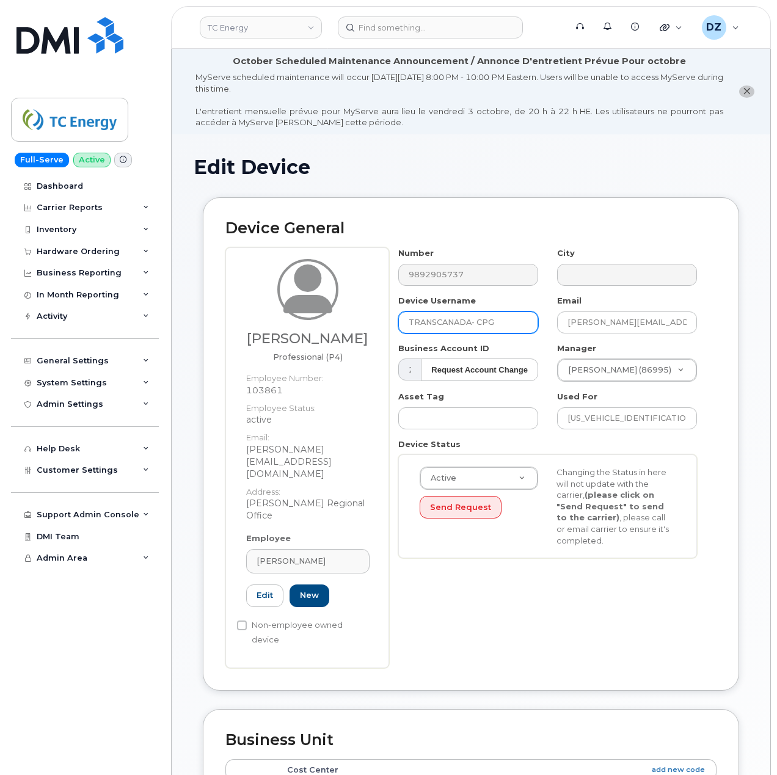
click at [519, 325] on input "TRANSCANADA- CPG" at bounding box center [468, 323] width 140 height 22
paste input "Jeremy Lemmon"
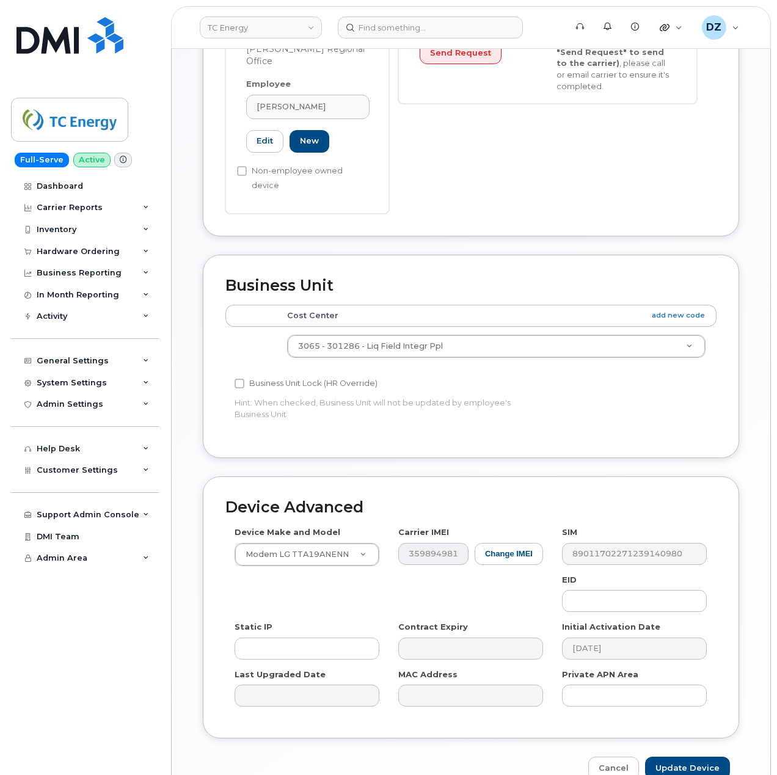
scroll to position [472, 0]
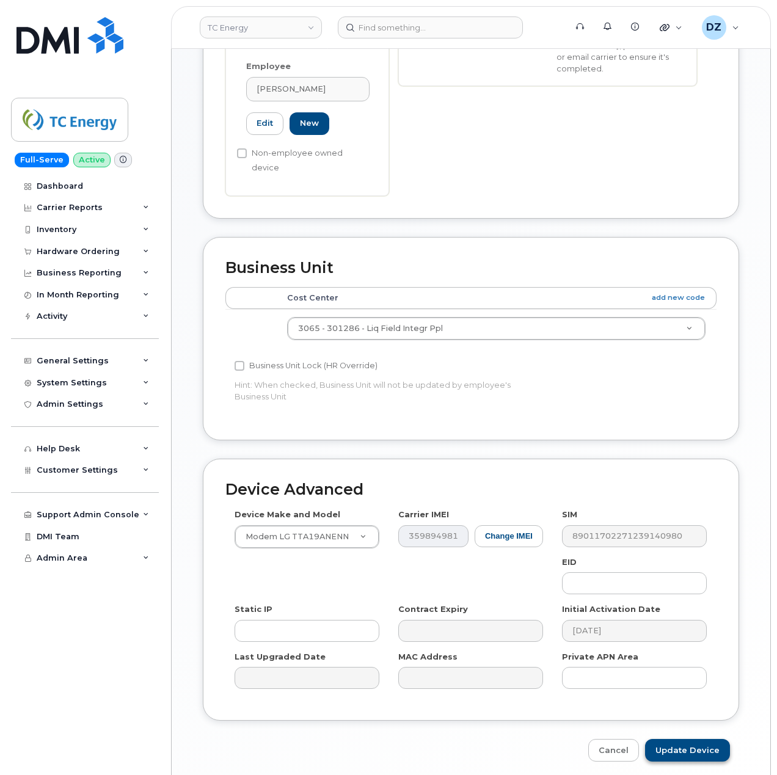
type input "[PERSON_NAME]"
click at [685, 739] on input "Update Device" at bounding box center [687, 750] width 85 height 23
type input "Saving..."
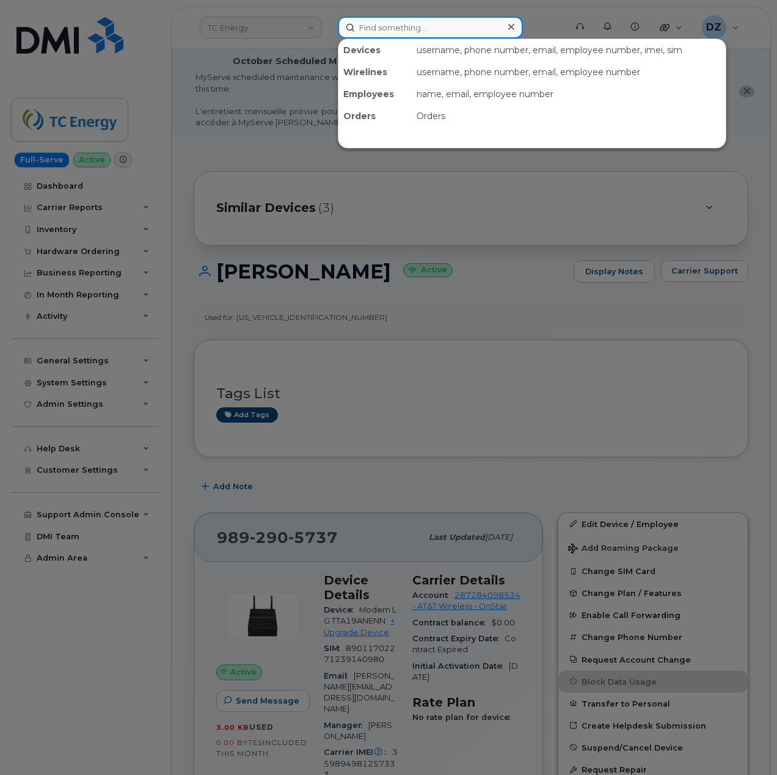
click at [404, 29] on input at bounding box center [430, 27] width 185 height 22
paste input "9897103174"
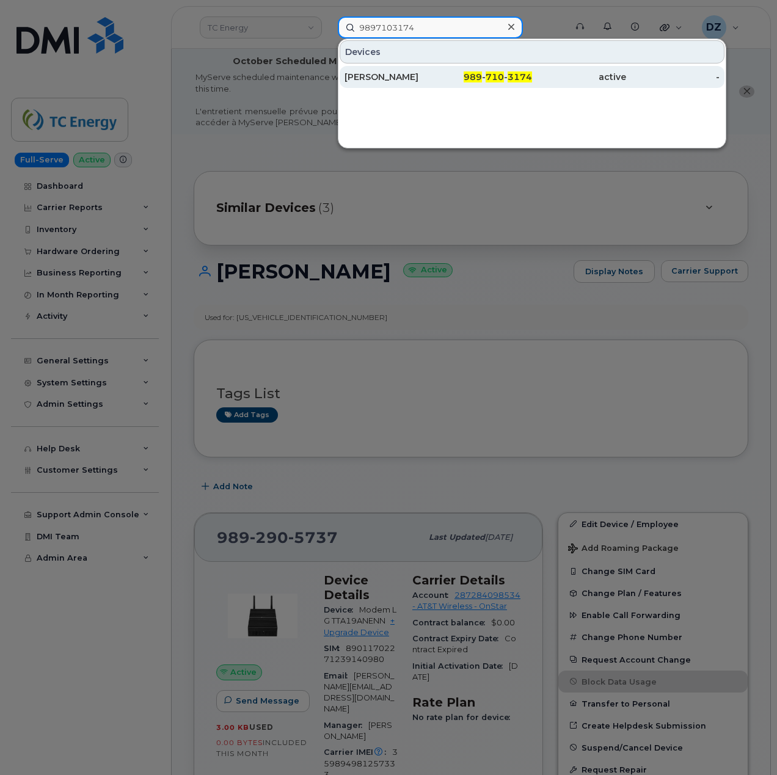
type input "9897103174"
click at [438, 76] on div "BRADY WRIGHT" at bounding box center [392, 77] width 94 height 12
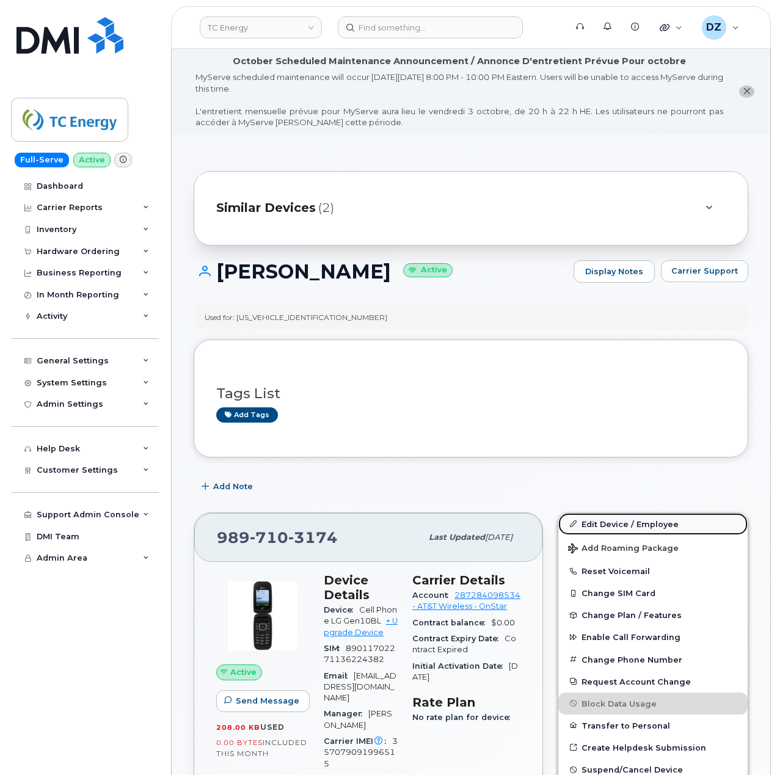
click at [631, 526] on link "Edit Device / Employee" at bounding box center [653, 524] width 189 height 22
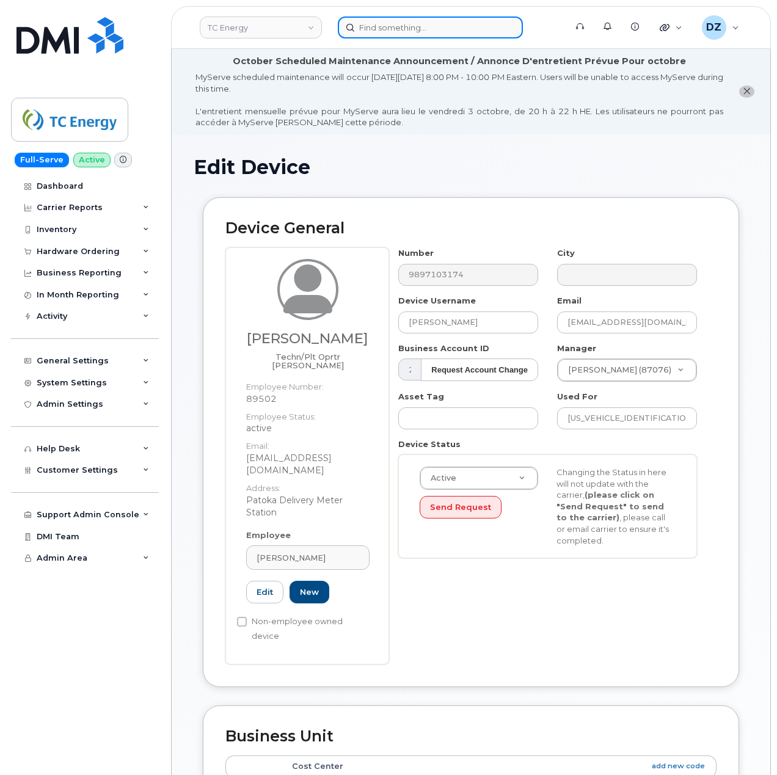
click at [450, 22] on input at bounding box center [430, 27] width 185 height 22
paste input "9897103515"
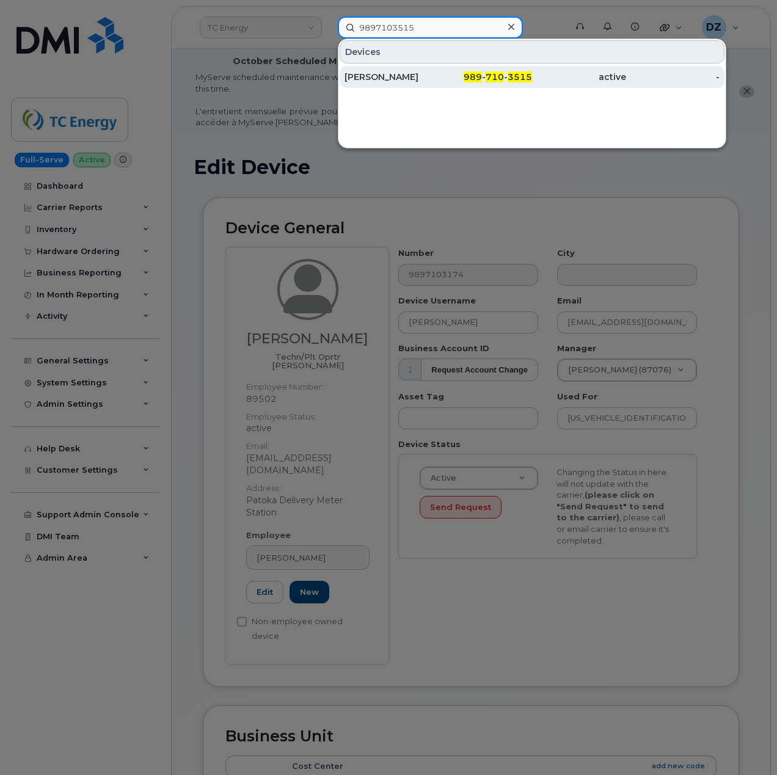
type input "9897103515"
click at [428, 78] on div "[PERSON_NAME]" at bounding box center [392, 77] width 94 height 12
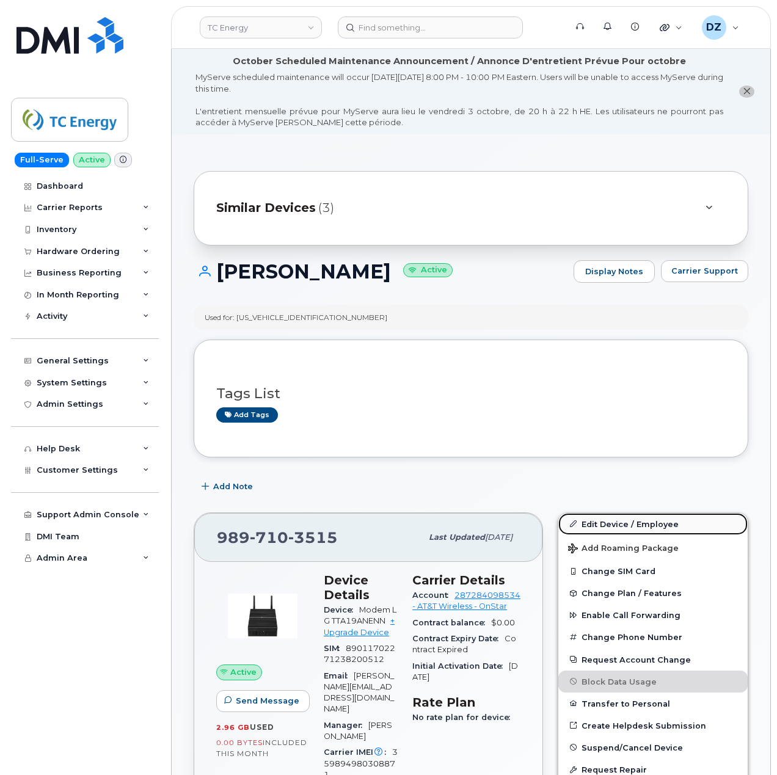
click at [651, 528] on link "Edit Device / Employee" at bounding box center [653, 524] width 189 height 22
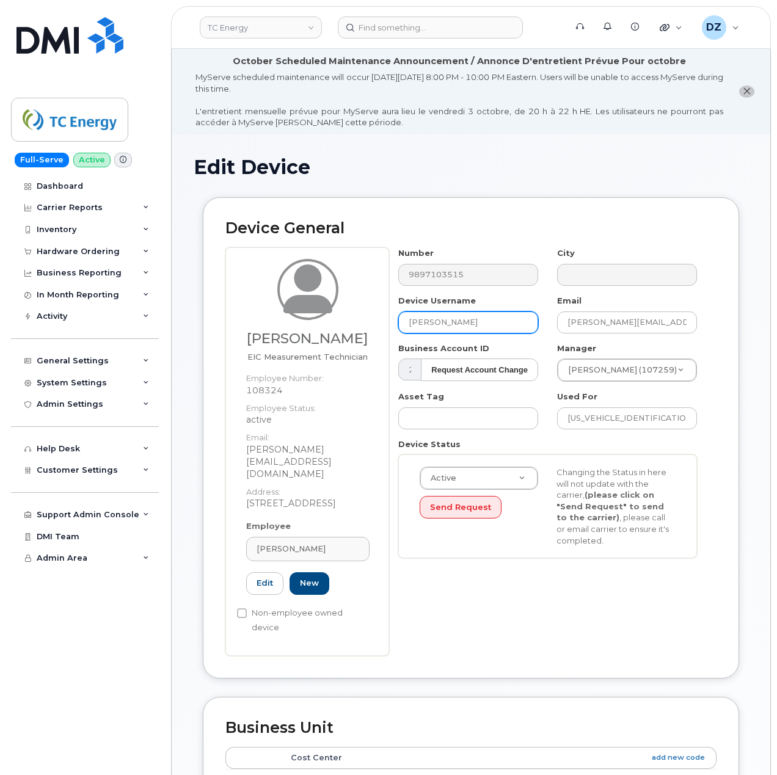
click at [467, 323] on input "[PERSON_NAME]" at bounding box center [468, 323] width 140 height 22
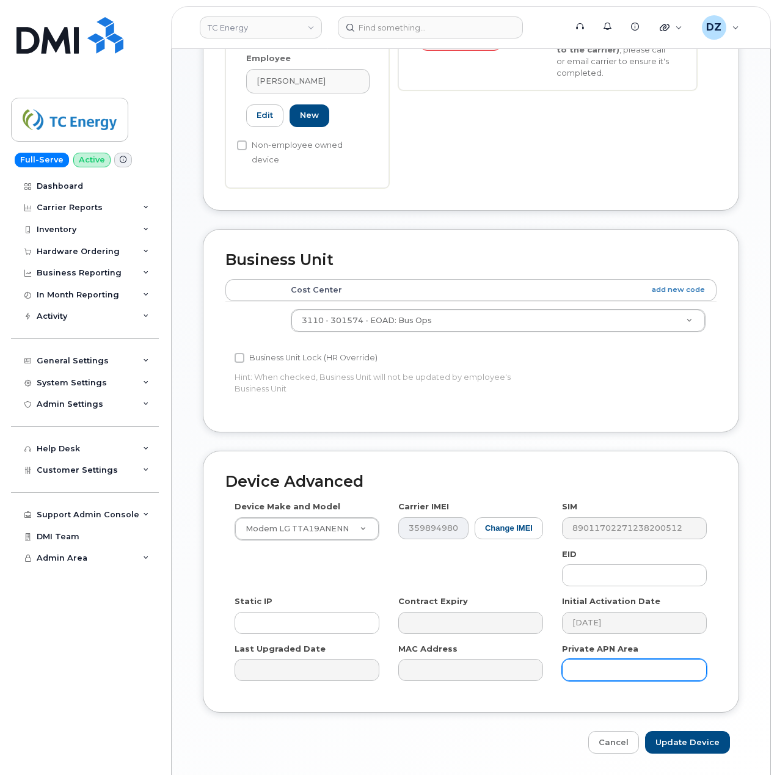
scroll to position [472, 0]
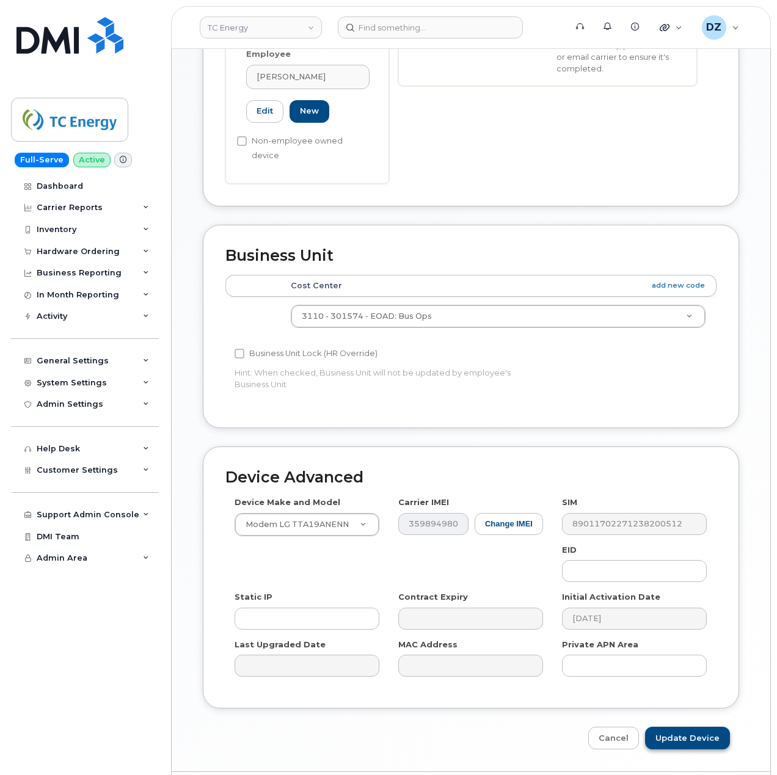
type input "[PERSON_NAME]"
click at [697, 727] on input "Update Device" at bounding box center [687, 738] width 85 height 23
type input "Saving..."
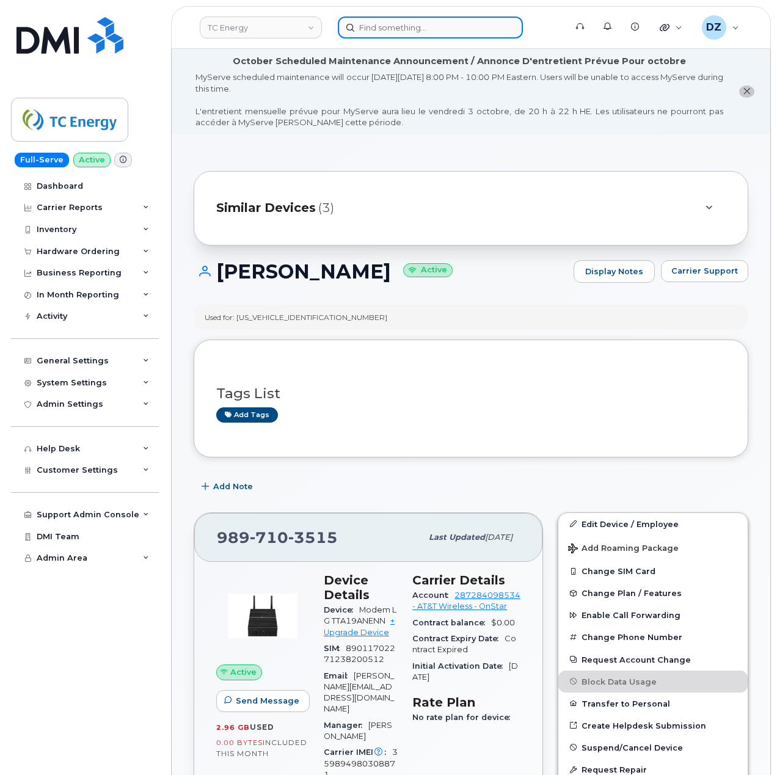
click at [392, 23] on input at bounding box center [430, 27] width 185 height 22
paste input "9897103927"
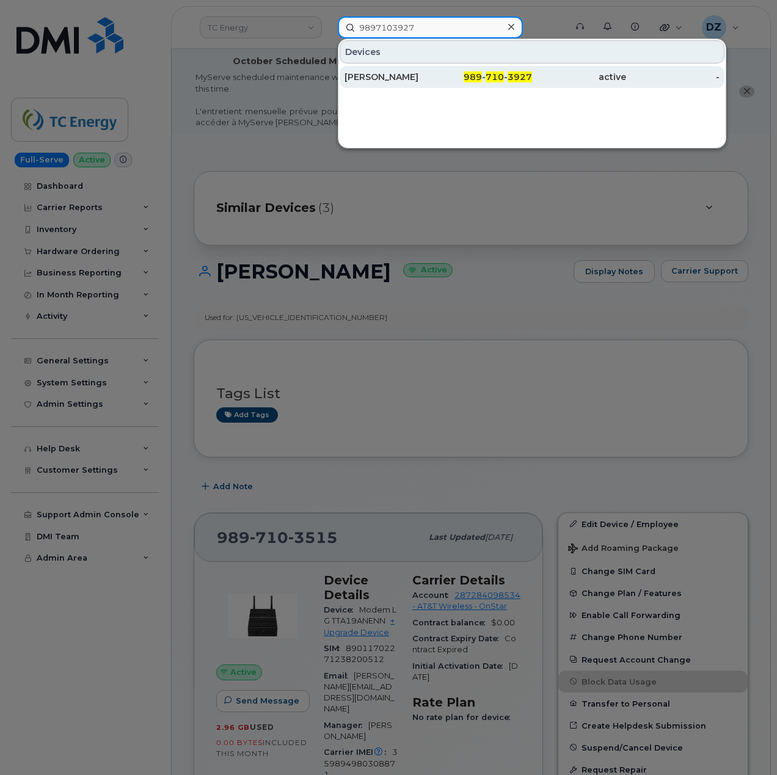
type input "9897103927"
click at [439, 76] on div "989 - 710 - 3927" at bounding box center [486, 77] width 94 height 12
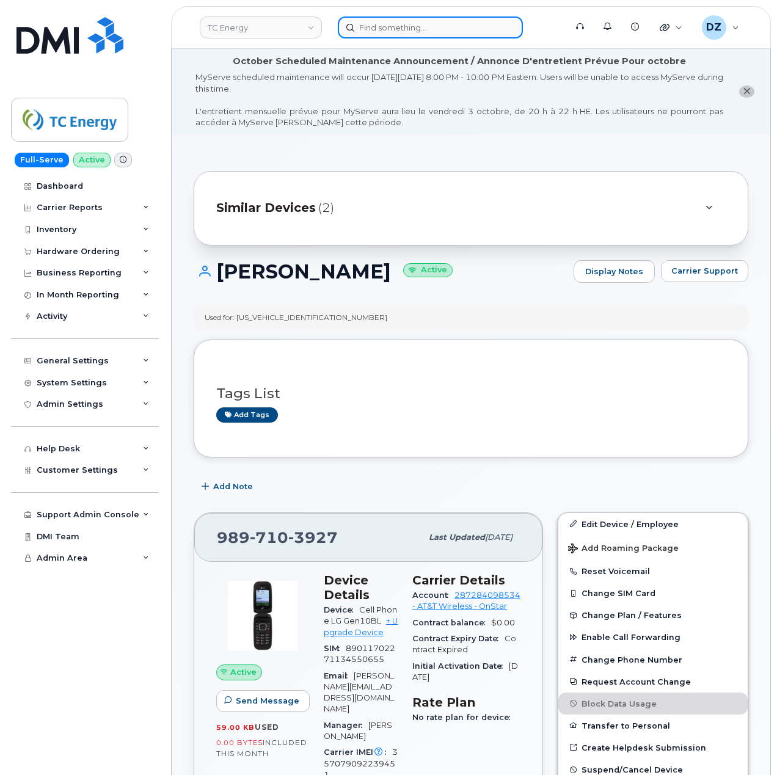
click at [419, 26] on input at bounding box center [430, 27] width 185 height 22
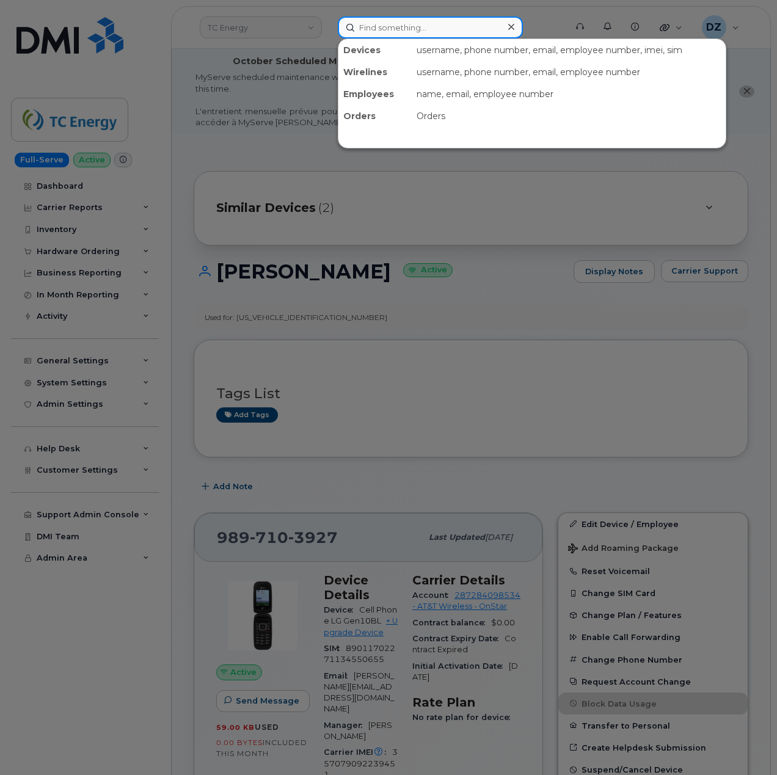
paste input "9898890685"
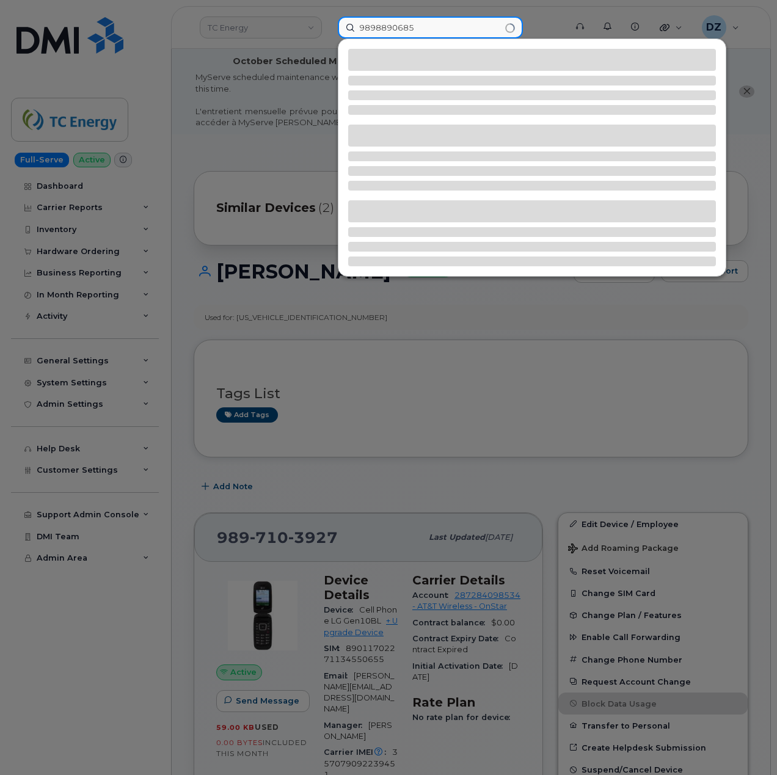
type input "9898890685"
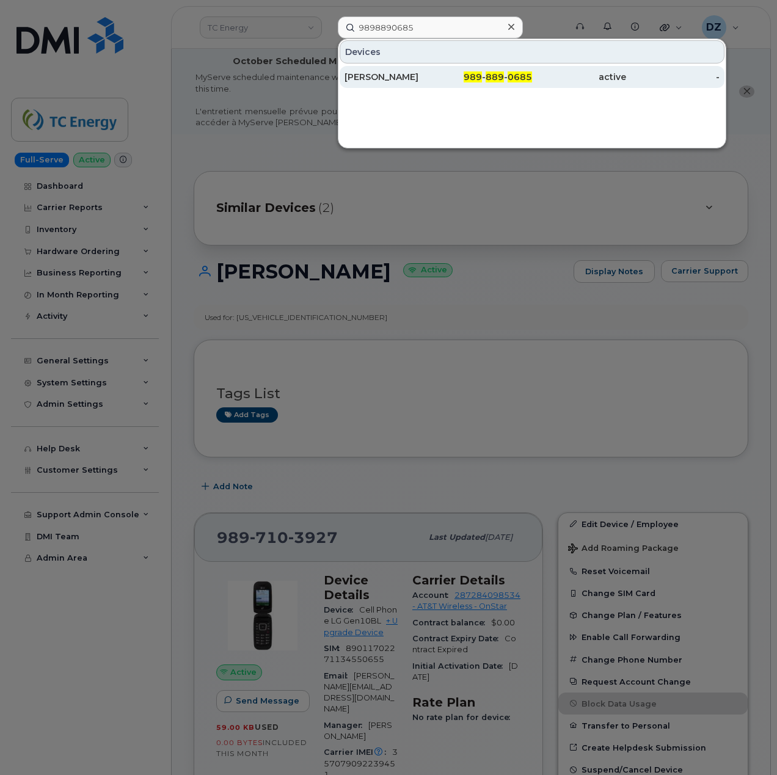
click at [428, 75] on div "[PERSON_NAME]" at bounding box center [392, 77] width 94 height 12
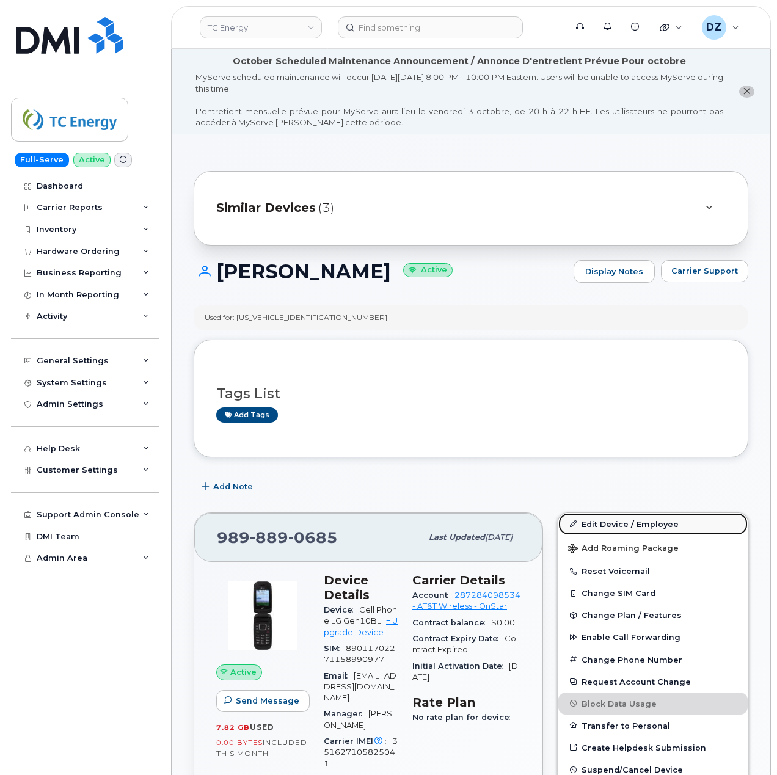
click at [672, 524] on link "Edit Device / Employee" at bounding box center [653, 524] width 189 height 22
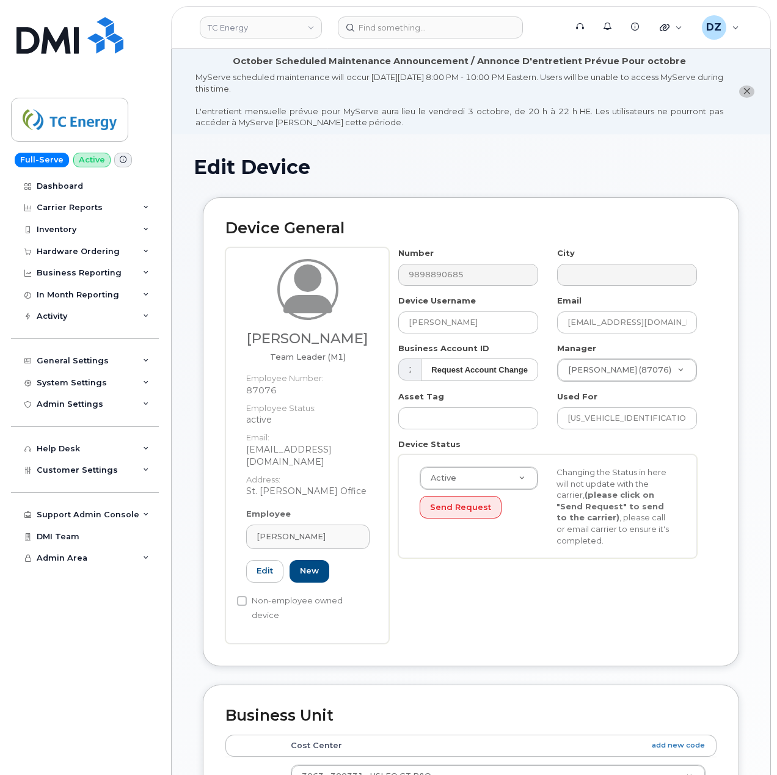
click at [306, 338] on h3 "[PERSON_NAME]" at bounding box center [307, 338] width 123 height 15
click at [325, 346] on h3 "[PERSON_NAME]" at bounding box center [307, 338] width 123 height 15
copy h3 "[PERSON_NAME]"
drag, startPoint x: 488, startPoint y: 320, endPoint x: 358, endPoint y: 318, distance: 129.6
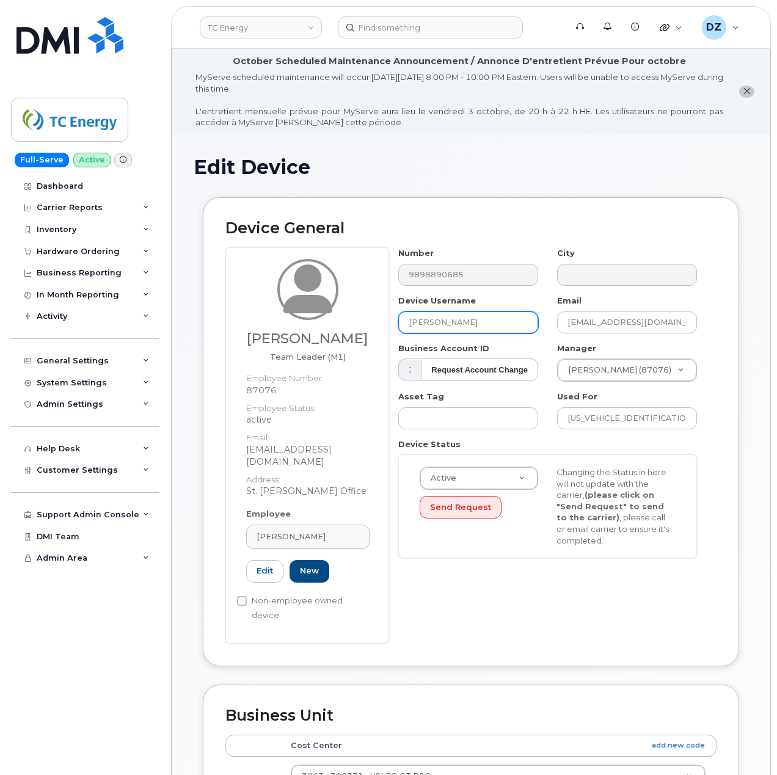
click at [358, 318] on div "Traves Guthmiller Team Leader (M1) Employee Number: 87076 Employee Status: acti…" at bounding box center [470, 445] width 491 height 396
paste input "[PERSON_NAME]"
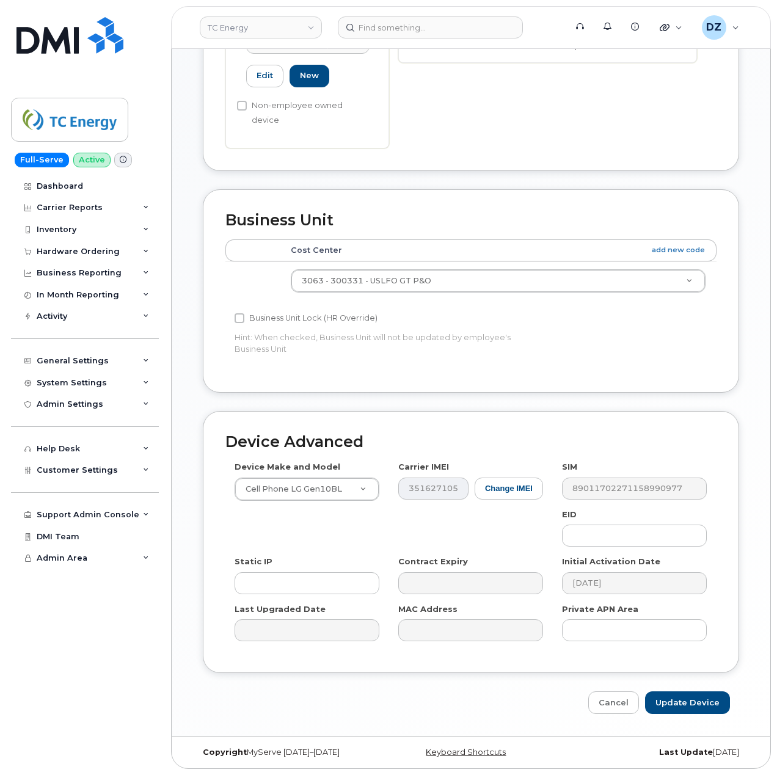
scroll to position [500, 0]
type input "[PERSON_NAME]"
click at [683, 703] on input "Update Device" at bounding box center [687, 703] width 85 height 23
type input "Saving..."
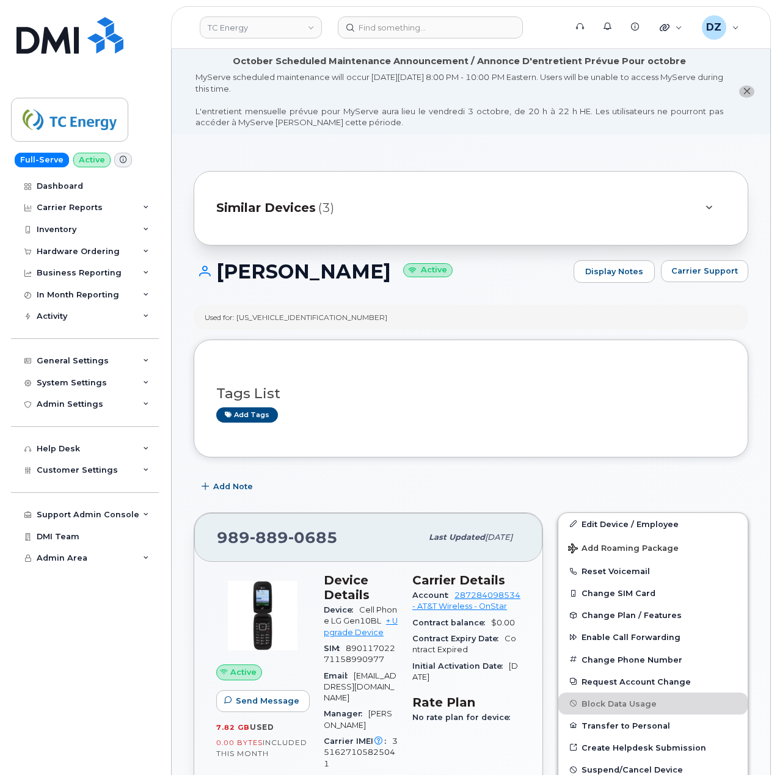
click at [309, 268] on h1 "[PERSON_NAME] Active" at bounding box center [381, 271] width 374 height 21
copy h1 "[PERSON_NAME]"
click at [435, 35] on input at bounding box center [430, 27] width 185 height 22
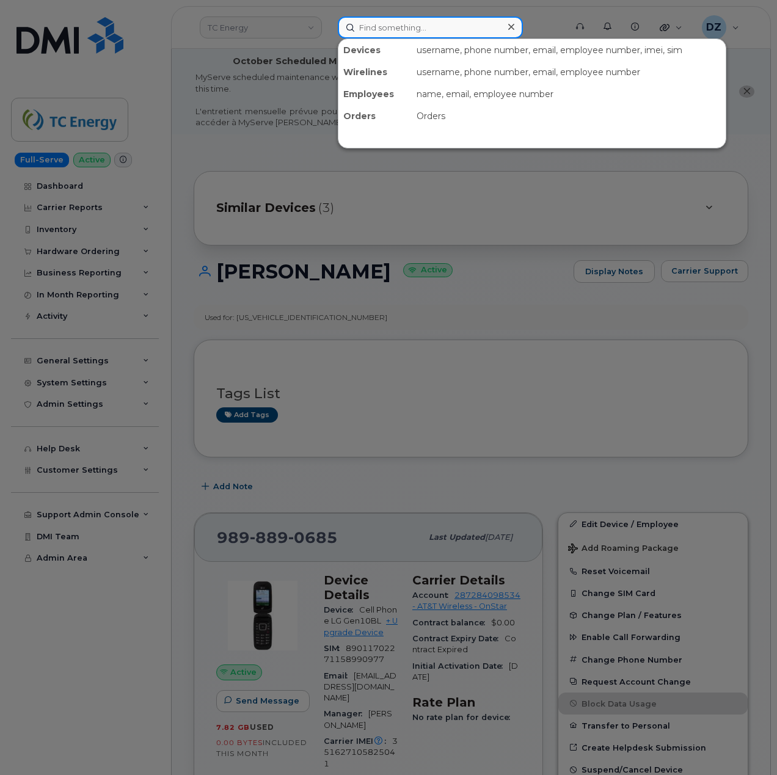
paste input "7402156678"
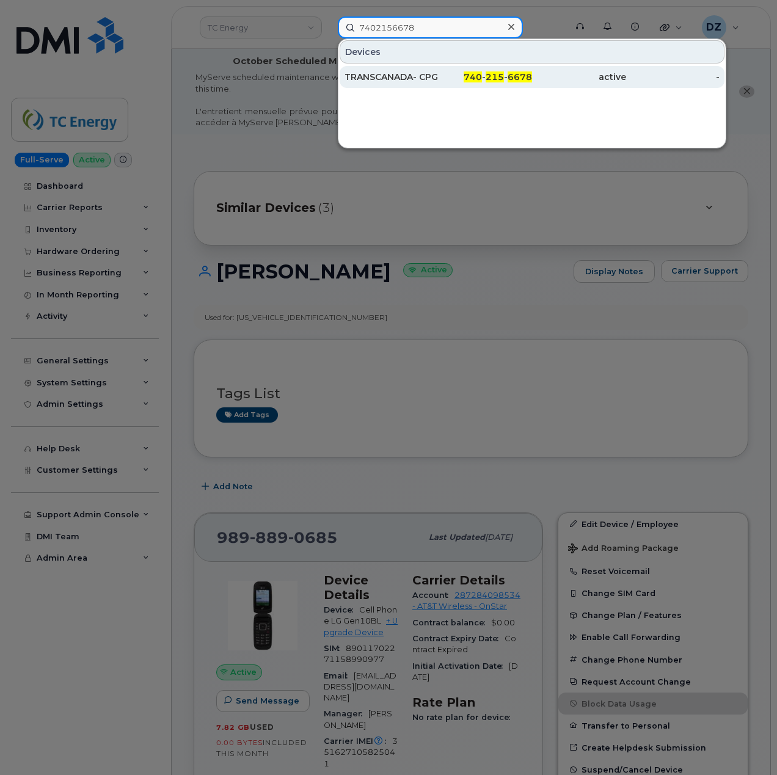
type input "7402156678"
click at [414, 76] on div "TRANSCANADA- CPG" at bounding box center [392, 77] width 94 height 12
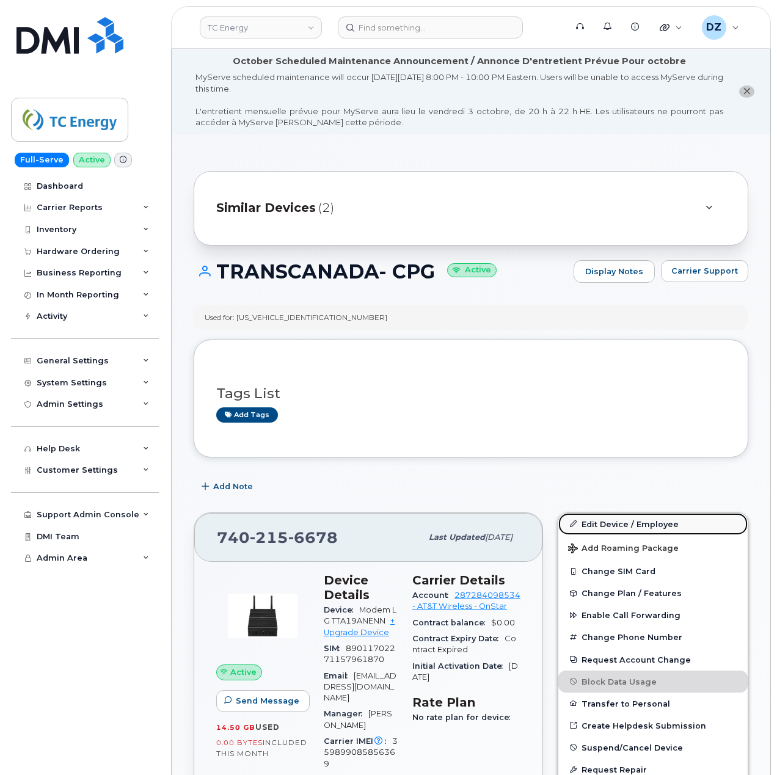
click at [666, 522] on link "Edit Device / Employee" at bounding box center [653, 524] width 189 height 22
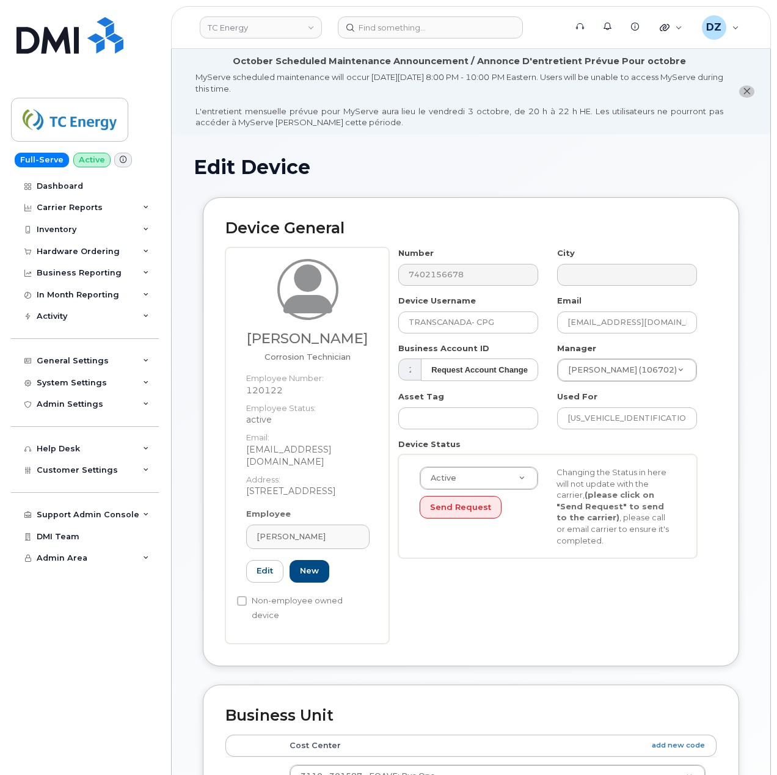
click at [282, 335] on h3 "[PERSON_NAME]" at bounding box center [307, 338] width 123 height 15
click at [325, 335] on h3 "[PERSON_NAME]" at bounding box center [307, 338] width 123 height 15
copy h3 "[PERSON_NAME]"
drag, startPoint x: 504, startPoint y: 324, endPoint x: 345, endPoint y: 318, distance: 159.6
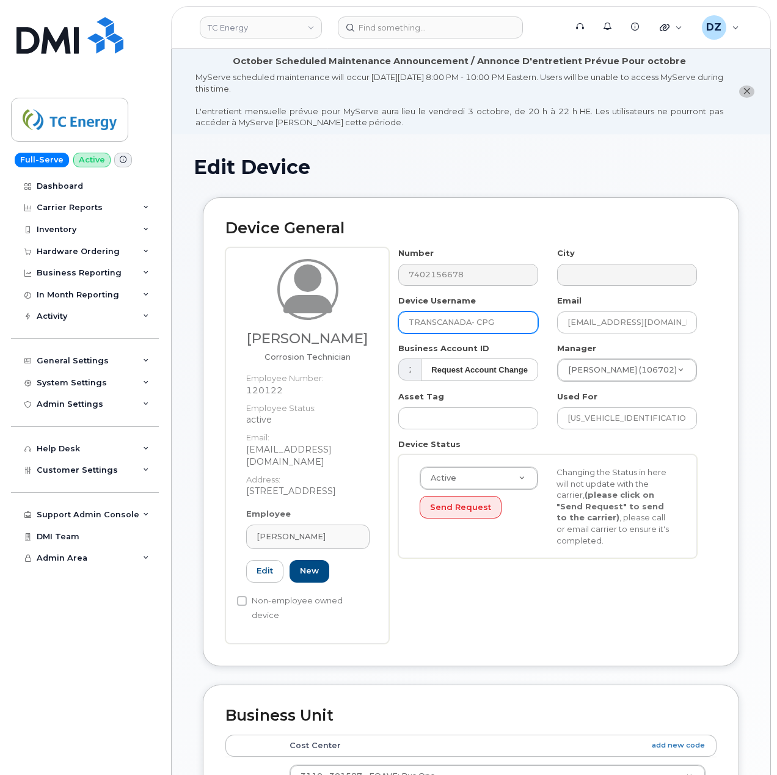
click at [345, 318] on div "Abel Kidane Corrosion Technician Employee Number: 120122 Employee Status: activ…" at bounding box center [470, 445] width 491 height 396
paste input "[PERSON_NAME]"
type input "[PERSON_NAME]"
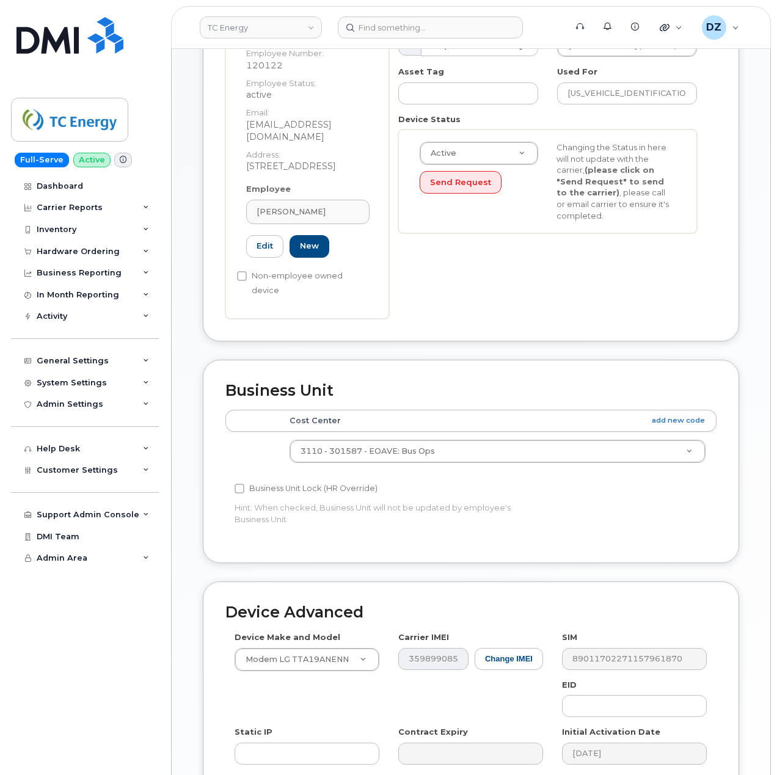
scroll to position [472, 0]
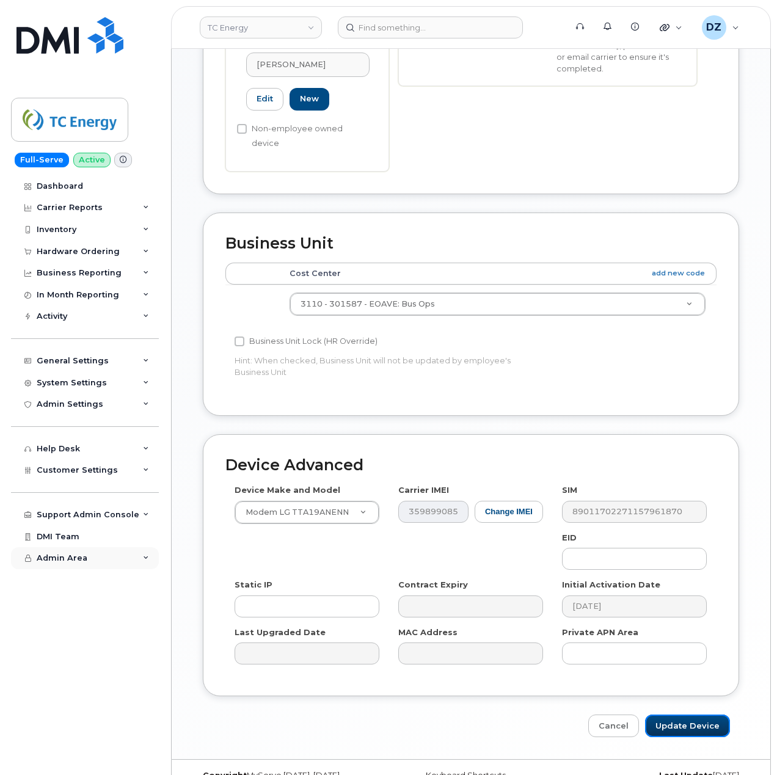
drag, startPoint x: 682, startPoint y: 695, endPoint x: 50, endPoint y: 559, distance: 646.4
click at [682, 715] on input "Update Device" at bounding box center [687, 726] width 85 height 23
type input "Saving..."
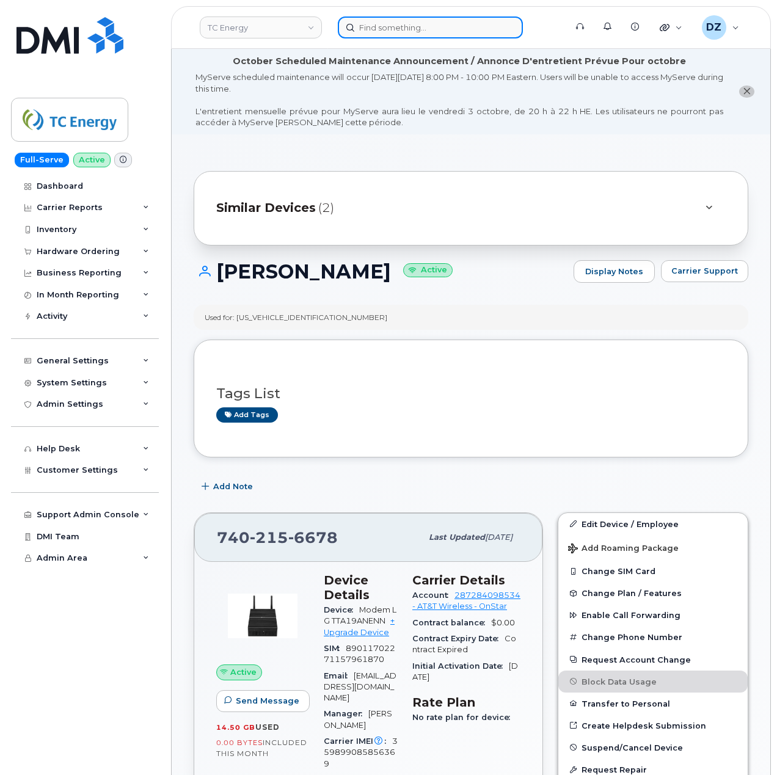
click at [440, 24] on input at bounding box center [430, 27] width 185 height 22
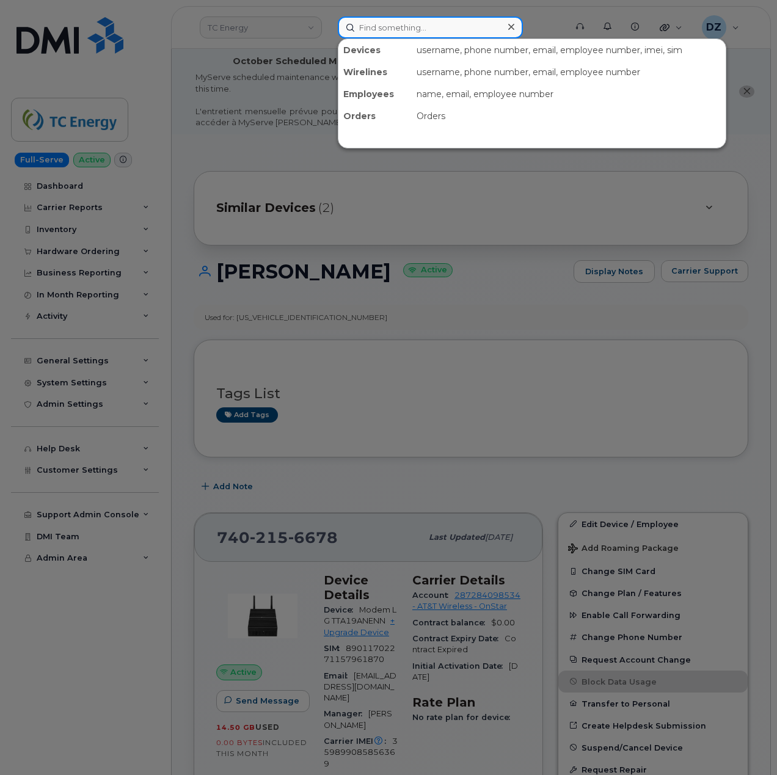
paste input "9898892260"
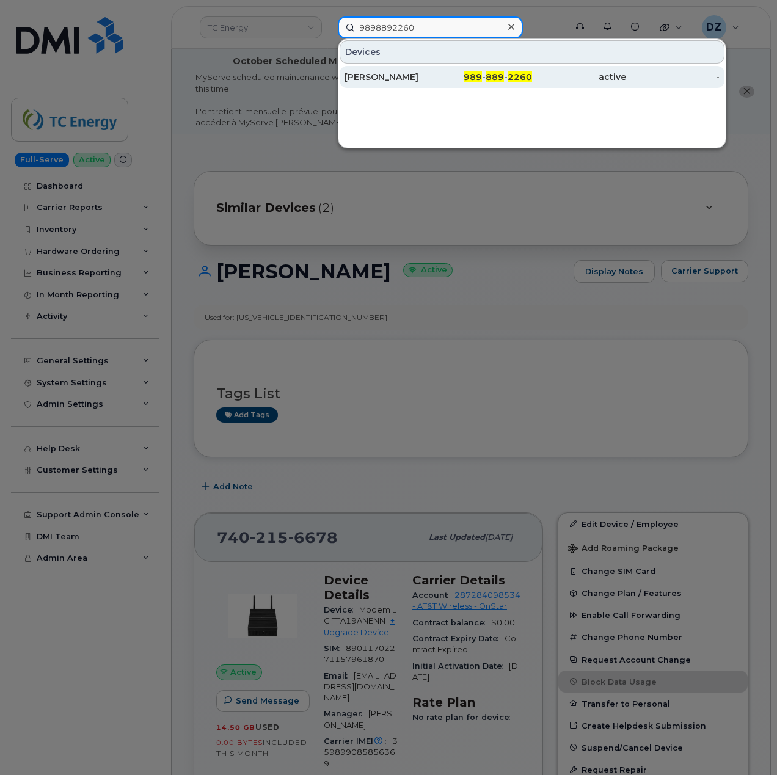
type input "9898892260"
click at [414, 75] on div "JUSTIN GARVER" at bounding box center [392, 77] width 94 height 12
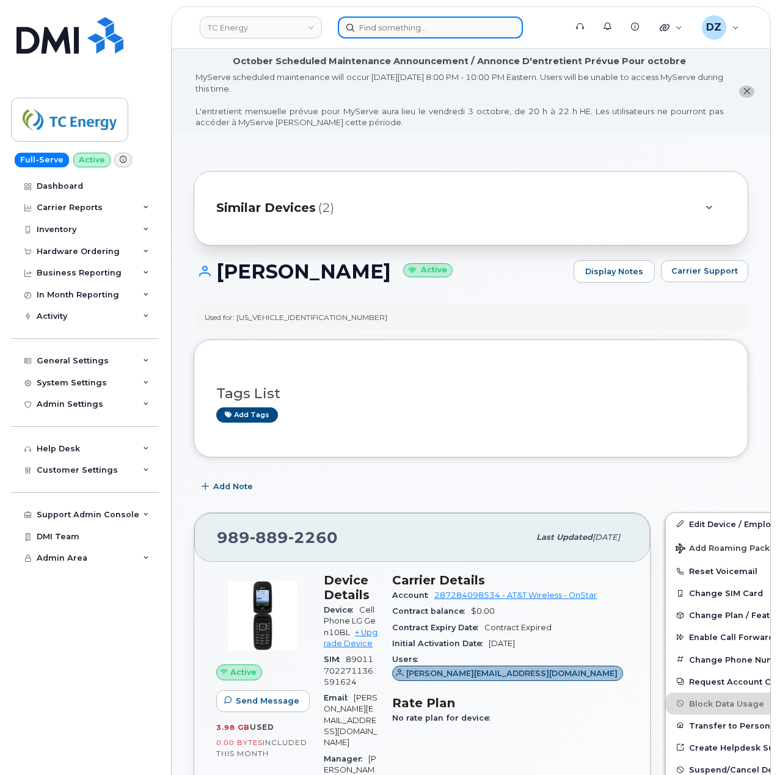
click at [451, 27] on input at bounding box center [430, 27] width 185 height 22
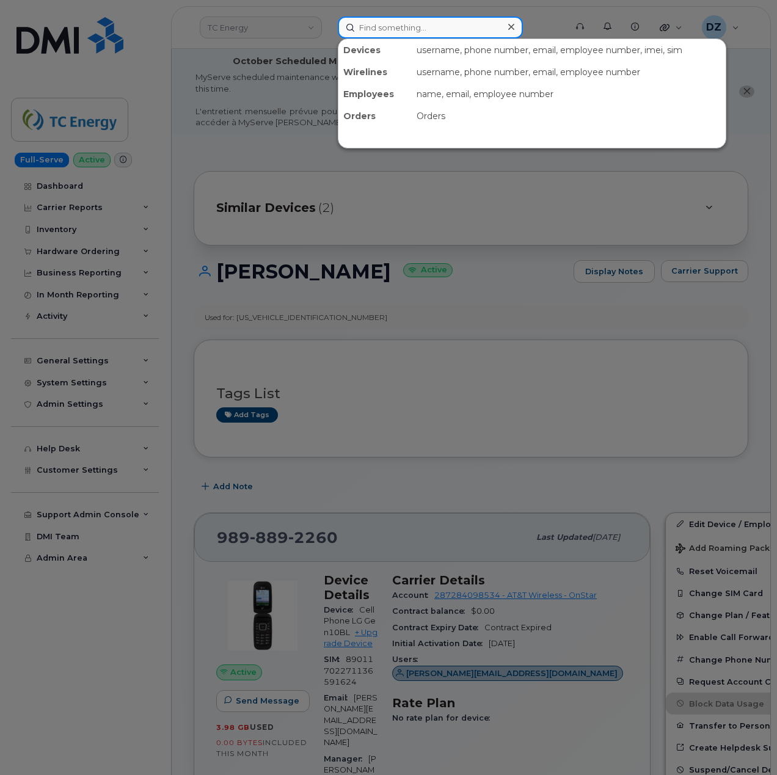
paste input "3136850749"
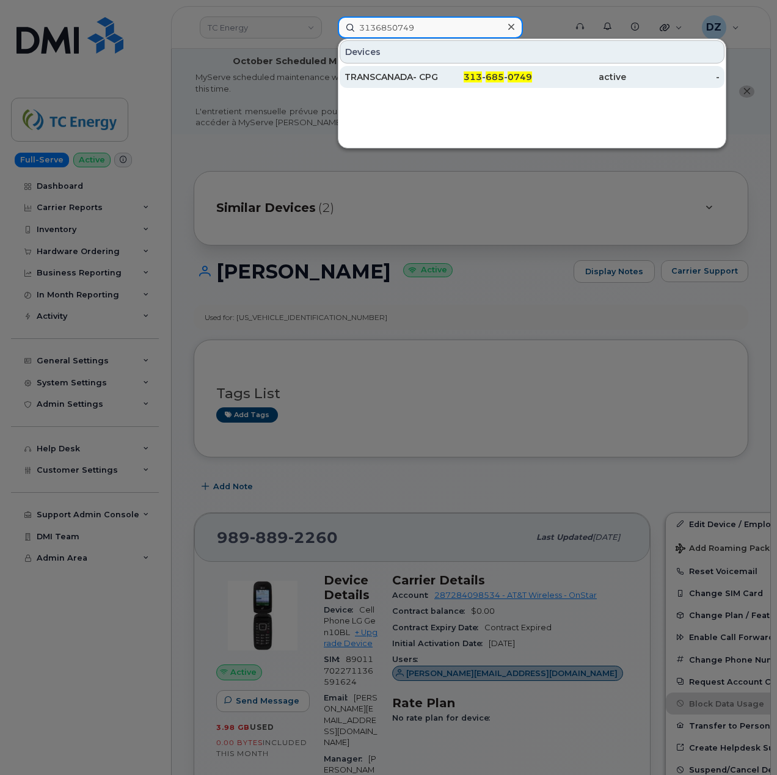
type input "3136850749"
click at [438, 76] on div "TRANSCANADA- CPG" at bounding box center [392, 77] width 94 height 12
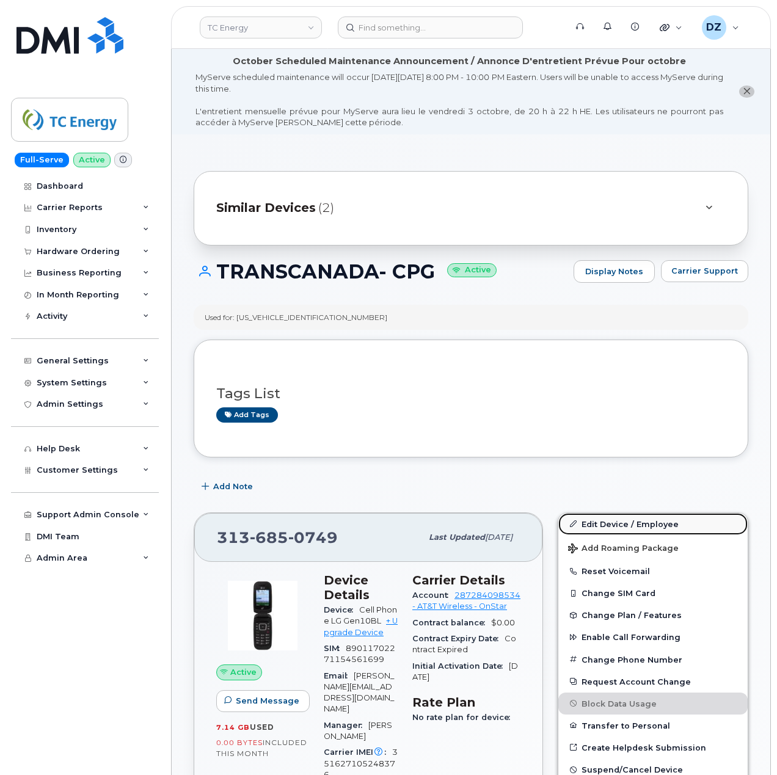
click at [658, 521] on link "Edit Device / Employee" at bounding box center [653, 524] width 189 height 22
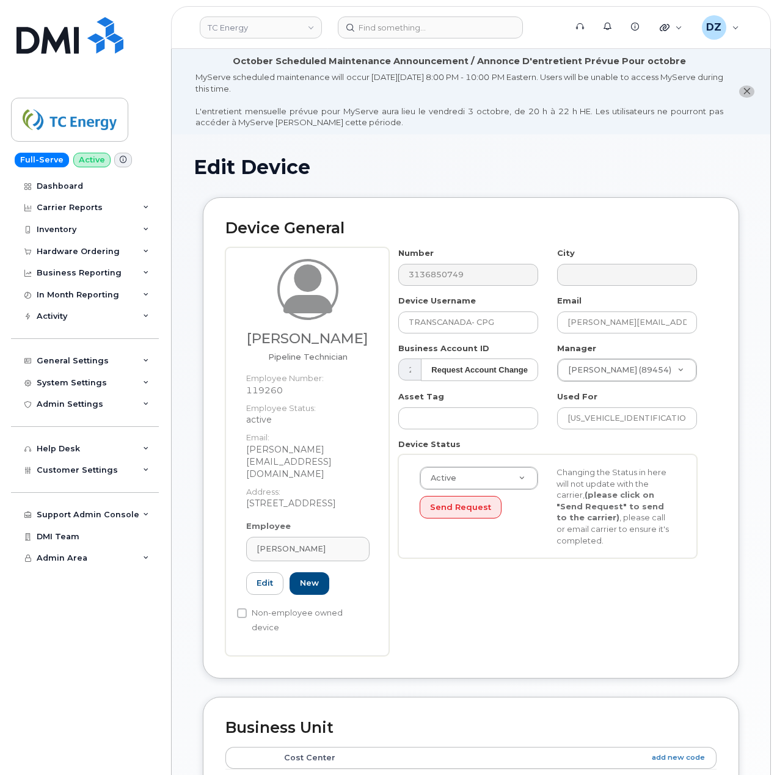
click at [299, 340] on h3 "[PERSON_NAME]" at bounding box center [307, 338] width 123 height 15
click at [312, 346] on h3 "[PERSON_NAME]" at bounding box center [307, 338] width 123 height 15
copy h3 "[PERSON_NAME]"
drag, startPoint x: 518, startPoint y: 326, endPoint x: 347, endPoint y: 321, distance: 171.2
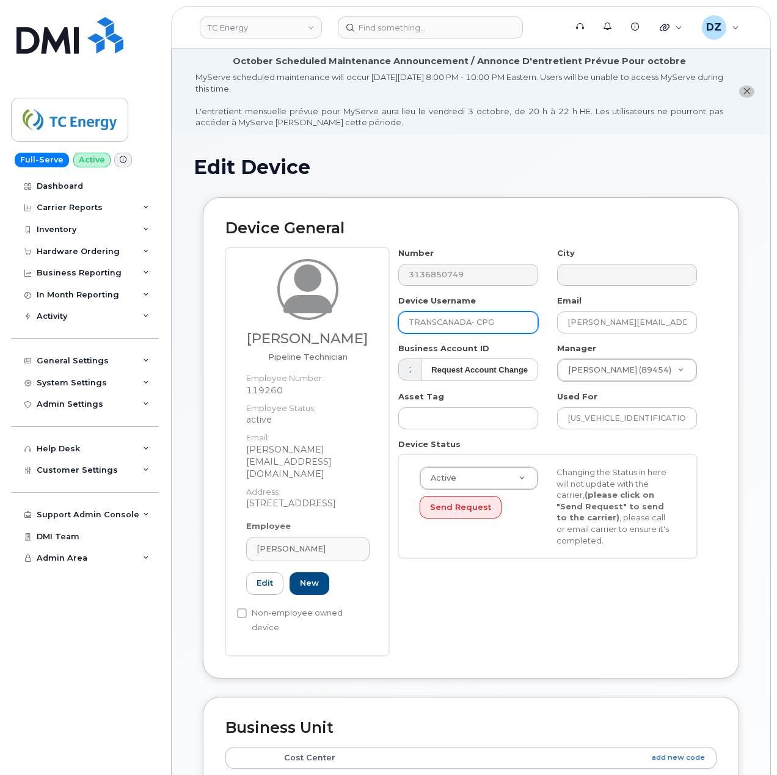
click at [347, 321] on div "[PERSON_NAME] Pipeline Technician Employee Number: 119260 Employee Status: acti…" at bounding box center [470, 451] width 491 height 408
paste input "[PERSON_NAME]"
type input "[PERSON_NAME]"
click at [317, 336] on h3 "[PERSON_NAME]" at bounding box center [307, 338] width 123 height 15
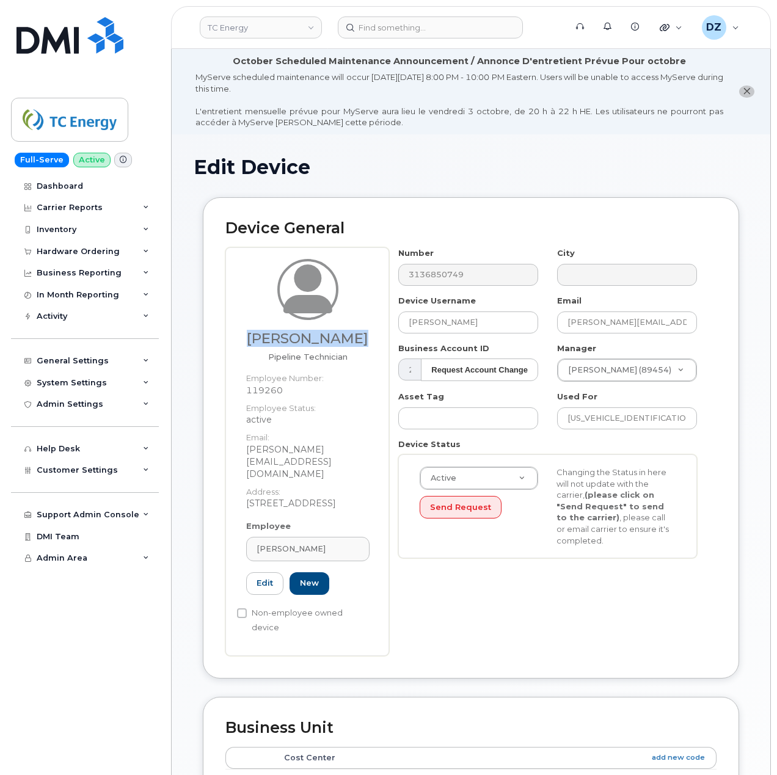
click at [317, 336] on h3 "[PERSON_NAME]" at bounding box center [307, 338] width 123 height 15
copy h3 "[PERSON_NAME]"
click at [313, 346] on h3 "[PERSON_NAME]" at bounding box center [307, 338] width 123 height 15
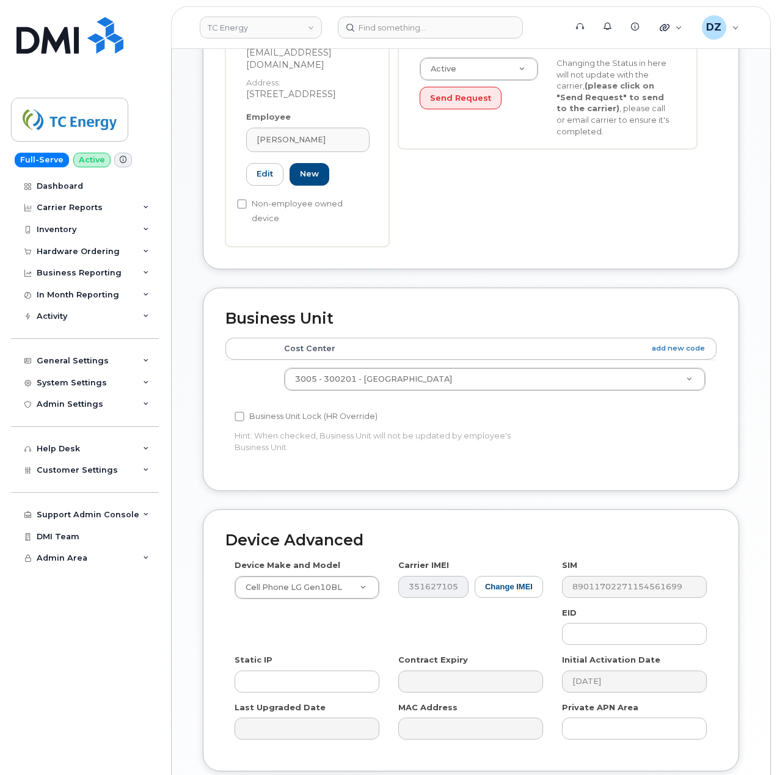
scroll to position [488, 0]
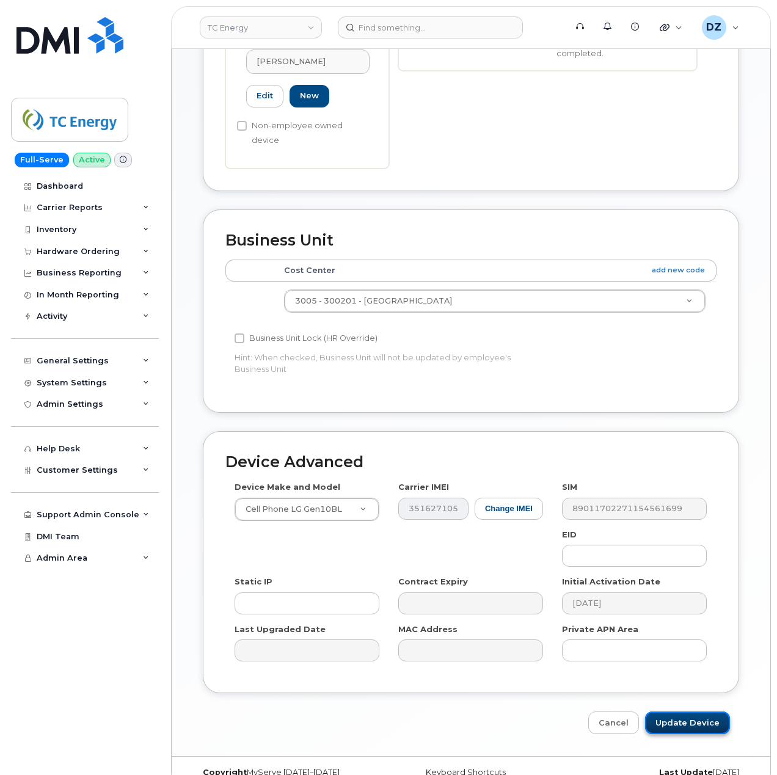
click at [680, 712] on input "Update Device" at bounding box center [687, 723] width 85 height 23
type input "Saving..."
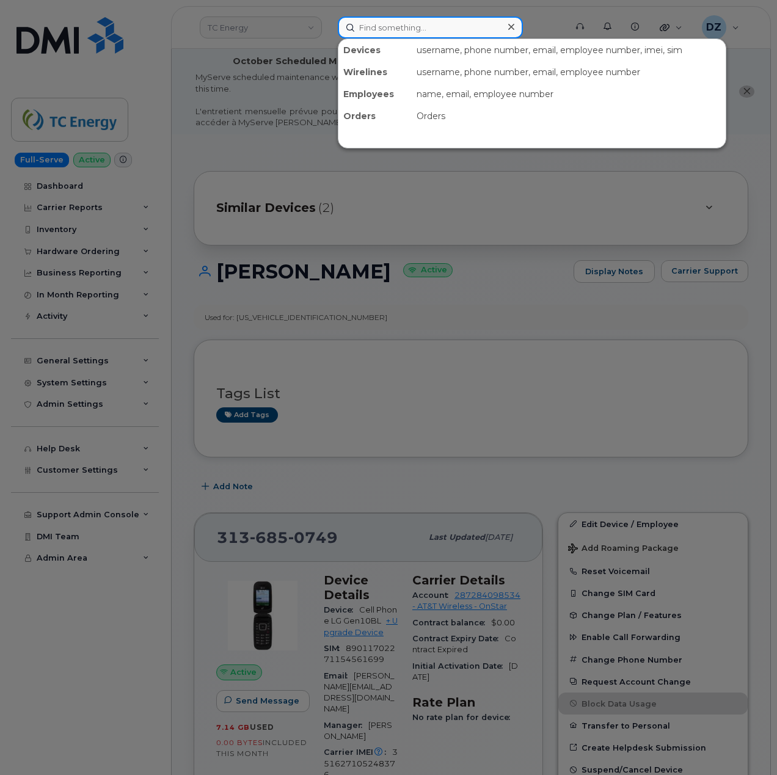
click at [408, 31] on input at bounding box center [430, 27] width 185 height 22
paste input "4034652591"
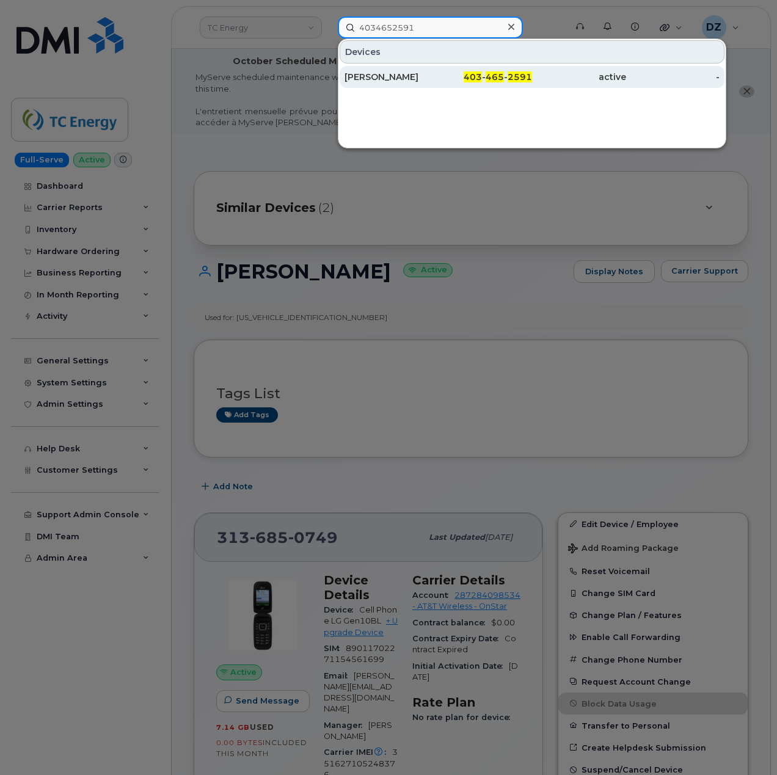
type input "4034652591"
click at [445, 78] on div "403 - 465 - 2591" at bounding box center [486, 77] width 94 height 12
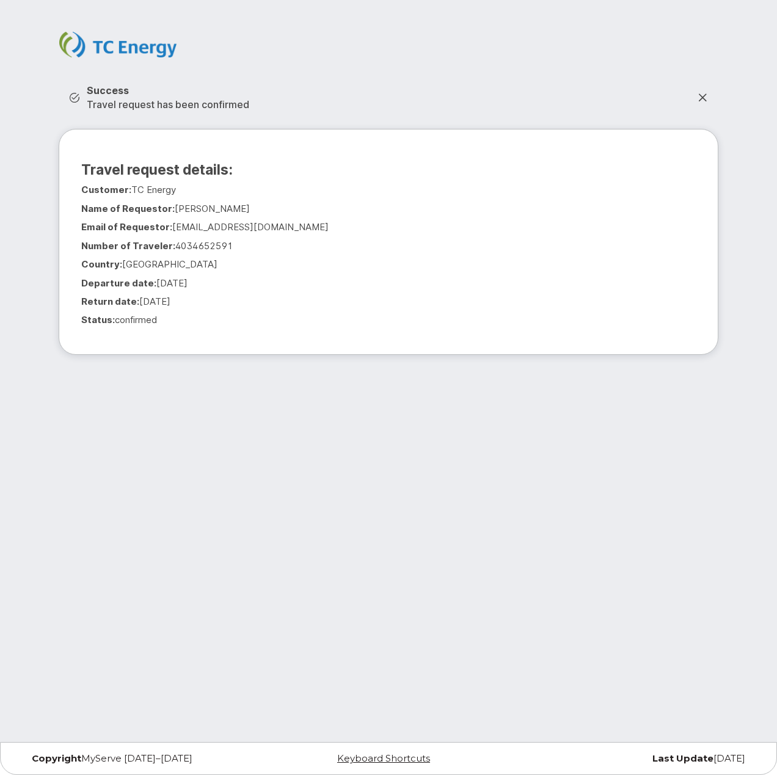
click at [702, 98] on icon at bounding box center [703, 98] width 10 height 10
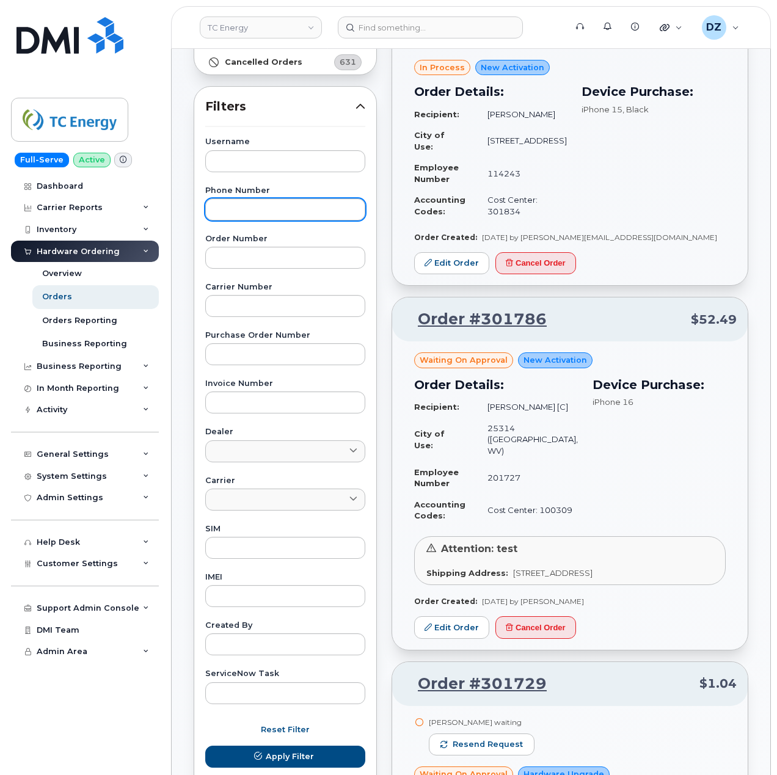
scroll to position [163, 0]
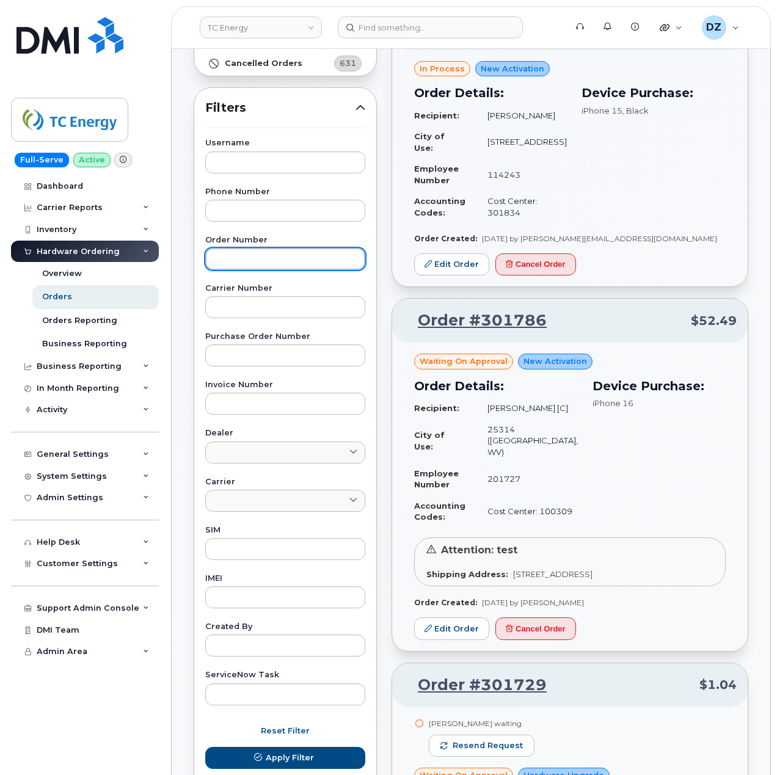
click at [263, 259] on input "text" at bounding box center [285, 259] width 160 height 22
paste input "301736"
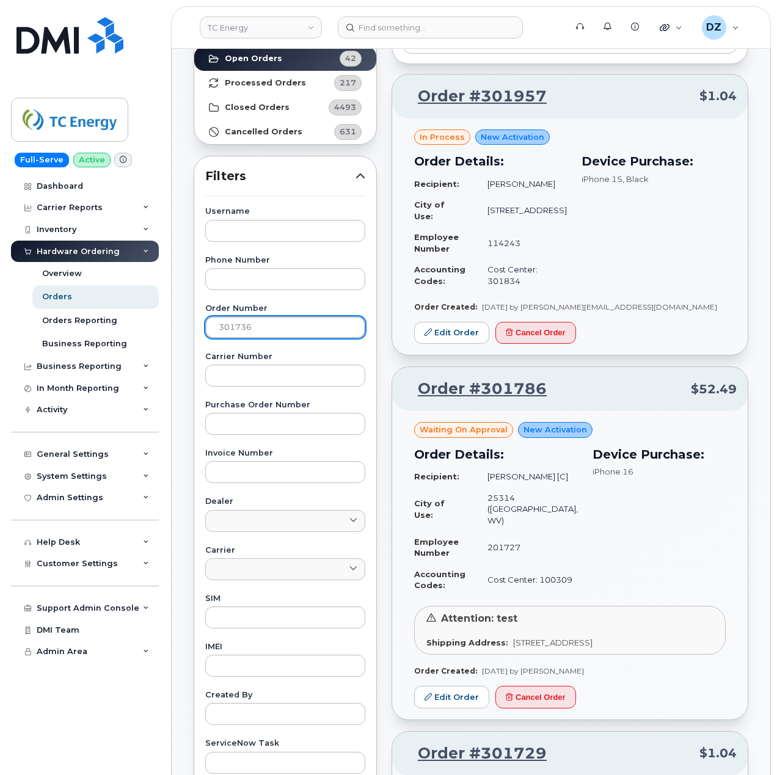
scroll to position [0, 0]
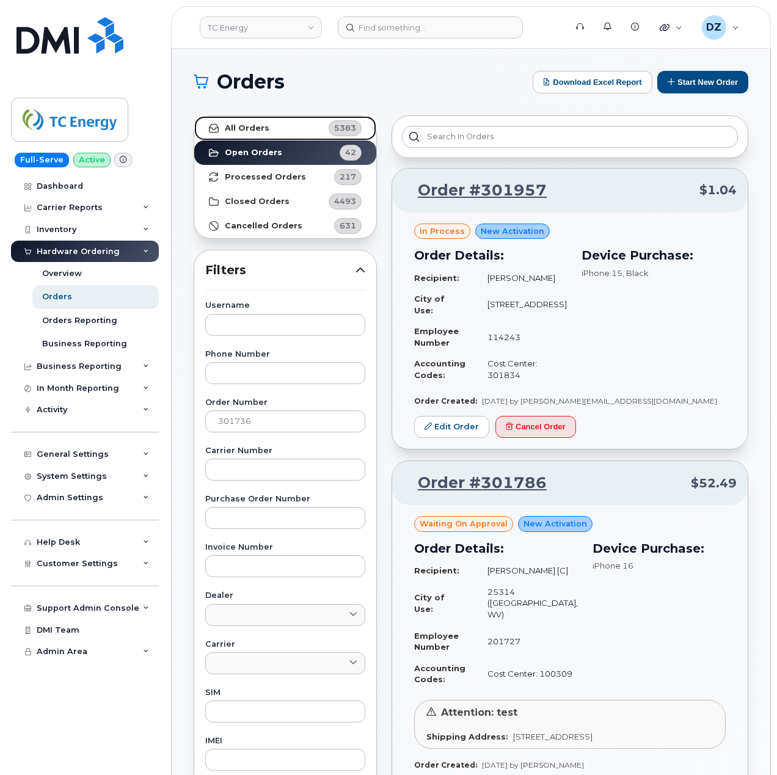
click at [267, 128] on link "All Orders 5383" at bounding box center [285, 128] width 182 height 24
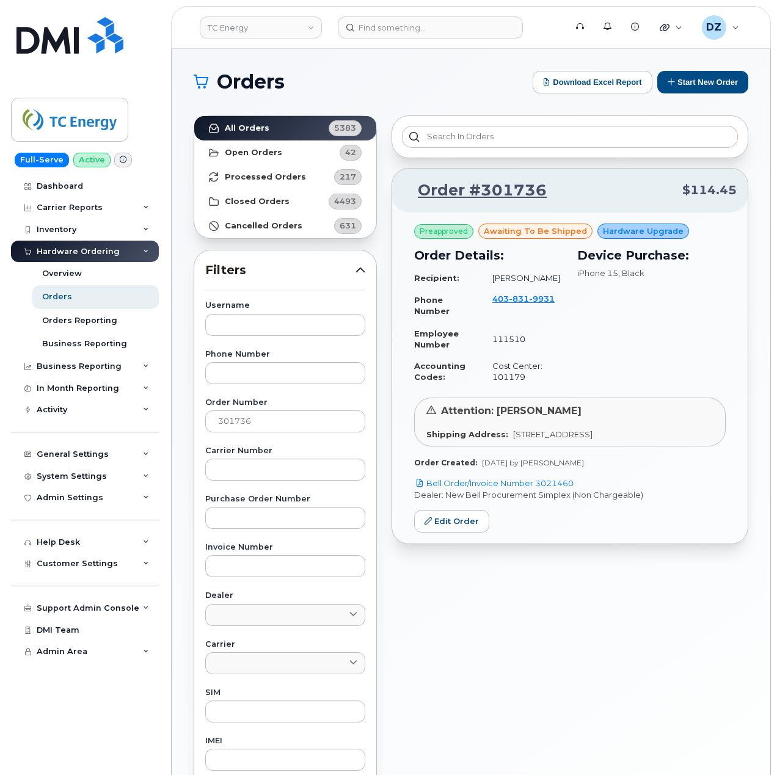
drag, startPoint x: 318, startPoint y: 477, endPoint x: 343, endPoint y: 67, distance: 410.8
click at [343, 67] on div "Orders Download Excel Report Start New Order All Orders 5383 Open Orders 42 Pro…" at bounding box center [471, 515] width 599 height 933
drag, startPoint x: 580, startPoint y: 485, endPoint x: 538, endPoint y: 485, distance: 41.6
click at [538, 485] on p "Bell Order/Invoice Number 3021460" at bounding box center [570, 484] width 312 height 12
copy link "3021460"
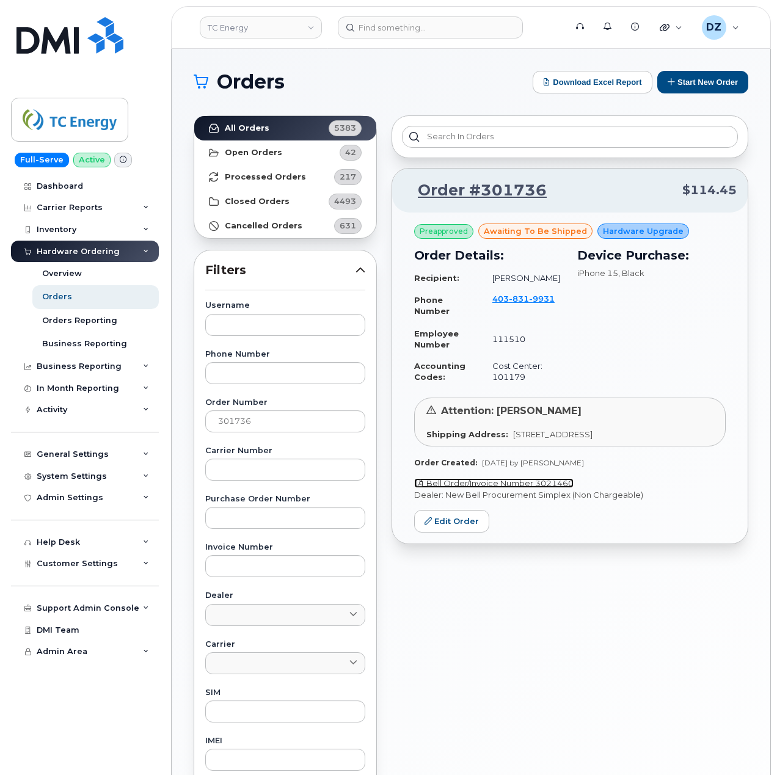
copy link "3021460"
click at [235, 428] on input "301736" at bounding box center [285, 422] width 160 height 22
drag, startPoint x: 579, startPoint y: 486, endPoint x: 538, endPoint y: 486, distance: 40.9
click at [538, 486] on p "Bell Order/Invoice Number 3021460" at bounding box center [570, 484] width 312 height 12
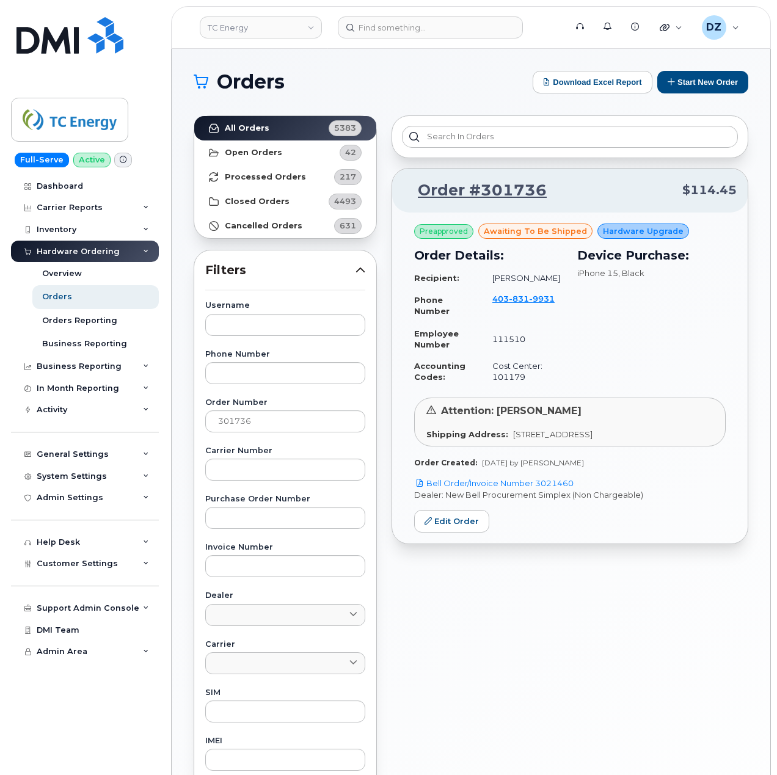
drag, startPoint x: 705, startPoint y: 565, endPoint x: 698, endPoint y: 579, distance: 16.1
drag, startPoint x: 698, startPoint y: 579, endPoint x: 572, endPoint y: 651, distance: 144.8
click at [572, 651] on div "Order #301736 $114.45 Preapproved awaiting to be shipped Hardware Upgrade Order…" at bounding box center [570, 537] width 372 height 859
click at [252, 411] on input "301736" at bounding box center [285, 422] width 160 height 22
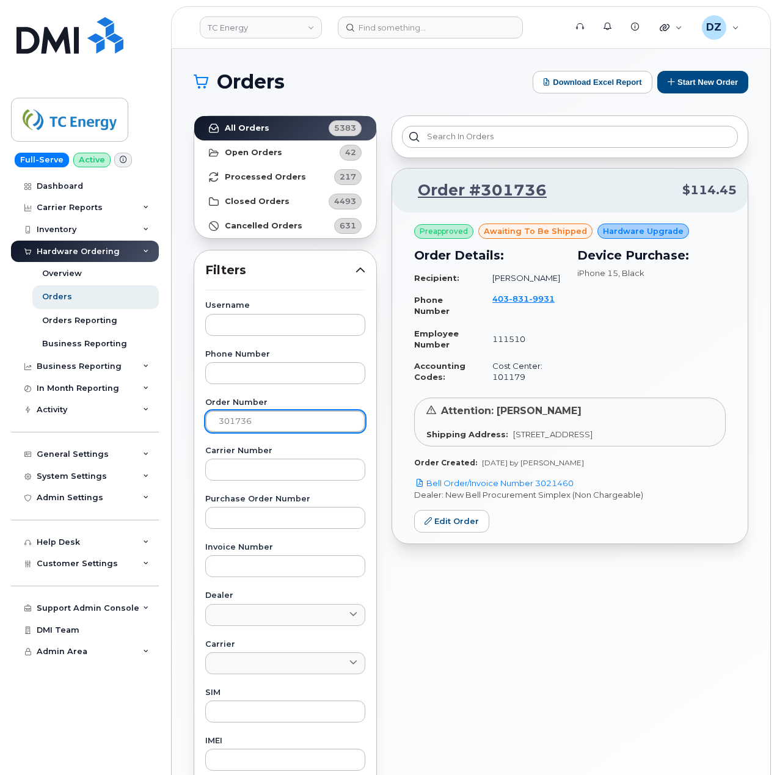
paste input "355"
click at [265, 133] on strong "All Orders" at bounding box center [247, 128] width 45 height 10
drag, startPoint x: 587, startPoint y: 506, endPoint x: 540, endPoint y: 511, distance: 47.4
click at [540, 489] on p "Bell Order/Invoice Number 3019506" at bounding box center [570, 484] width 312 height 12
copy link "3019506"
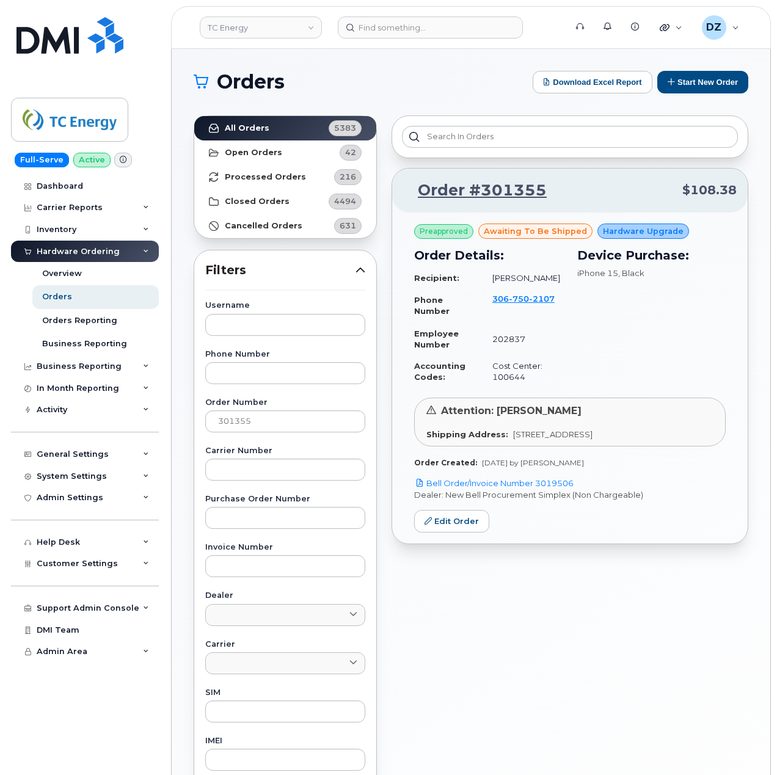
copy link "3019506"
click at [241, 421] on input "301355" at bounding box center [285, 422] width 160 height 22
click at [265, 428] on input "301355" at bounding box center [285, 422] width 160 height 22
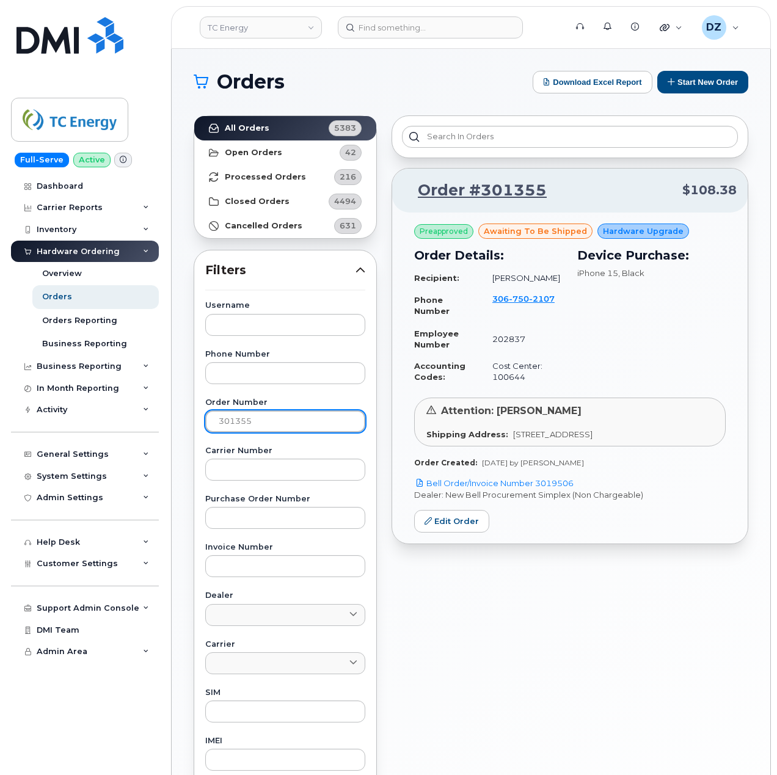
click at [265, 428] on input "301355" at bounding box center [285, 422] width 160 height 22
paste input "874"
type input "301874"
click at [259, 133] on strong "All Orders" at bounding box center [247, 128] width 45 height 10
drag, startPoint x: 580, startPoint y: 484, endPoint x: 539, endPoint y: 483, distance: 41.0
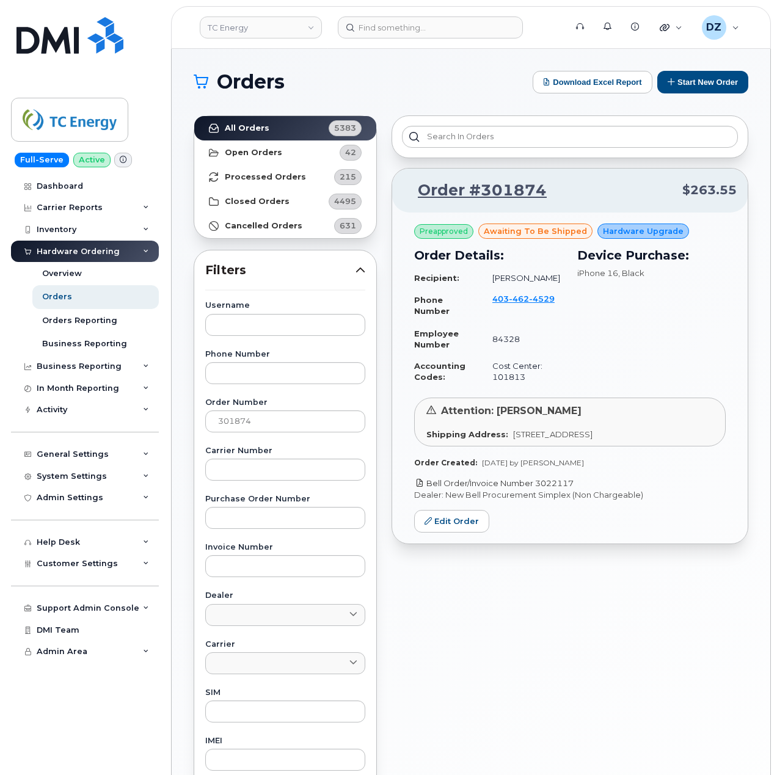
click at [539, 483] on p "Bell Order/Invoice Number 3022117" at bounding box center [570, 484] width 312 height 12
copy link "3022117"
click at [235, 423] on input "301874" at bounding box center [285, 422] width 160 height 22
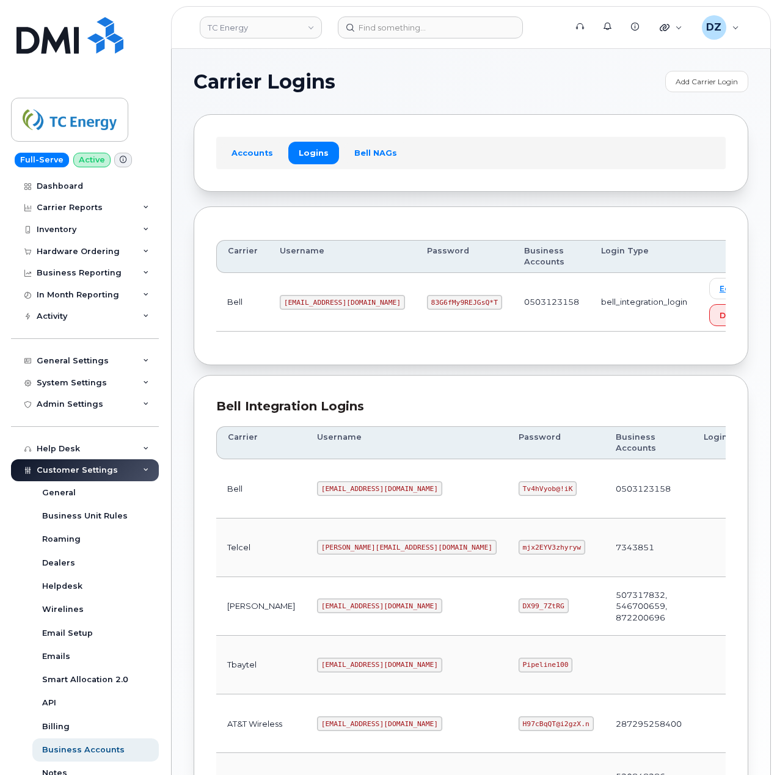
scroll to position [266, 0]
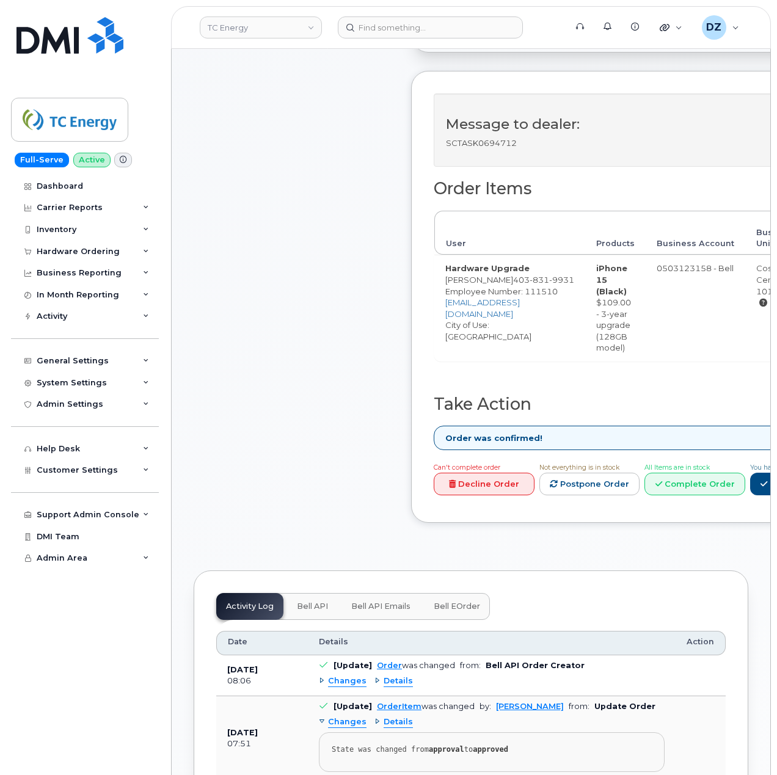
scroll to position [651, 0]
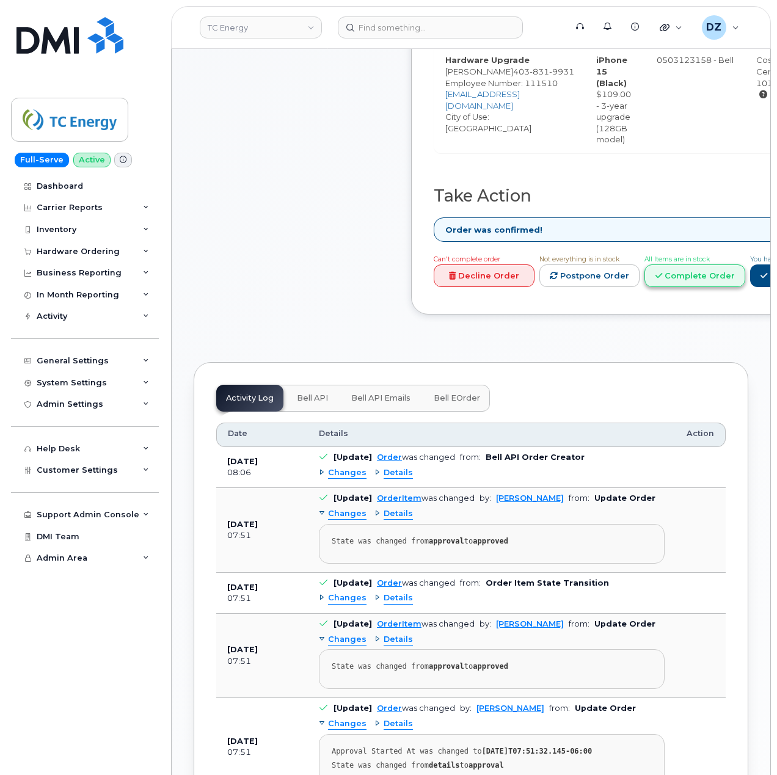
click at [736, 281] on link "Complete Order" at bounding box center [695, 276] width 101 height 23
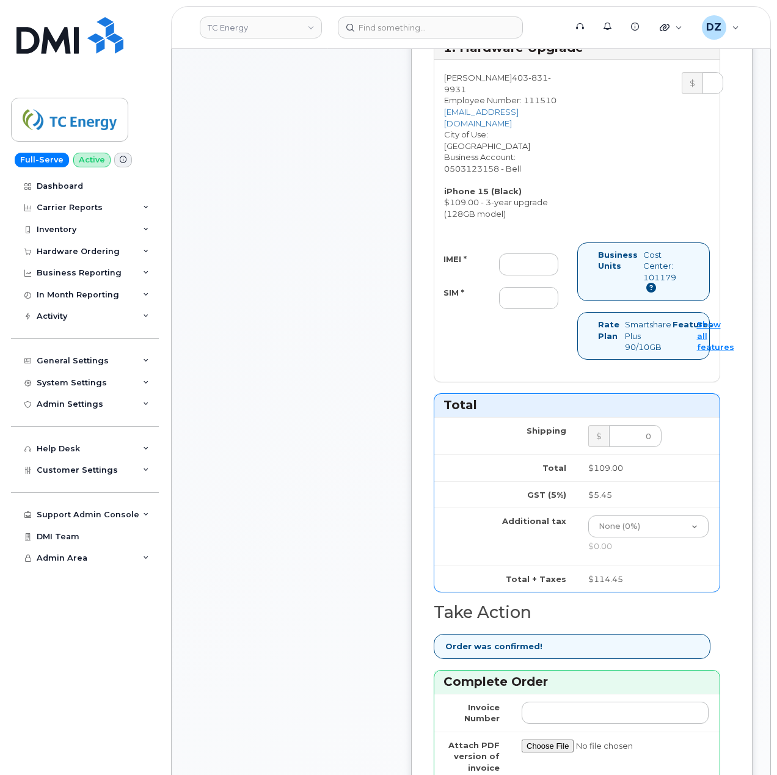
scroll to position [1059, 0]
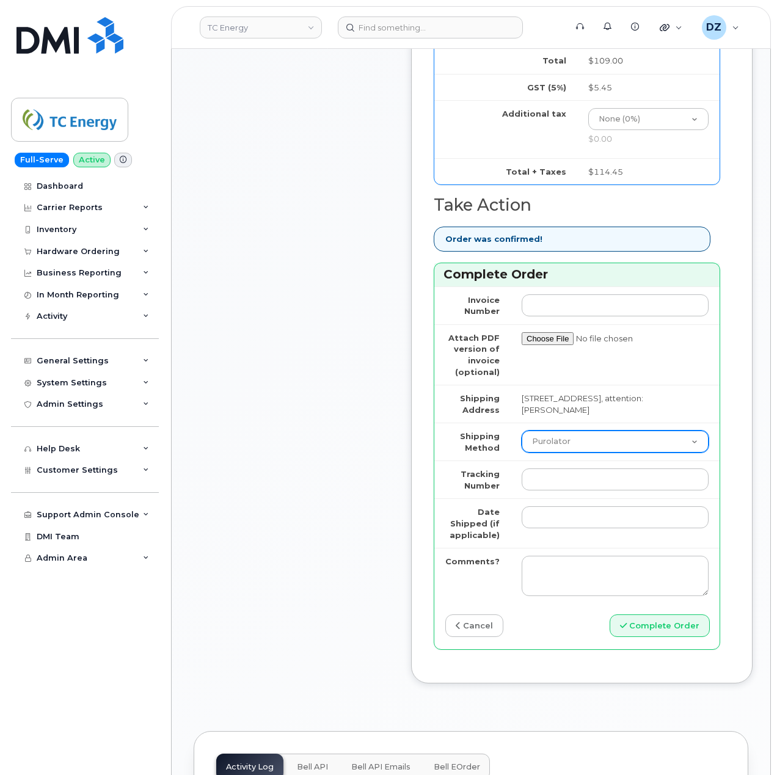
click at [573, 431] on select "Purolator UPS FedEx Canada Post Courier Other Drop Off Pick Up" at bounding box center [615, 442] width 187 height 22
select select "FedEx"
click at [522, 431] on select "Purolator UPS FedEx Canada Post Courier Other Drop Off Pick Up" at bounding box center [615, 442] width 187 height 22
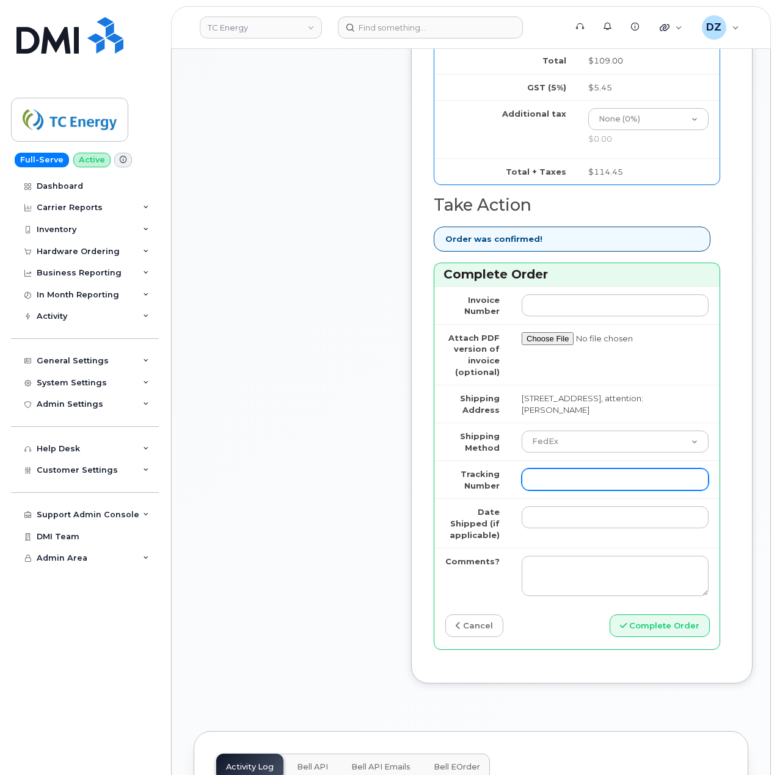
click at [587, 469] on input "Tracking Number" at bounding box center [615, 480] width 187 height 22
paste input "475744966760"
type input "475744966760"
click at [604, 514] on td at bounding box center [615, 523] width 209 height 49
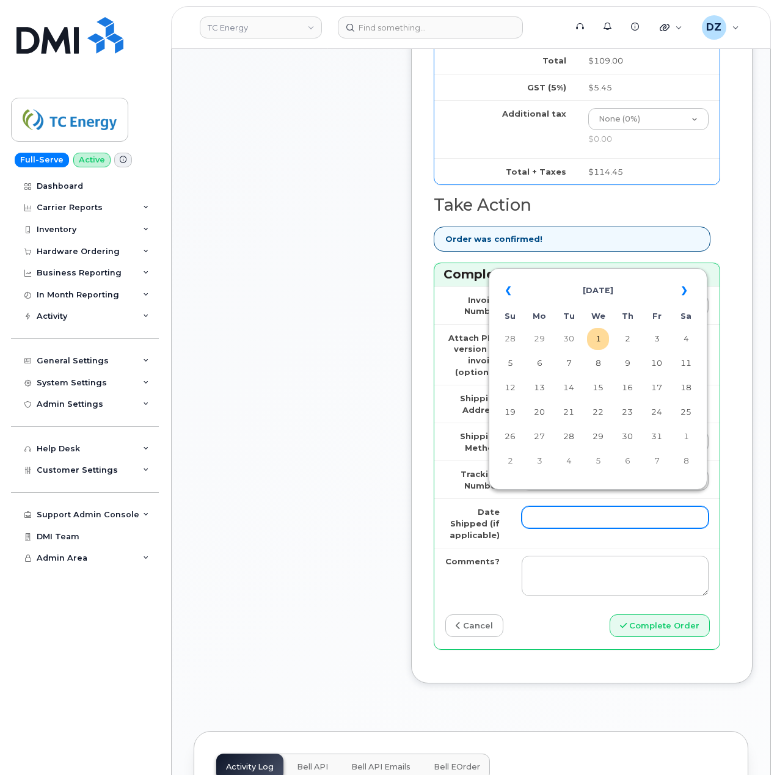
click at [612, 507] on input "Date Shipped (if applicable)" at bounding box center [615, 518] width 187 height 22
click at [537, 341] on td "29" at bounding box center [540, 339] width 22 height 22
type input "[DATE]"
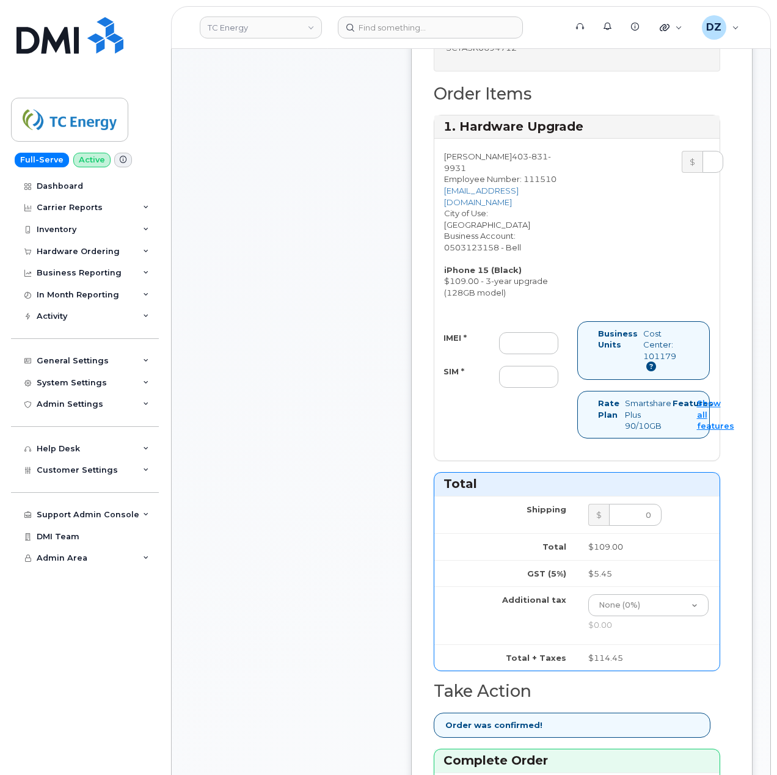
scroll to position [570, 0]
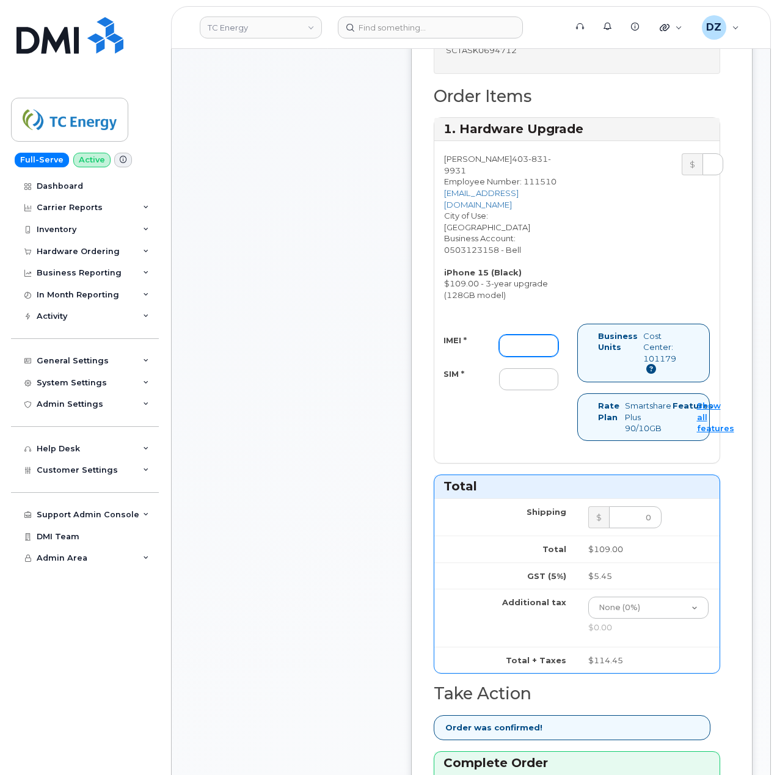
click at [546, 335] on input "IMEI *" at bounding box center [528, 346] width 59 height 22
paste input "351522608944789"
type input "351522608944789"
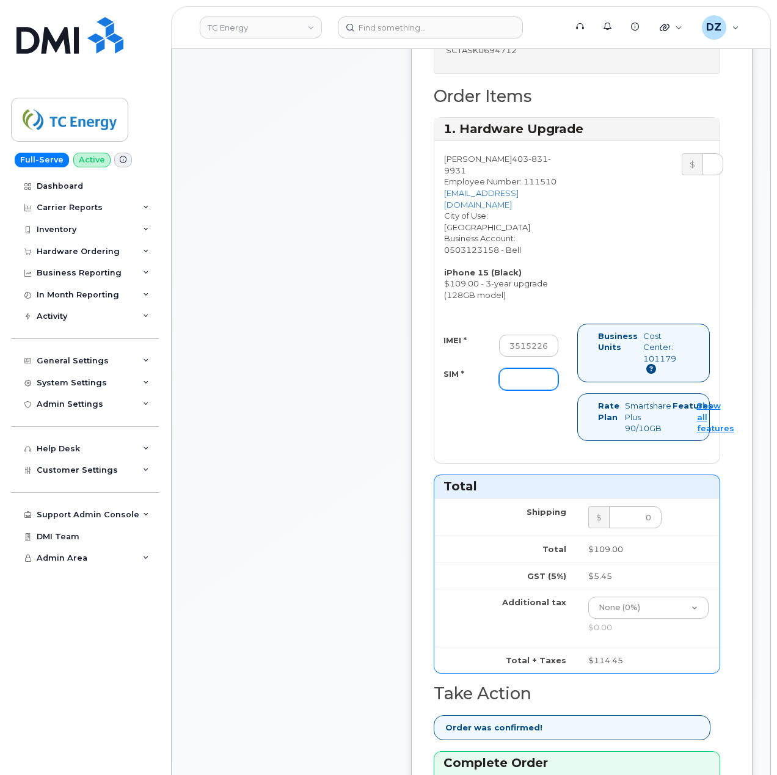
click at [532, 368] on input "SIM *" at bounding box center [528, 379] width 59 height 22
paste input "89302610207734190165"
type input "89302610207734190165"
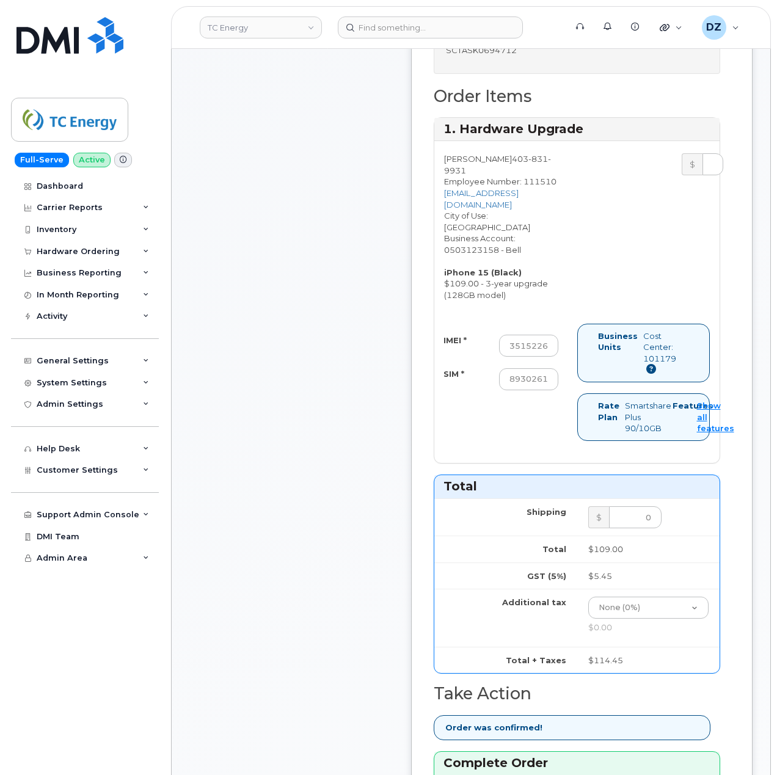
click at [433, 405] on div "Message to dealer: SCTASK0694712 Order Items User Products Business Account Bus…" at bounding box center [582, 575] width 342 height 1195
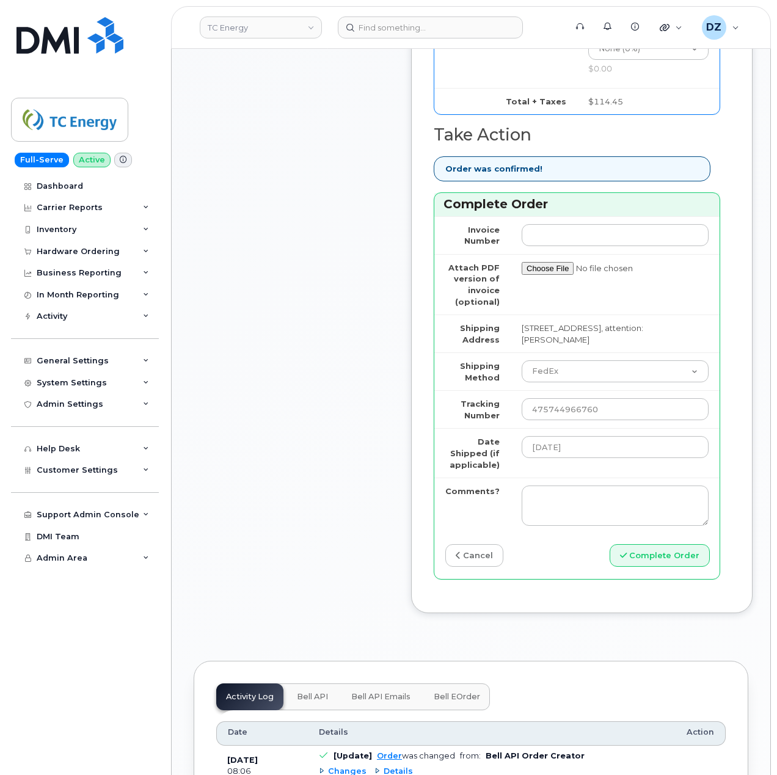
scroll to position [1140, 0]
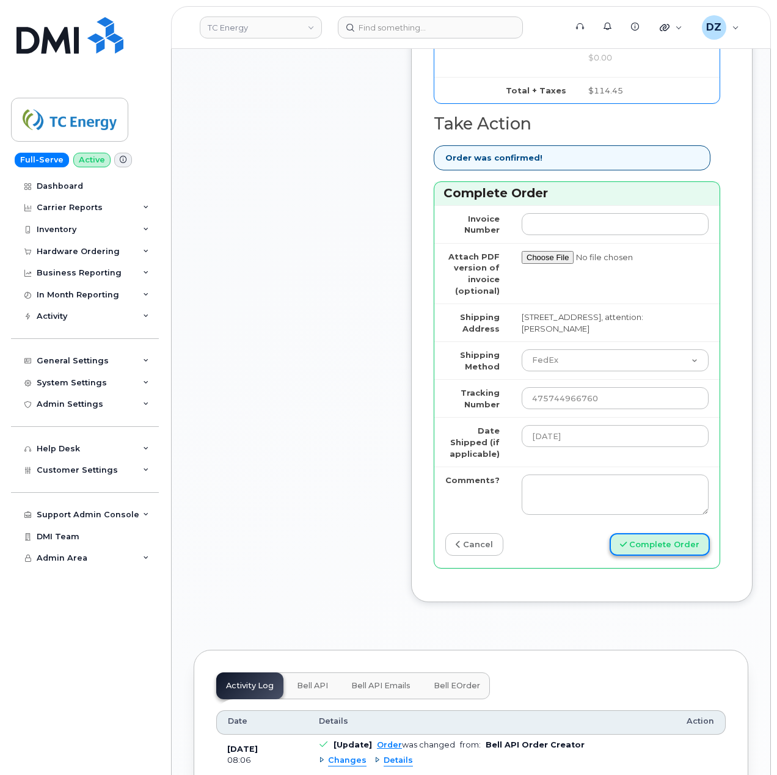
click at [641, 533] on button "Complete Order" at bounding box center [660, 544] width 100 height 23
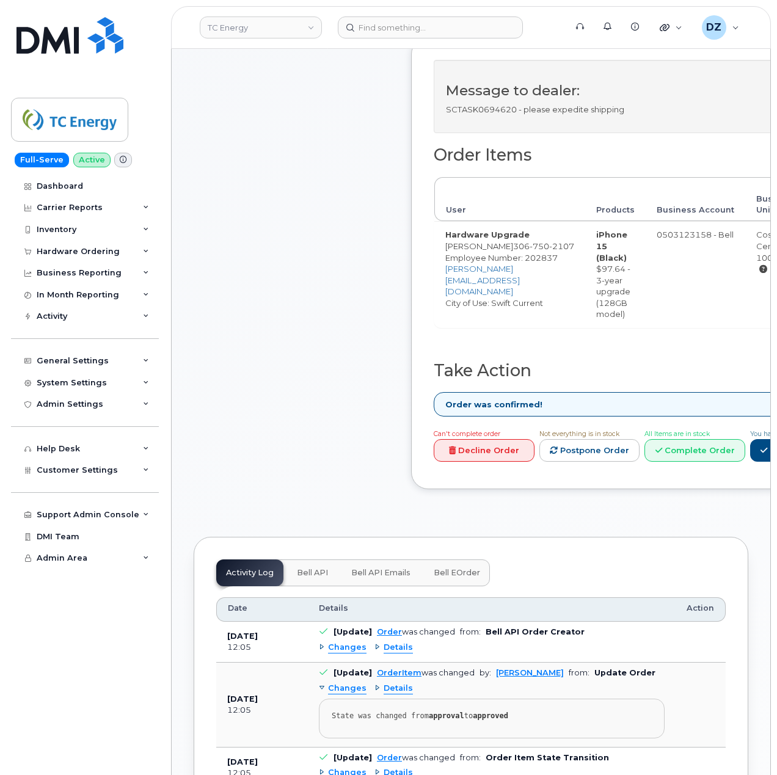
scroll to position [489, 0]
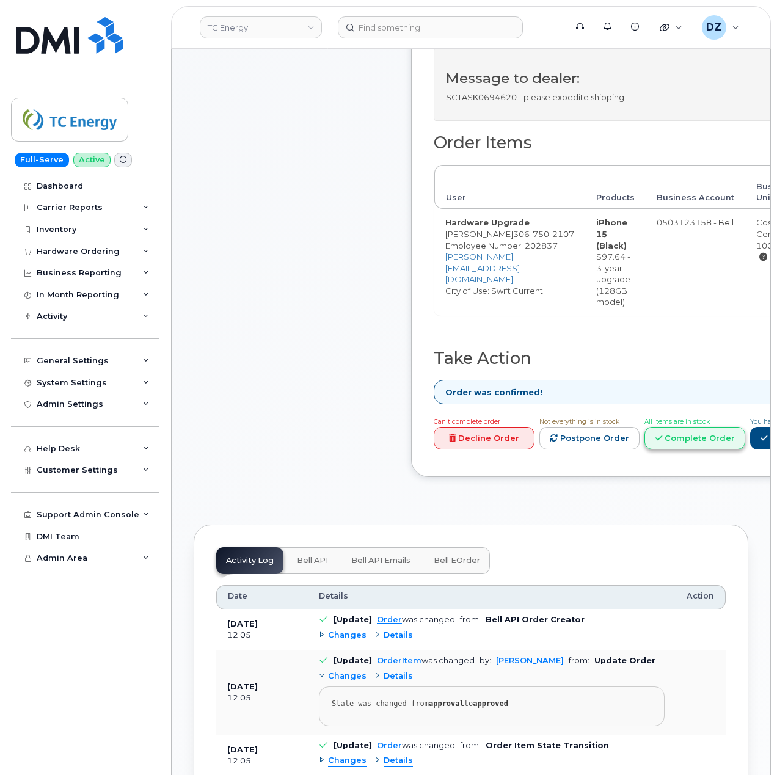
click at [662, 442] on icon at bounding box center [659, 438] width 7 height 8
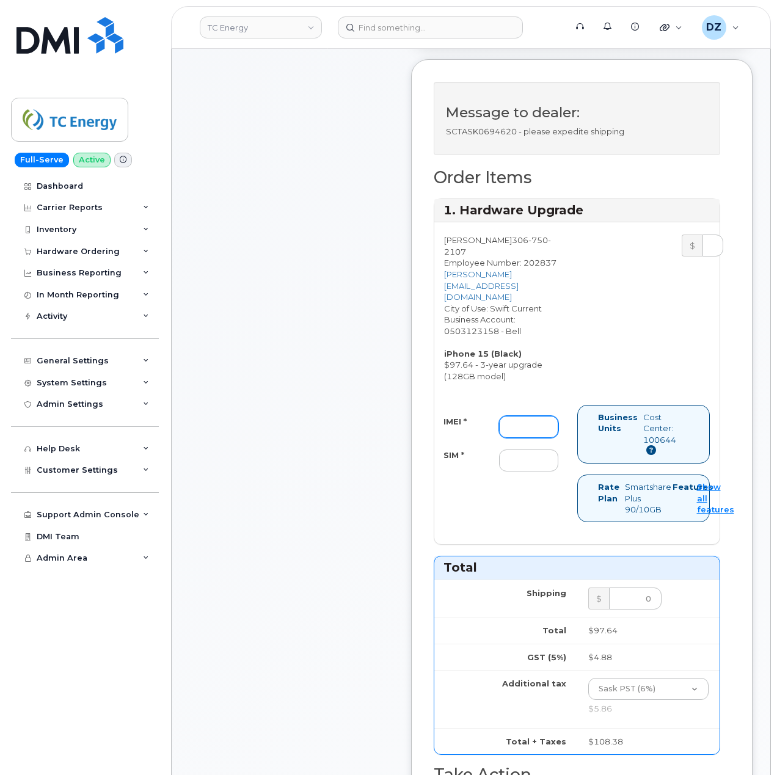
click at [521, 436] on input "IMEI *" at bounding box center [528, 427] width 59 height 22
paste input "354704798722517"
type input "354704798722517"
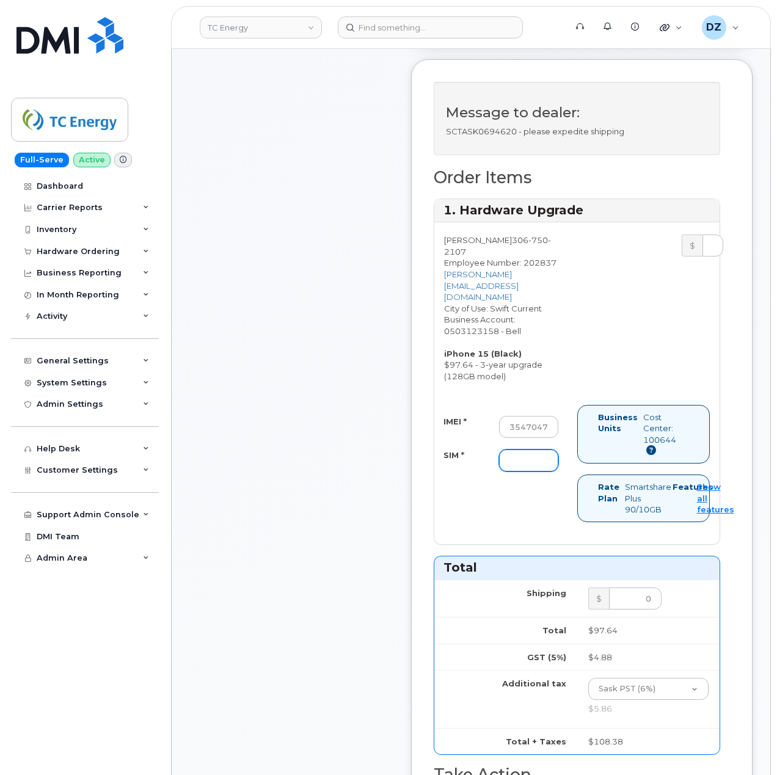
click at [543, 467] on input "SIM *" at bounding box center [528, 461] width 59 height 22
paste input "89302610207734190173"
type input "89302610207734190173"
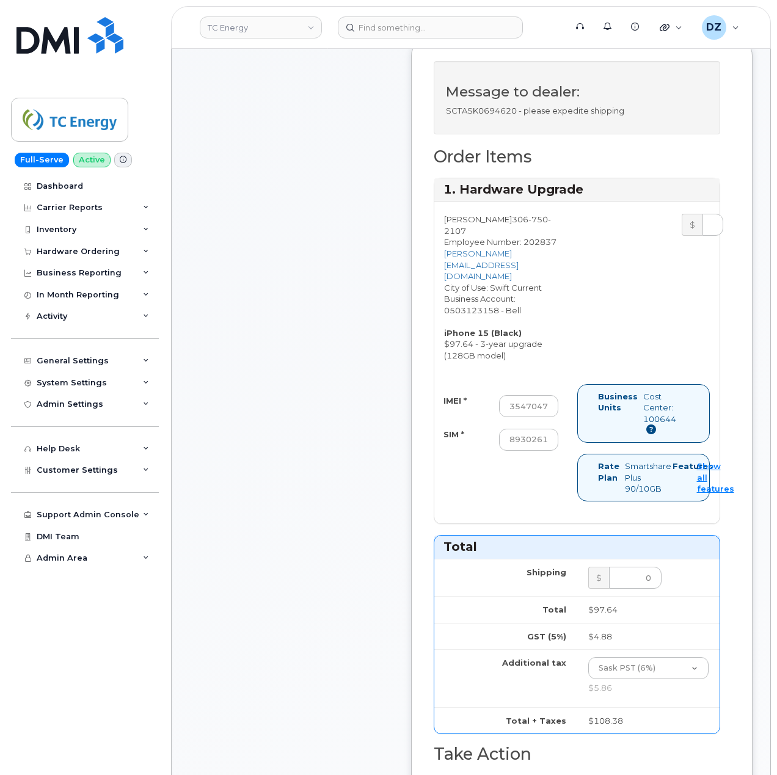
scroll to position [896, 0]
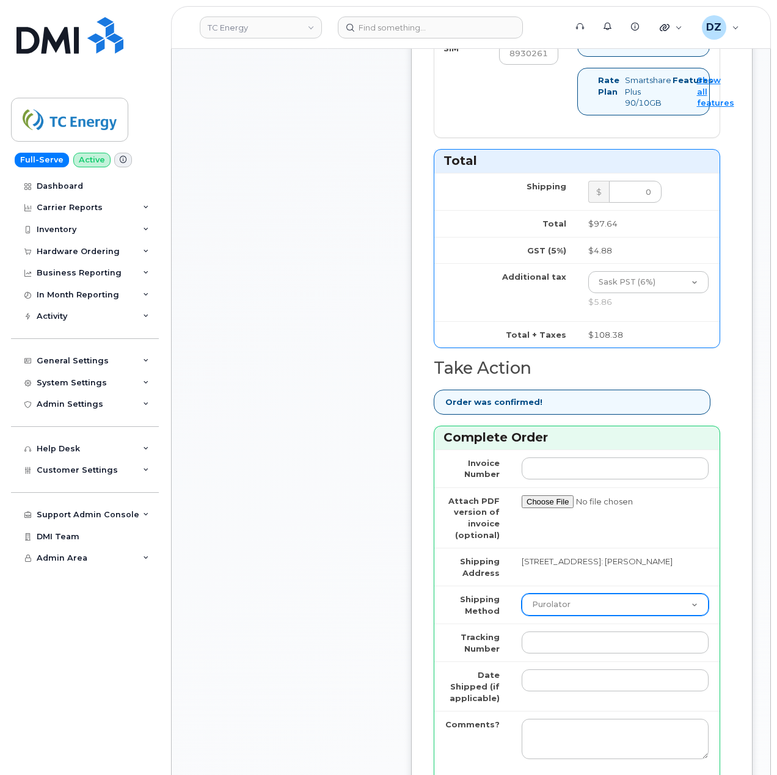
click at [580, 607] on select "Purolator UPS FedEx Canada Post Courier Other Drop Off Pick Up" at bounding box center [615, 605] width 187 height 22
select select "FedEx"
click at [522, 601] on select "Purolator UPS FedEx Canada Post Courier Other Drop Off Pick Up" at bounding box center [615, 605] width 187 height 22
click at [563, 653] on input "Tracking Number" at bounding box center [615, 643] width 187 height 22
paste input "475744966808"
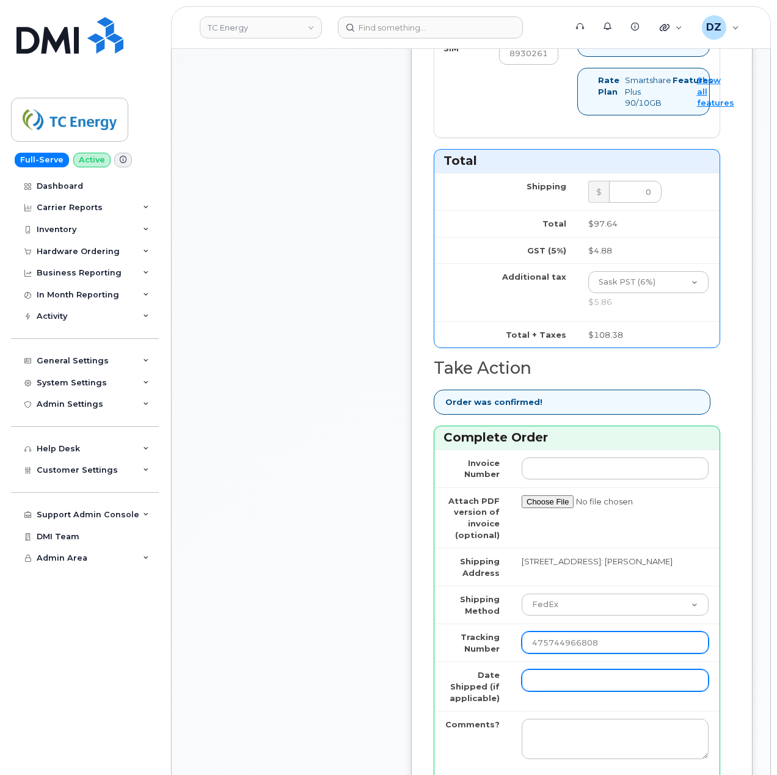
type input "475744966808"
click at [560, 686] on input "Date Shipped (if applicable)" at bounding box center [615, 681] width 187 height 22
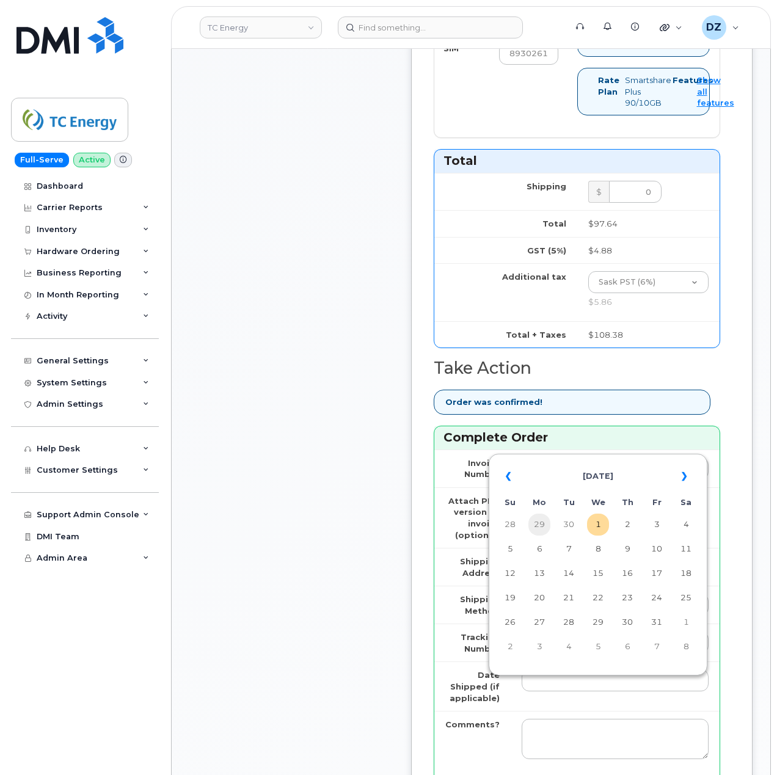
click at [538, 523] on td "29" at bounding box center [540, 525] width 22 height 22
type input "[DATE]"
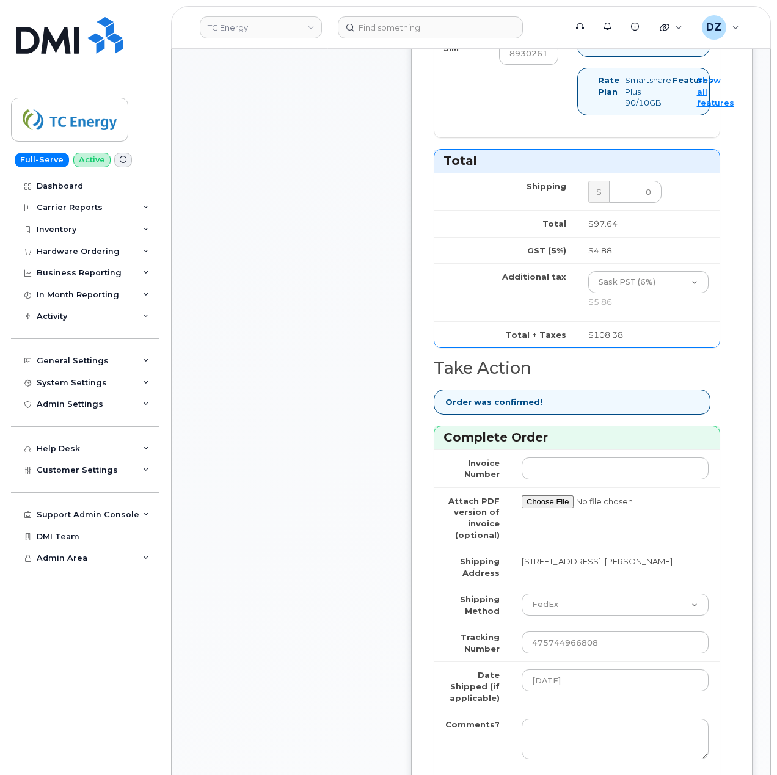
click at [351, 629] on div "Comments Leave Comment" at bounding box center [292, 120] width 196 height 1489
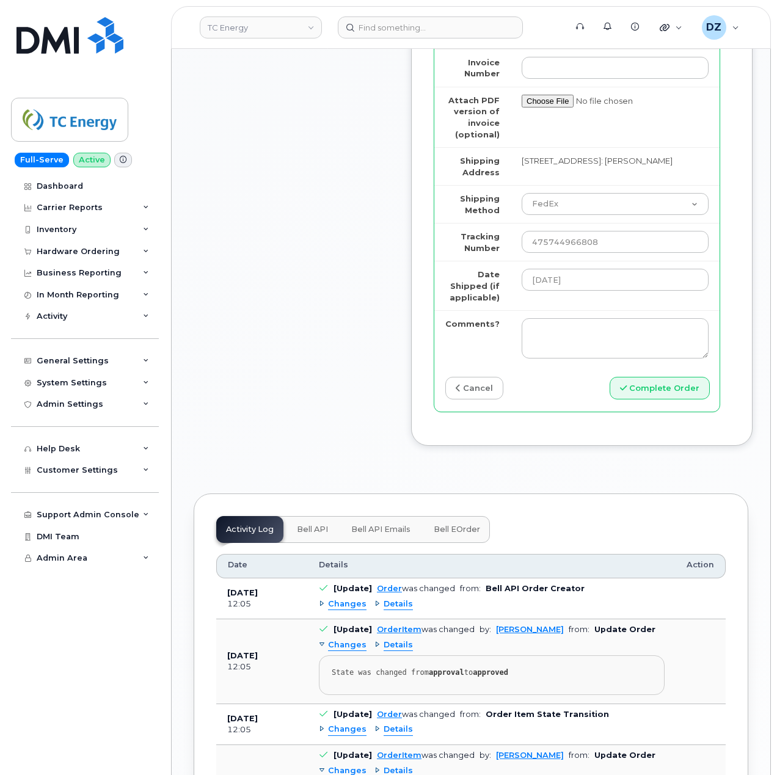
scroll to position [1303, 0]
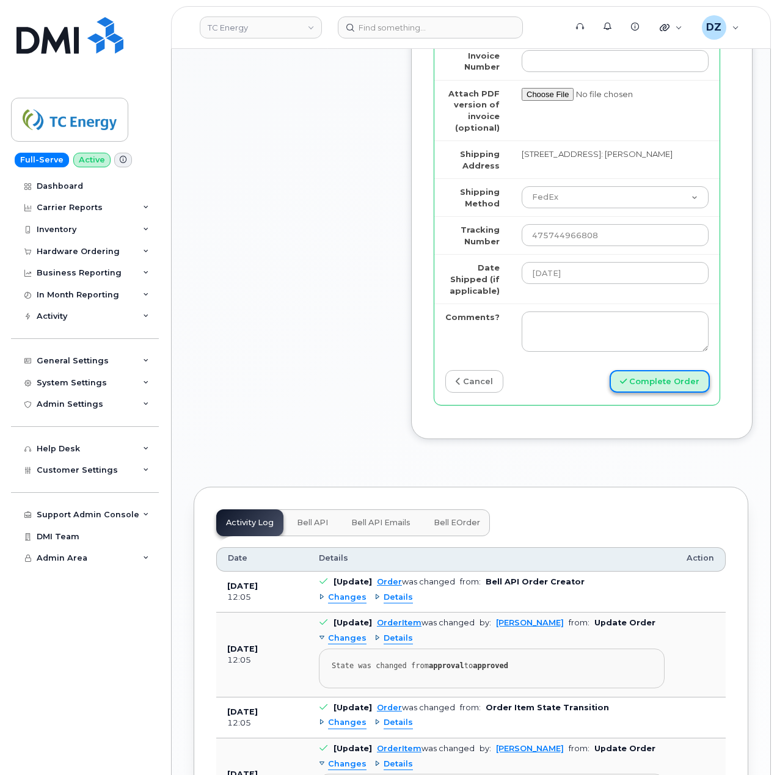
click at [686, 387] on button "Complete Order" at bounding box center [660, 381] width 100 height 23
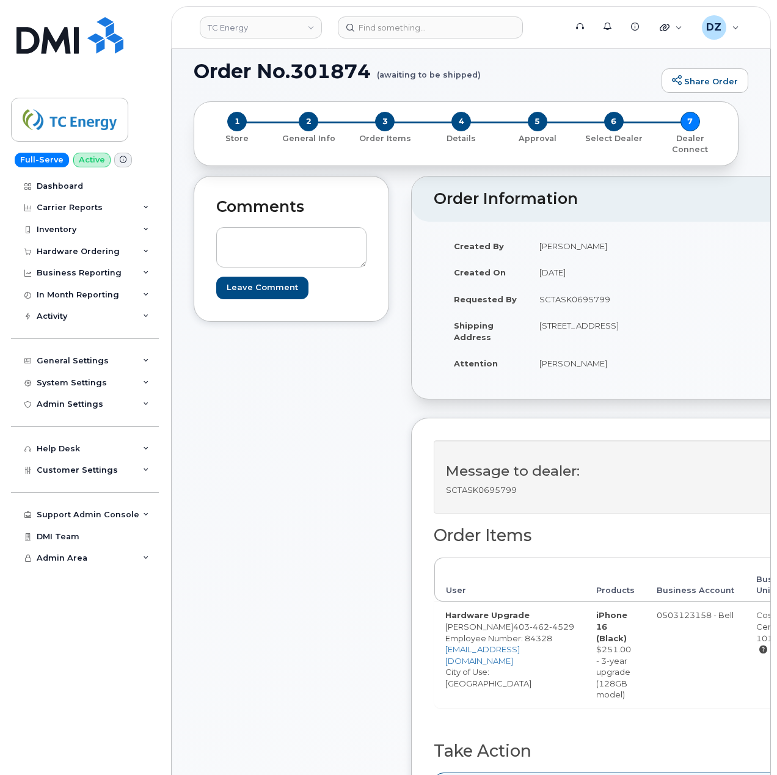
scroll to position [244, 0]
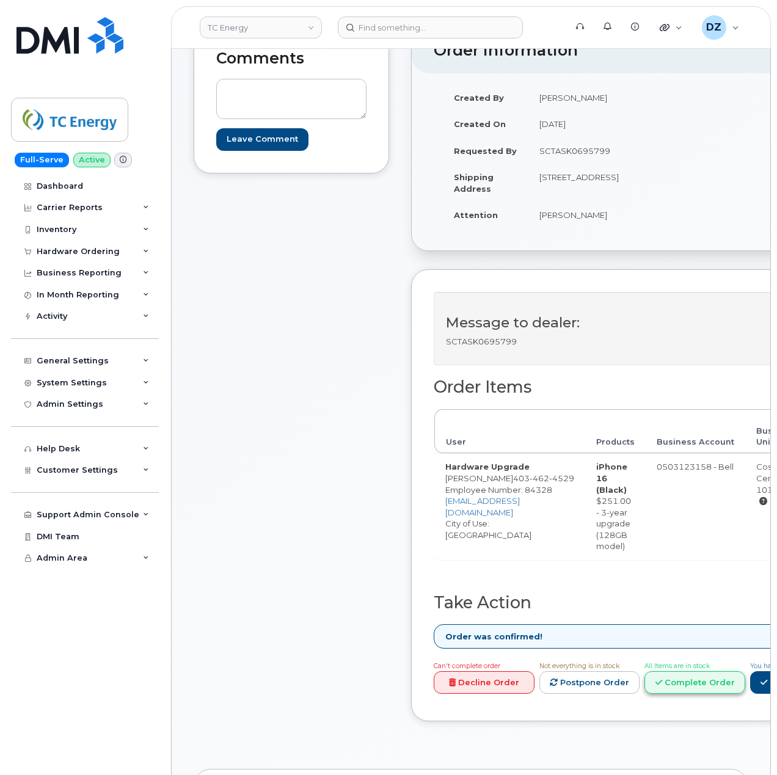
click at [739, 686] on link "Complete Order" at bounding box center [695, 683] width 101 height 23
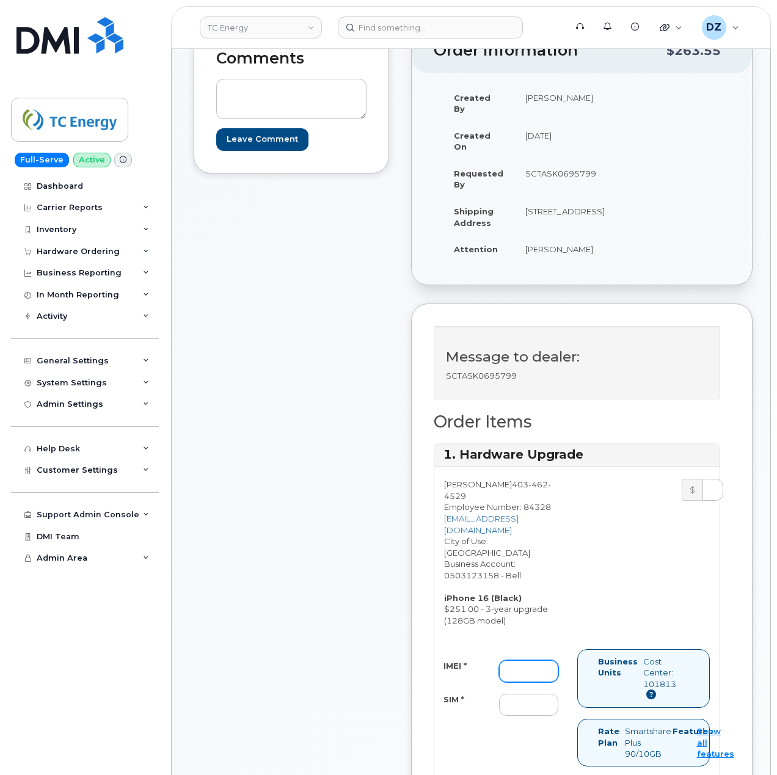
click at [513, 668] on input "IMEI *" at bounding box center [528, 672] width 59 height 22
paste input "350707650410232"
type input "350707650410232"
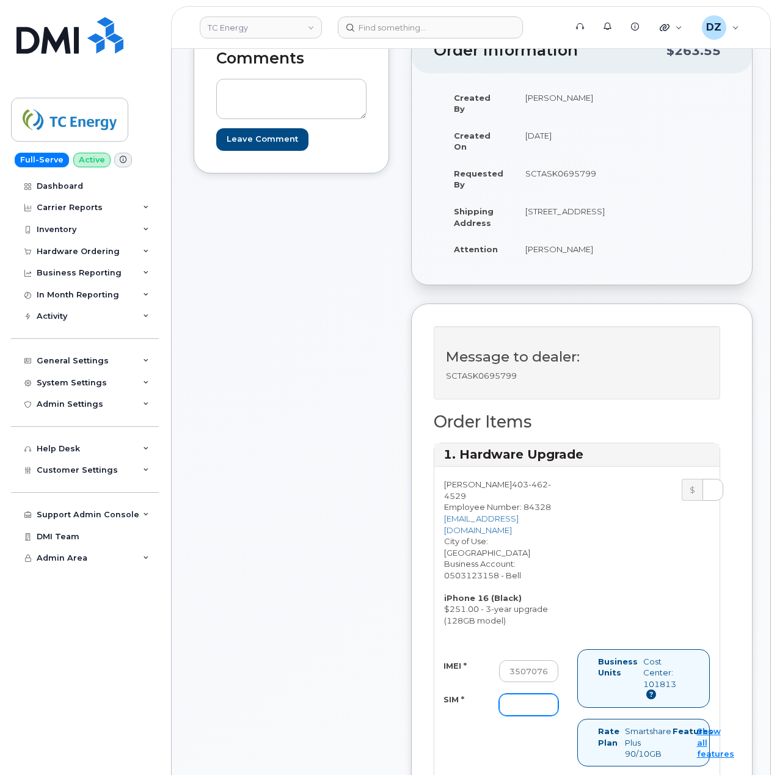
click at [540, 694] on input "SIM *" at bounding box center [528, 705] width 59 height 22
paste input "89302610207734188888"
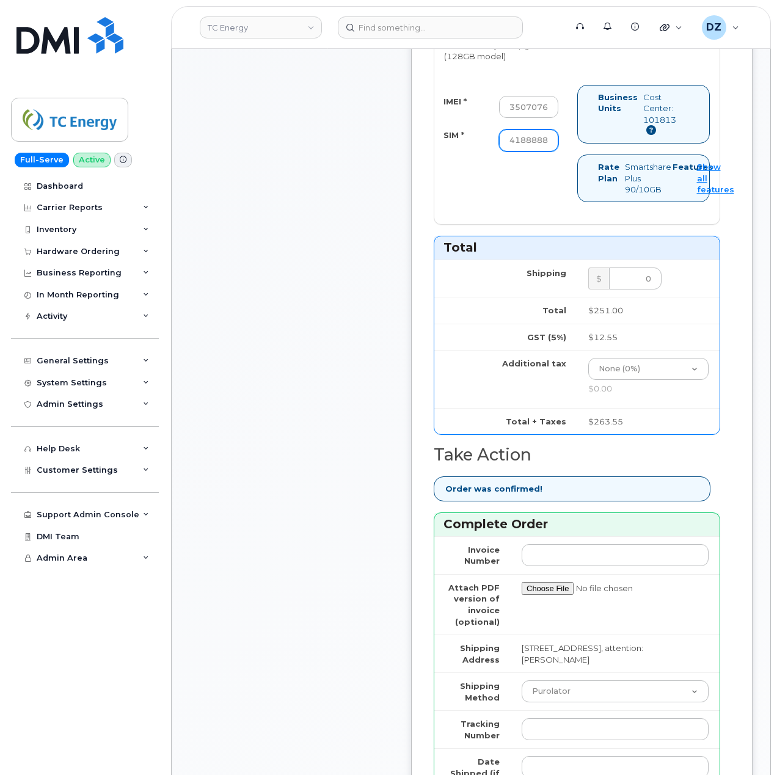
scroll to position [1059, 0]
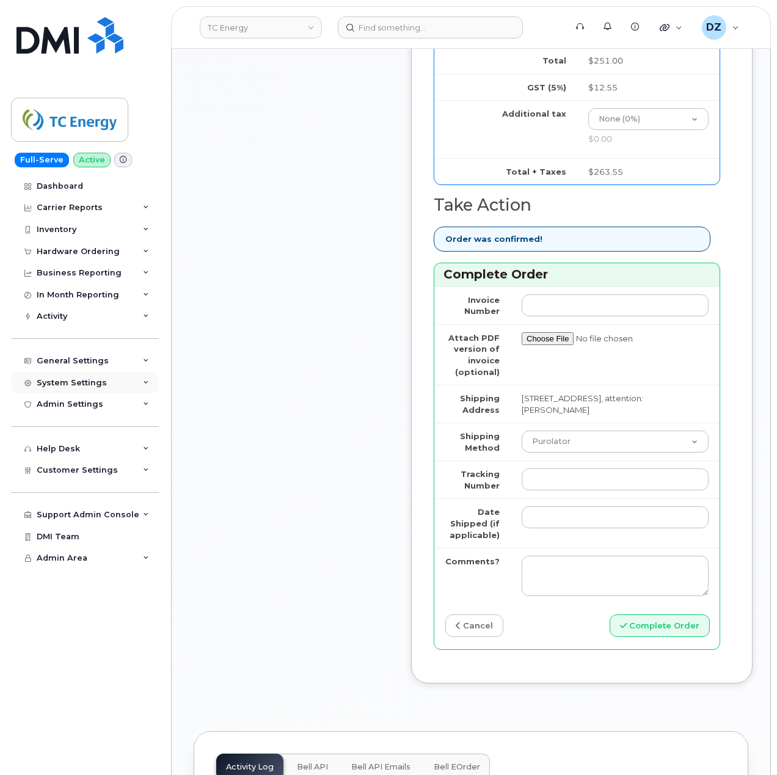
type input "89302610207734188888"
click at [574, 423] on td "Purolator UPS FedEx Canada Post Courier Other Drop Off Pick Up" at bounding box center [615, 442] width 209 height 38
click at [572, 435] on select "Purolator UPS FedEx Canada Post Courier Other Drop Off Pick Up" at bounding box center [615, 442] width 187 height 22
select select "FedEx"
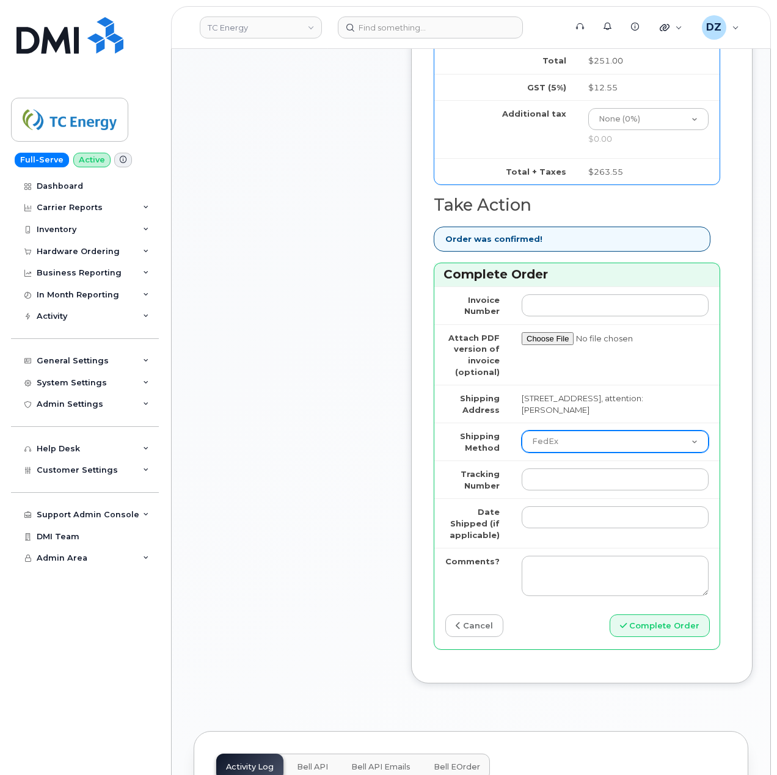
click at [522, 431] on select "Purolator UPS FedEx Canada Post Courier Other Drop Off Pick Up" at bounding box center [615, 442] width 187 height 22
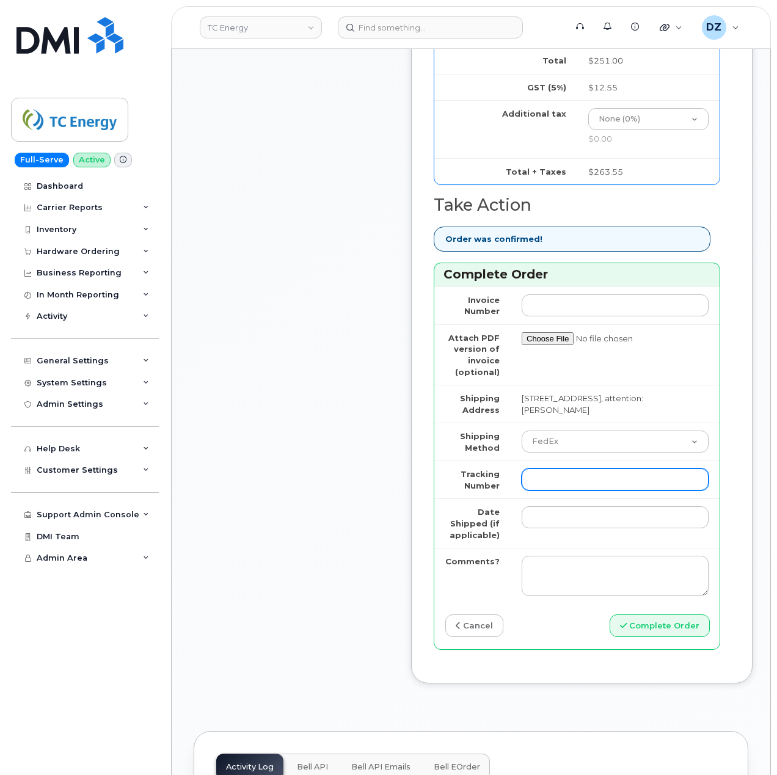
click at [575, 472] on input "Tracking Number" at bounding box center [615, 480] width 187 height 22
paste input "475744966635"
type input "475744966635"
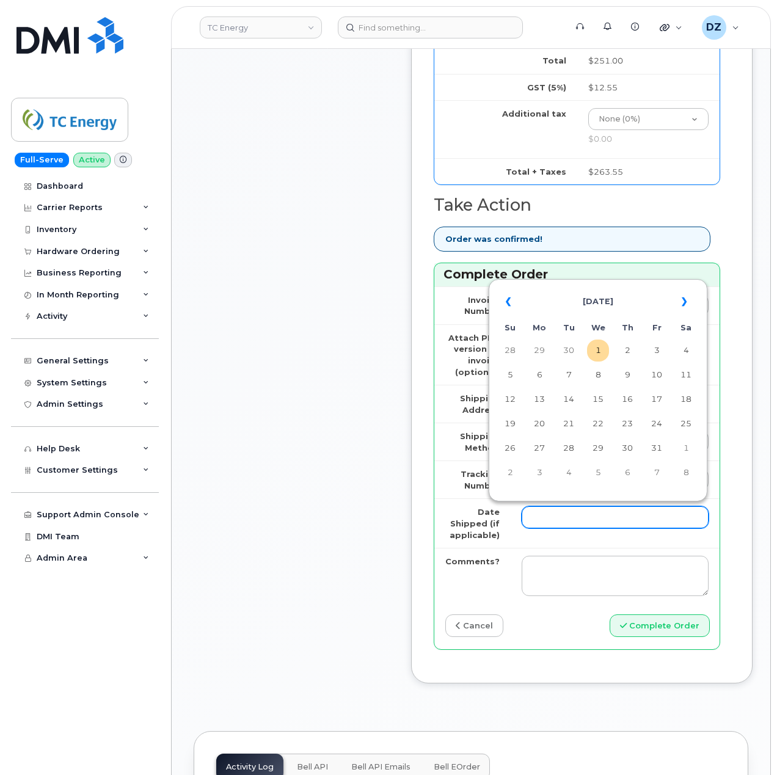
click at [556, 513] on input "Date Shipped (if applicable)" at bounding box center [615, 518] width 187 height 22
click at [538, 351] on td "29" at bounding box center [540, 351] width 22 height 22
type input "[DATE]"
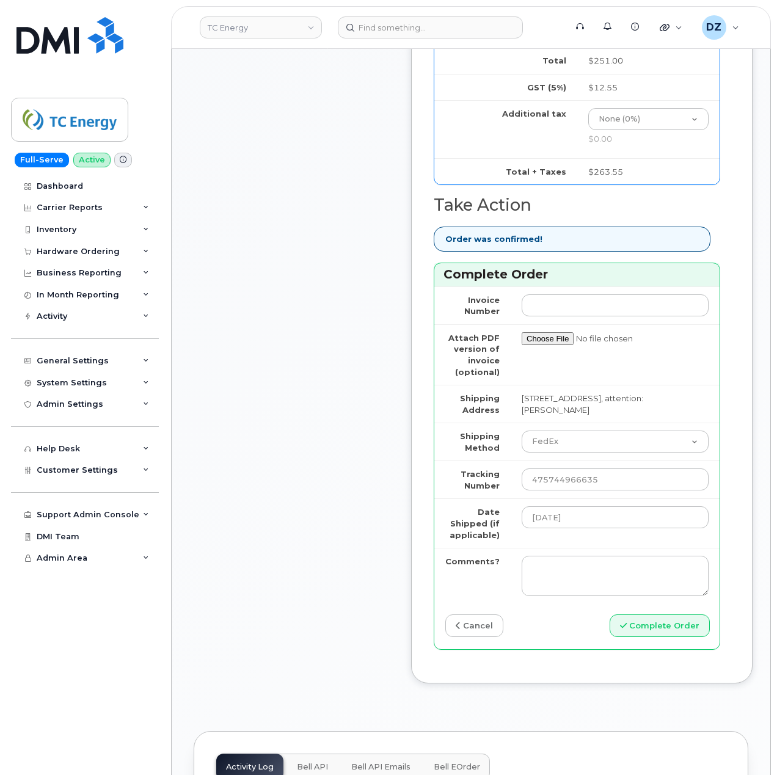
click at [665, 620] on button "Complete Order" at bounding box center [660, 626] width 100 height 23
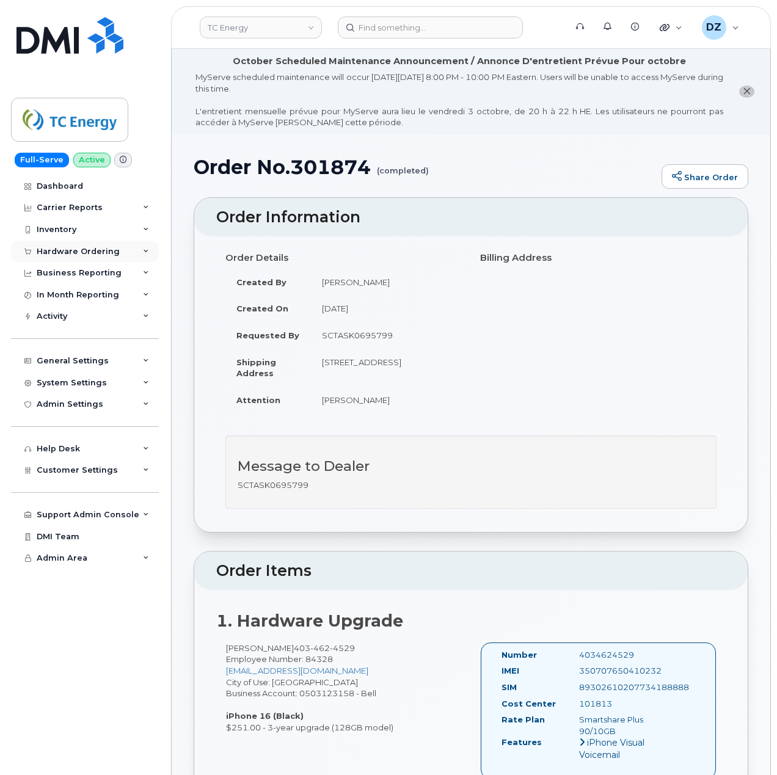
click at [115, 247] on div "Hardware Ordering" at bounding box center [78, 252] width 83 height 10
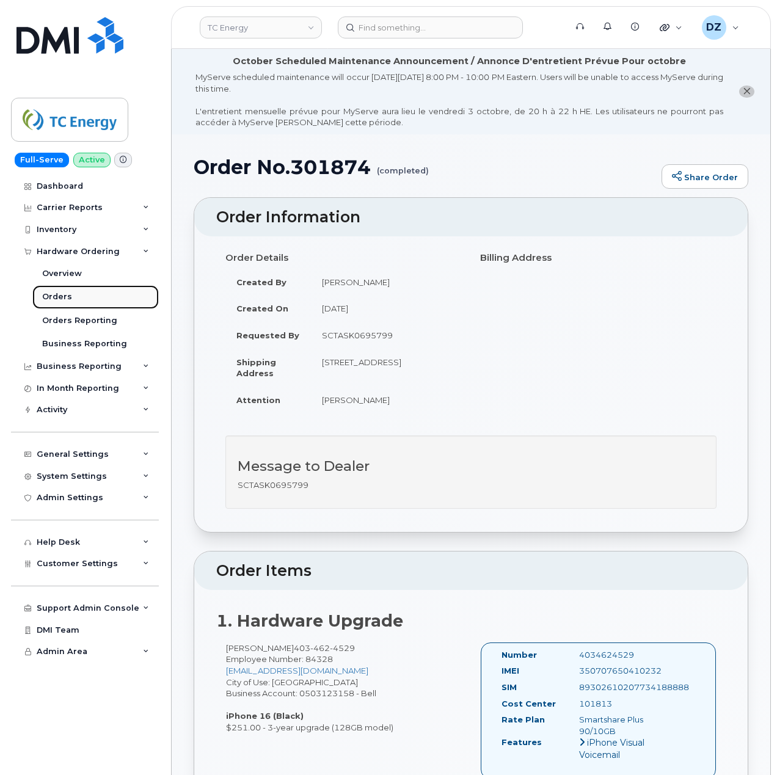
click at [76, 299] on link "Orders" at bounding box center [95, 296] width 126 height 23
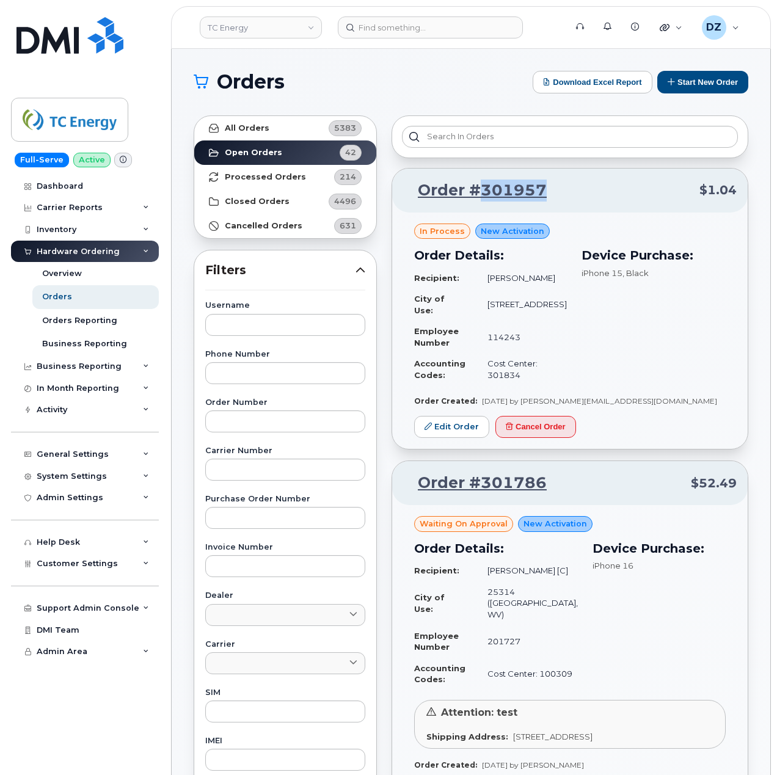
drag, startPoint x: 549, startPoint y: 193, endPoint x: 483, endPoint y: 196, distance: 66.1
click at [483, 196] on p "Order #301957 $1.04" at bounding box center [570, 191] width 334 height 22
copy link "301957"
click at [279, 179] on strong "Processed Orders" at bounding box center [265, 177] width 81 height 10
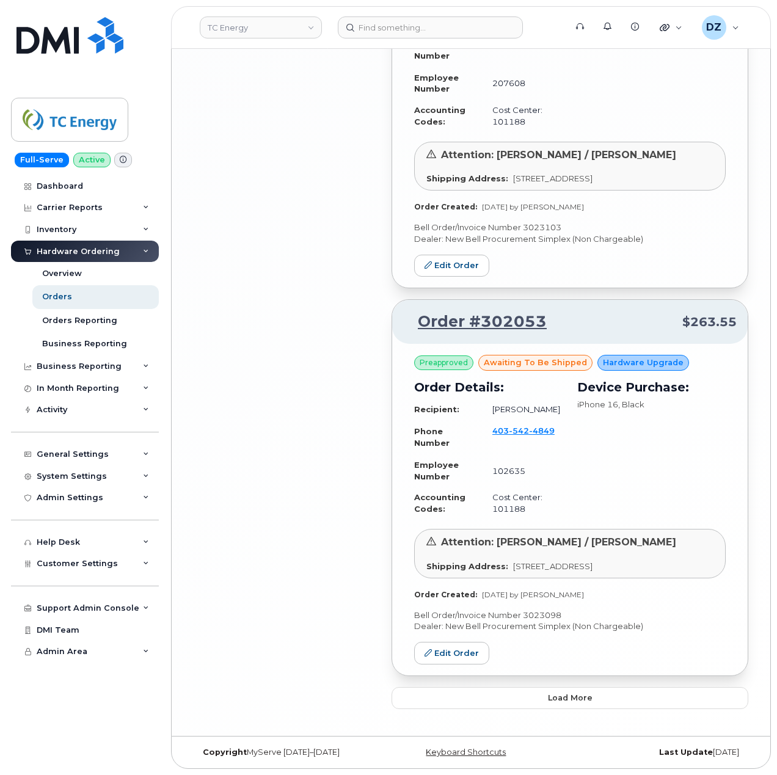
scroll to position [2633, 0]
click at [605, 705] on button "Load more" at bounding box center [570, 698] width 357 height 22
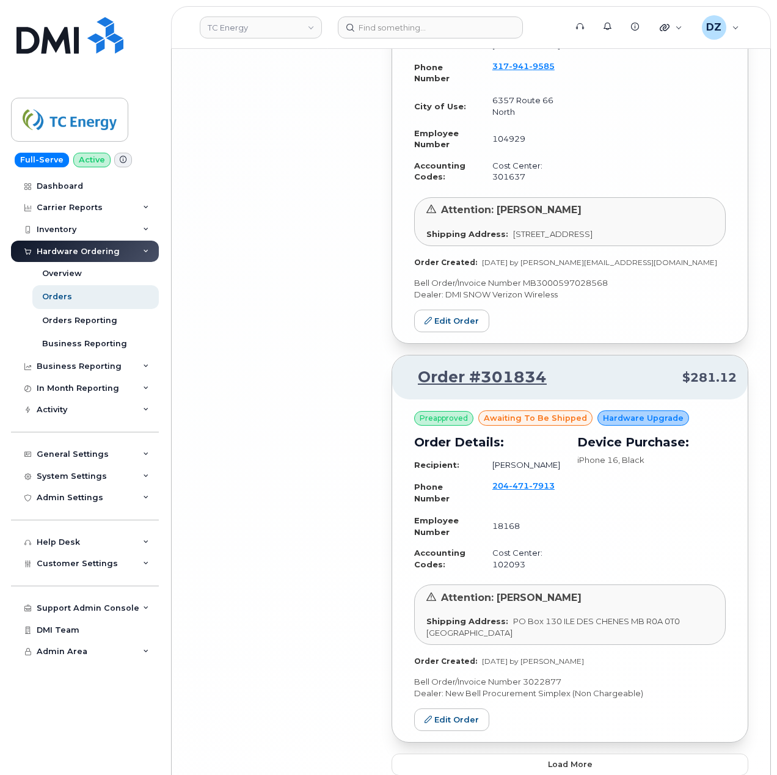
scroll to position [5848, 0]
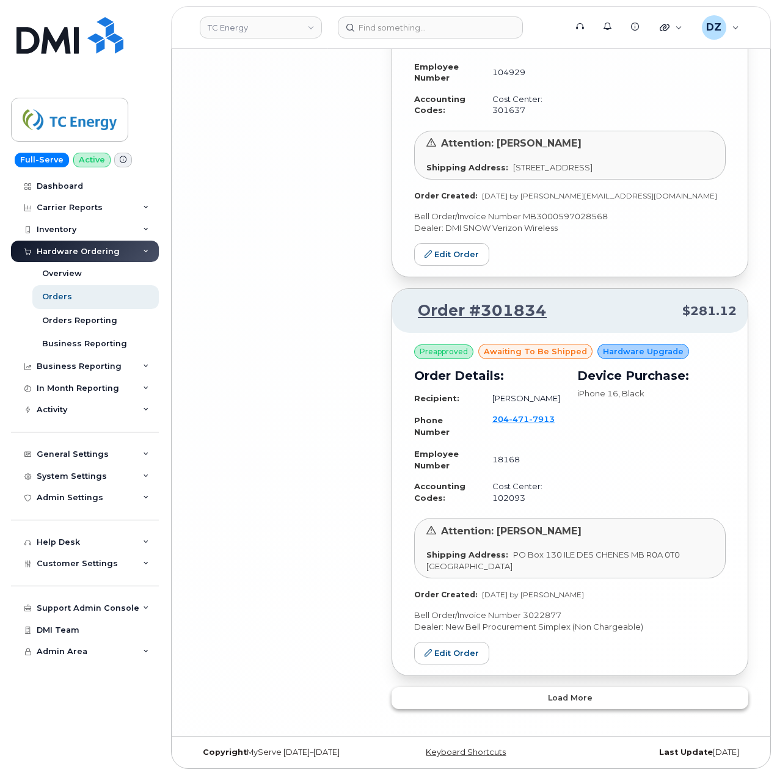
click at [580, 695] on span "Load more" at bounding box center [570, 698] width 45 height 12
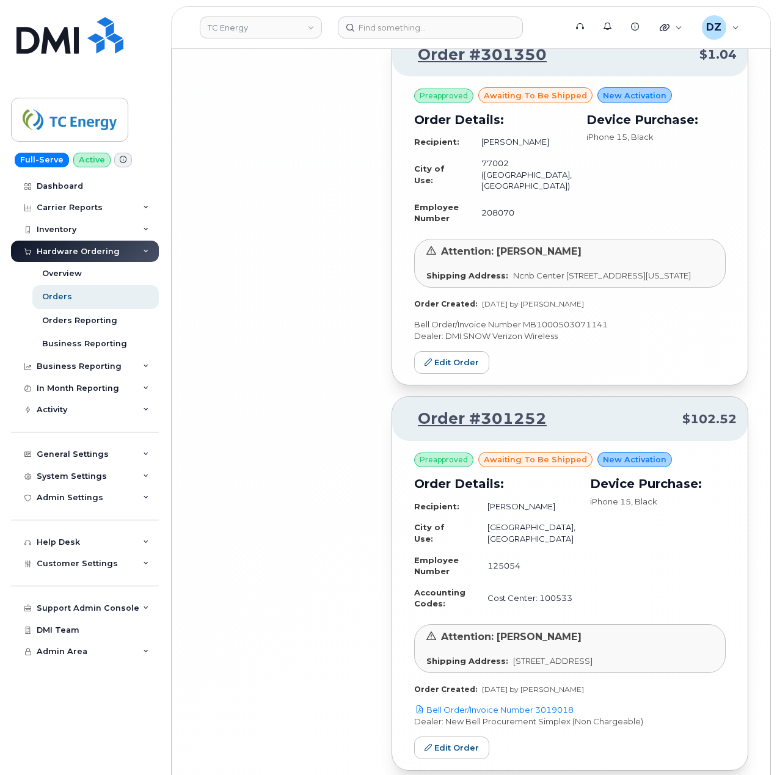
scroll to position [9045, 0]
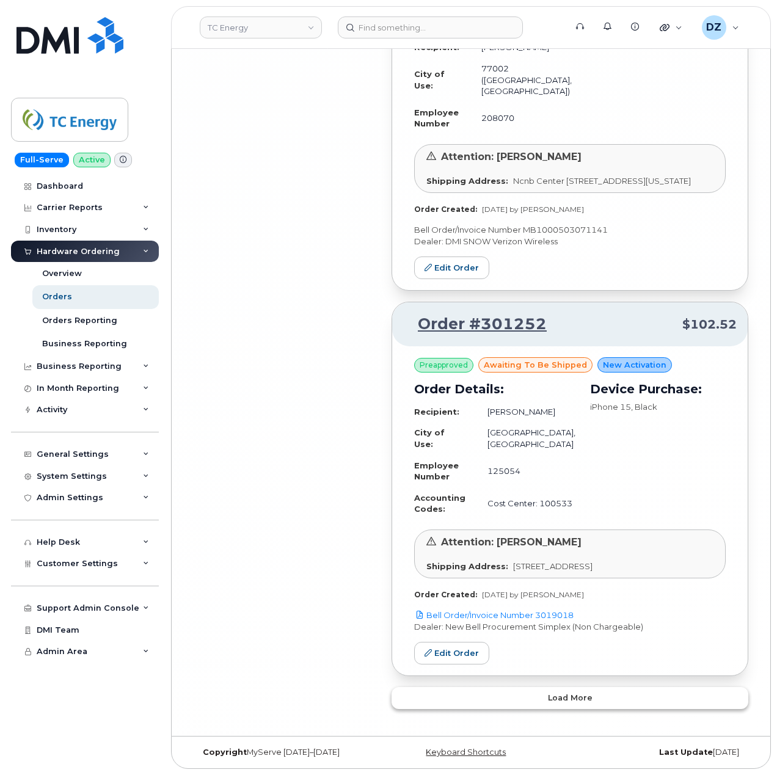
click at [572, 691] on button "Load more" at bounding box center [570, 698] width 357 height 22
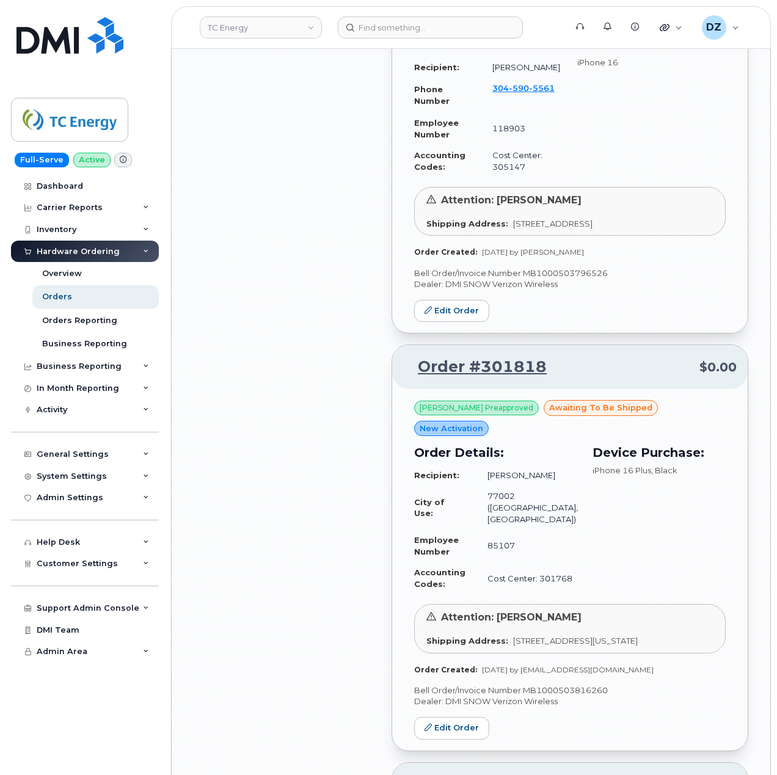
scroll to position [6446, 0]
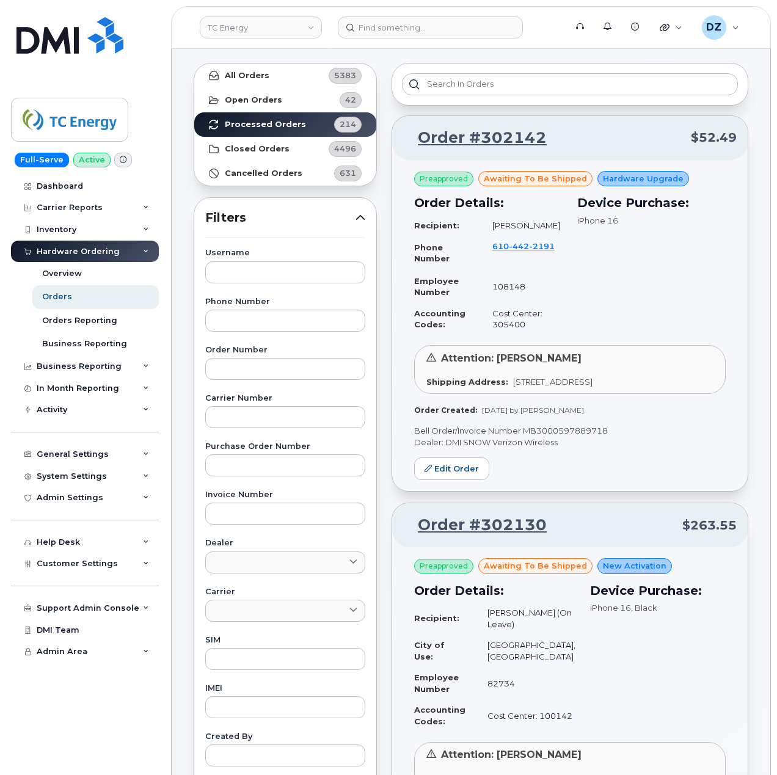
scroll to position [0, 0]
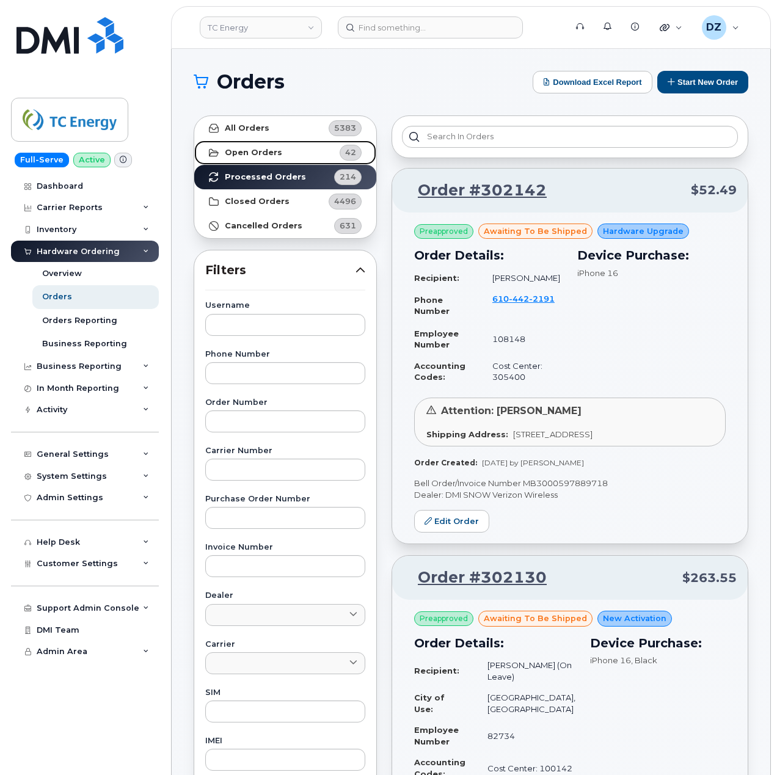
click at [262, 147] on link "Open Orders 42" at bounding box center [285, 153] width 182 height 24
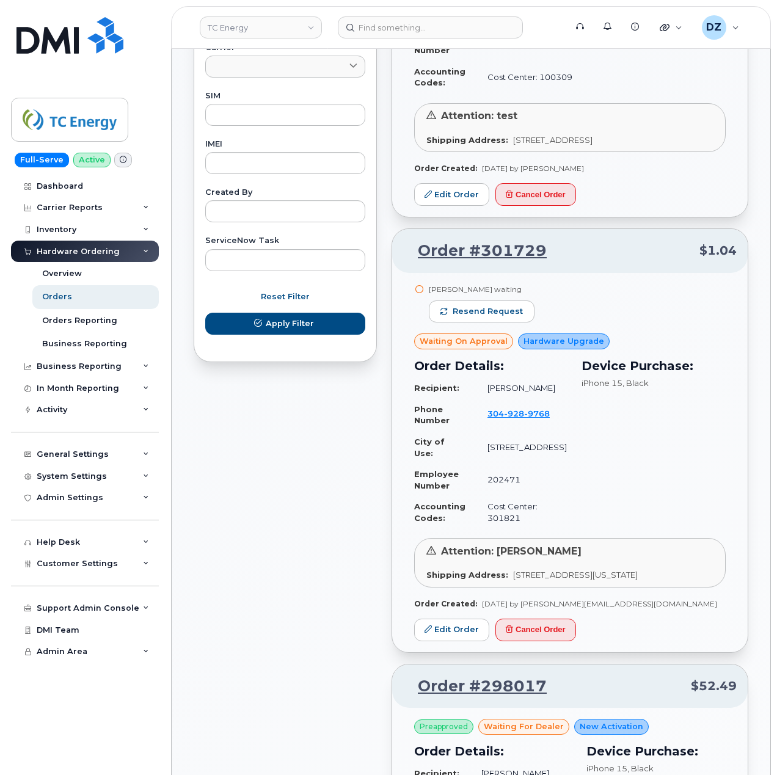
scroll to position [601, 0]
